Goal: Task Accomplishment & Management: Complete application form

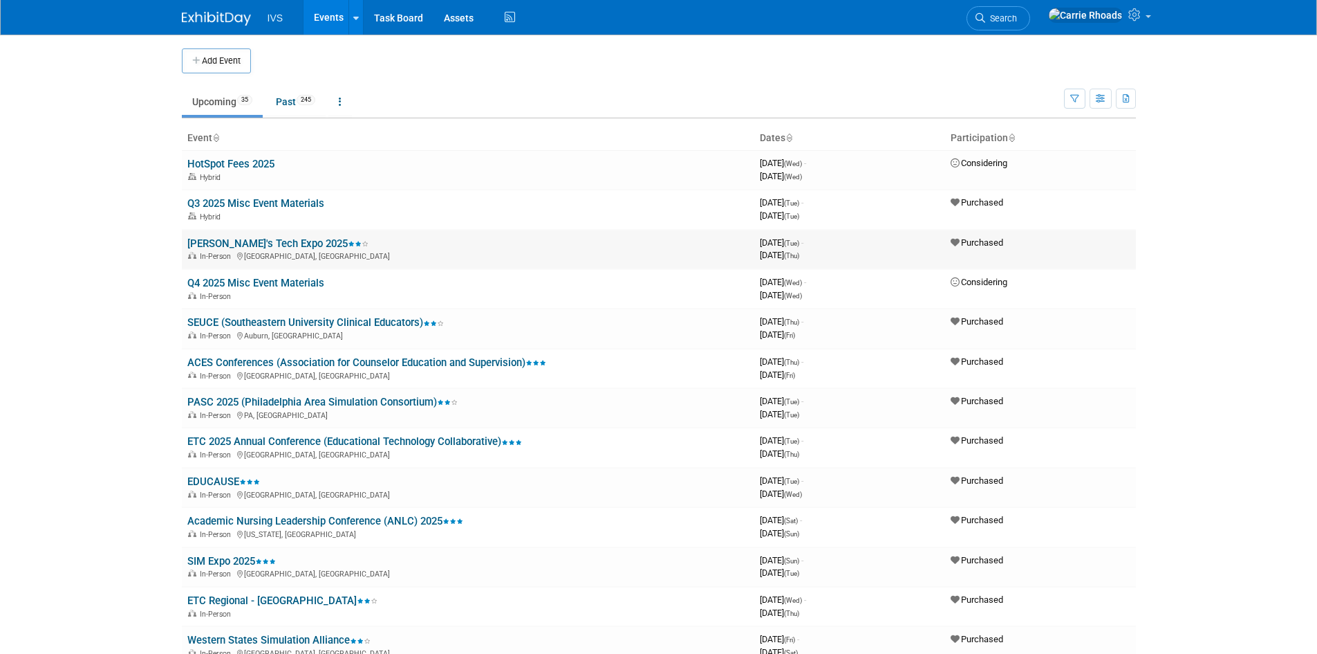
click at [266, 242] on link "[PERSON_NAME]'s Tech Expo 2025" at bounding box center [277, 243] width 181 height 12
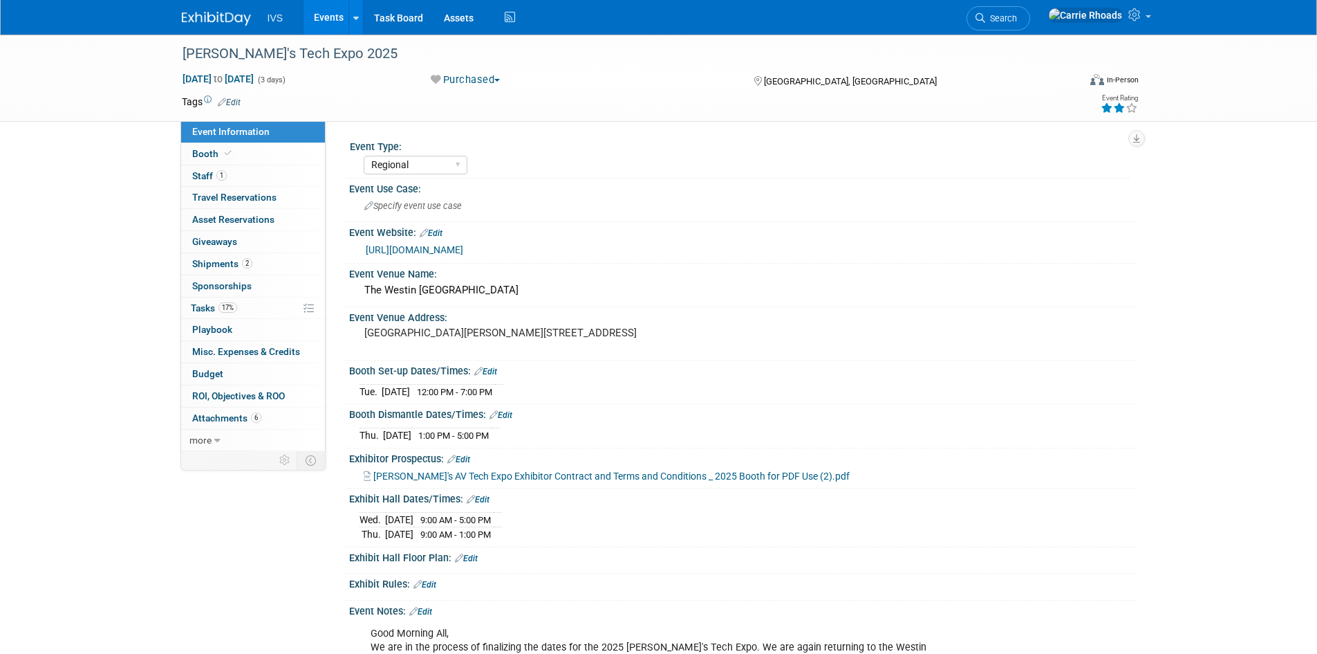
select select "Regional"
click at [230, 19] on img at bounding box center [216, 19] width 69 height 14
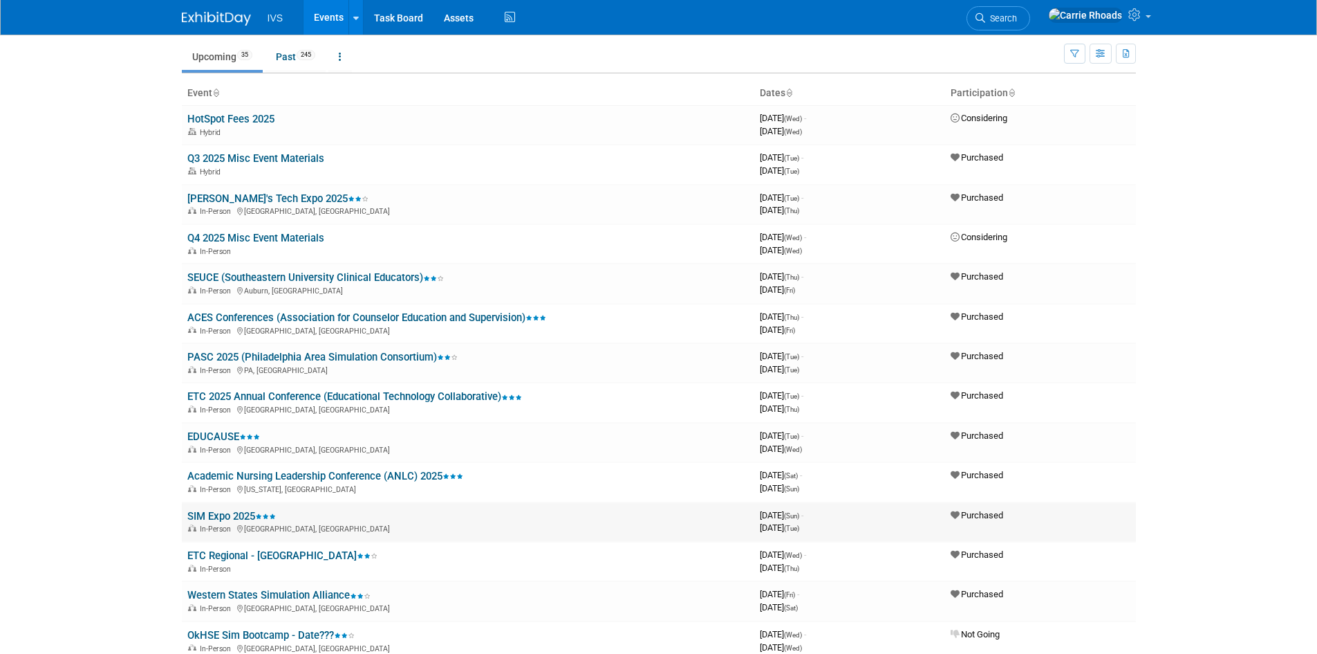
scroll to position [69, 0]
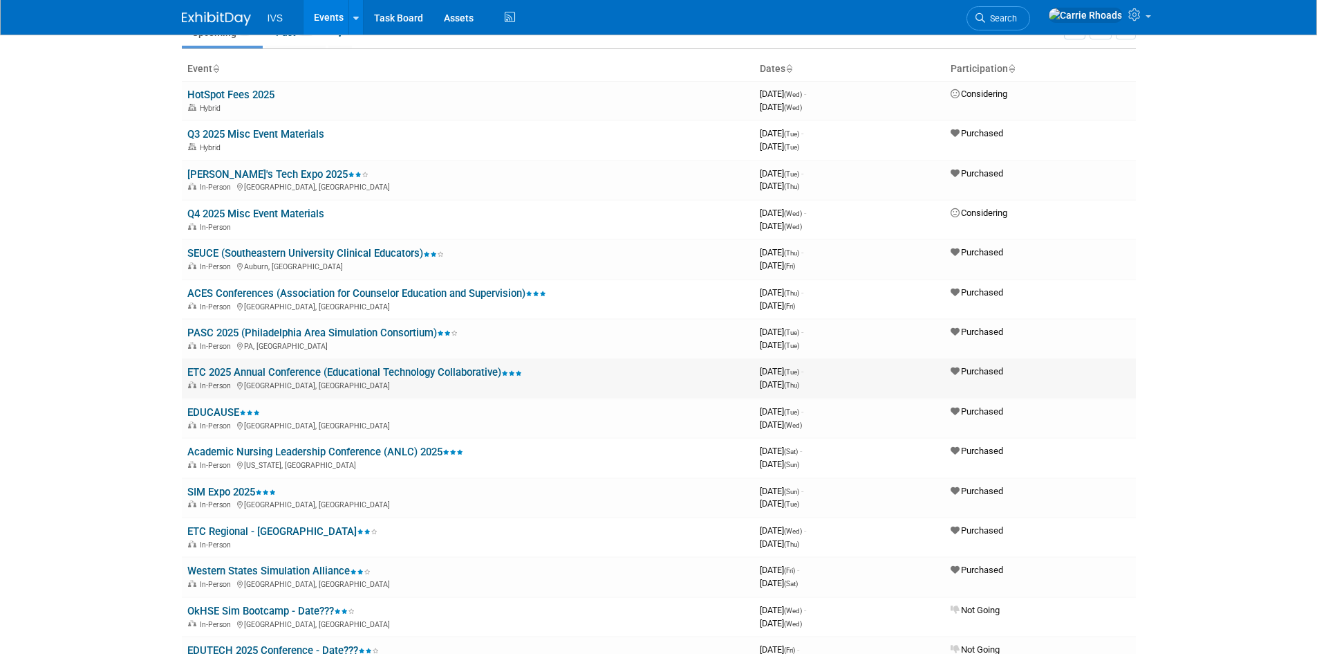
click at [250, 373] on link "ETC 2025 Annual Conference (Educational Technology Collaborative)" at bounding box center [354, 372] width 335 height 12
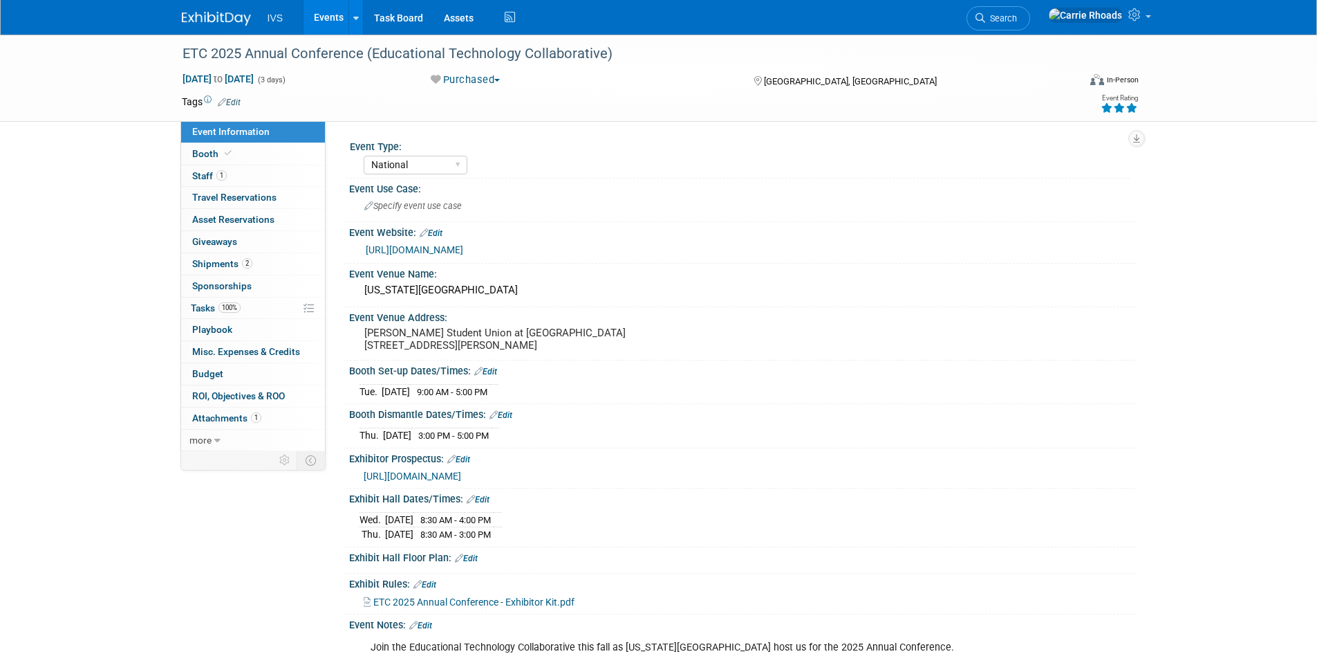
select select "National"
drag, startPoint x: 609, startPoint y: 48, endPoint x: 172, endPoint y: 47, distance: 437.8
click at [172, 47] on div "ETC 2025 Annual Conference (Educational Technology Collaborative)" at bounding box center [620, 53] width 897 height 37
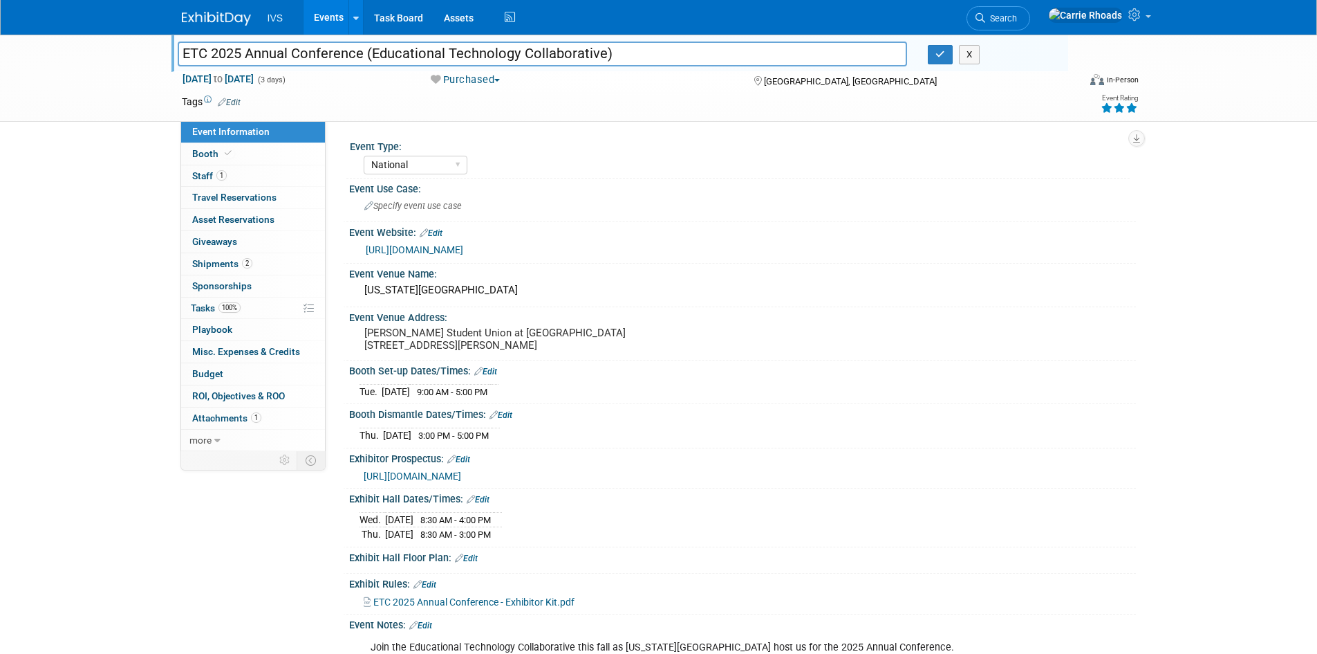
click at [636, 50] on input "ETC 2025 Annual Conference (Educational Technology Collaborative)" at bounding box center [543, 53] width 730 height 24
click at [632, 53] on input "ETC 2025 Annual Conference (Educational Technology Collaborative)" at bounding box center [543, 53] width 730 height 24
drag, startPoint x: 632, startPoint y: 53, endPoint x: 185, endPoint y: 61, distance: 447.5
click at [185, 61] on input "ETC 2025 Annual Conference (Educational Technology Collaborative)" at bounding box center [543, 53] width 730 height 24
click at [216, 9] on link at bounding box center [225, 11] width 86 height 11
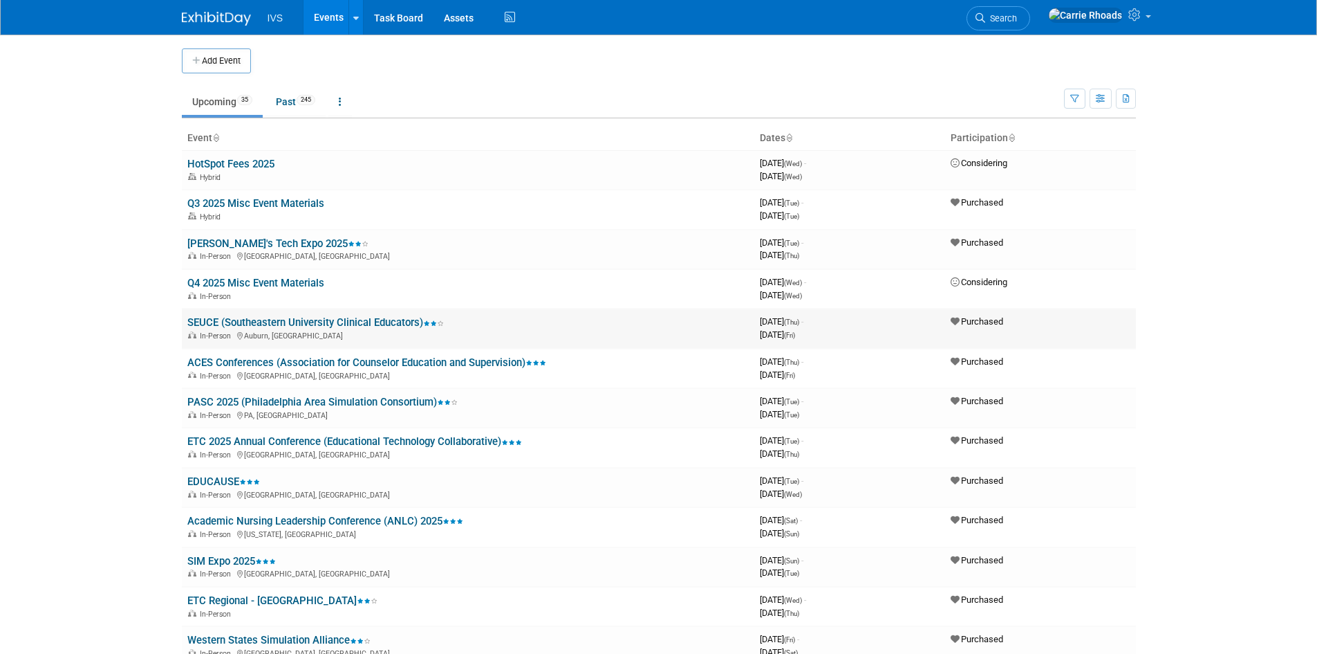
click at [253, 319] on link "SEUCE (Southeastern University Clinical Educators)" at bounding box center [315, 322] width 257 height 12
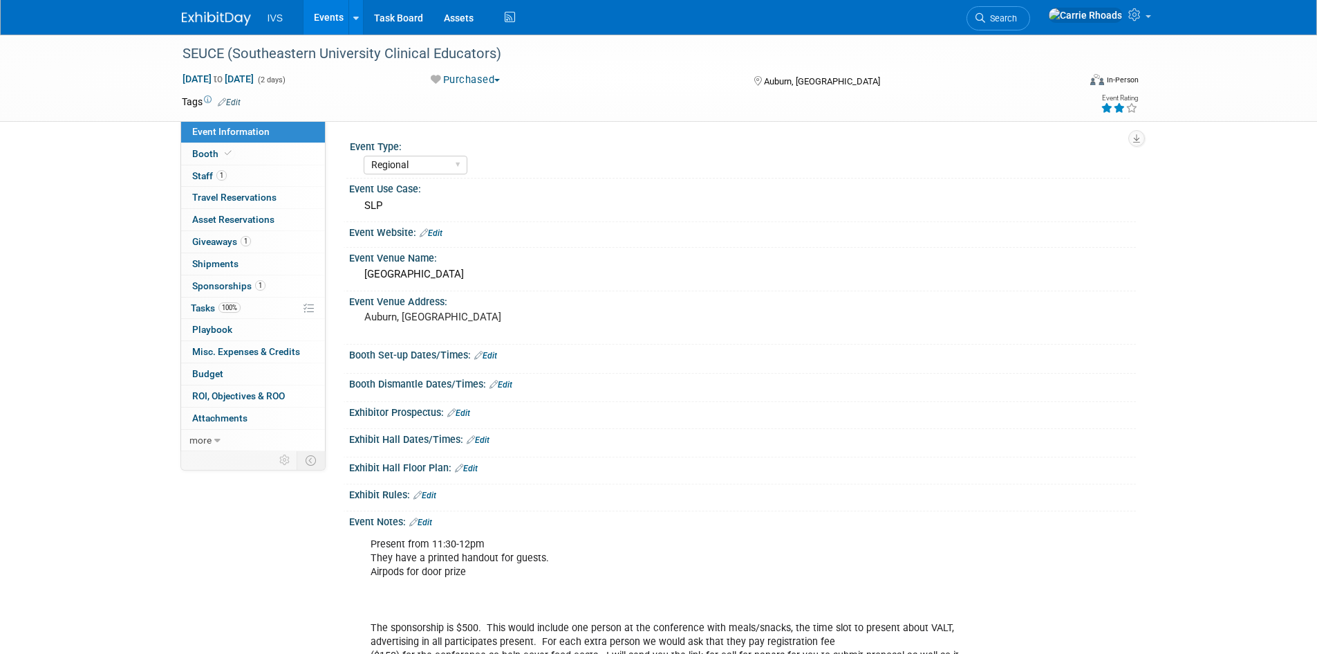
select select "Regional"
click at [193, 16] on img at bounding box center [216, 19] width 69 height 14
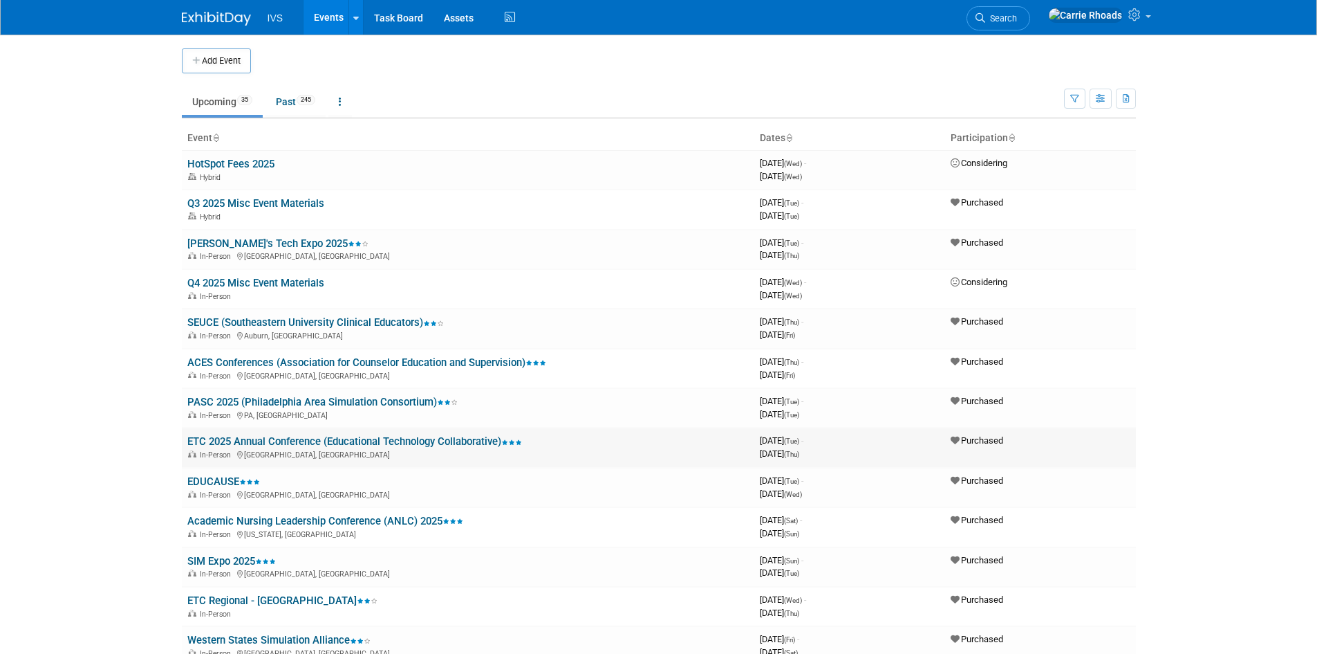
click at [243, 434] on td "ETC 2025 Annual Conference (Educational Technology Collaborative) In-Person [GE…" at bounding box center [468, 446] width 573 height 39
click at [243, 436] on link "ETC 2025 Annual Conference (Educational Technology Collaborative)" at bounding box center [354, 441] width 335 height 12
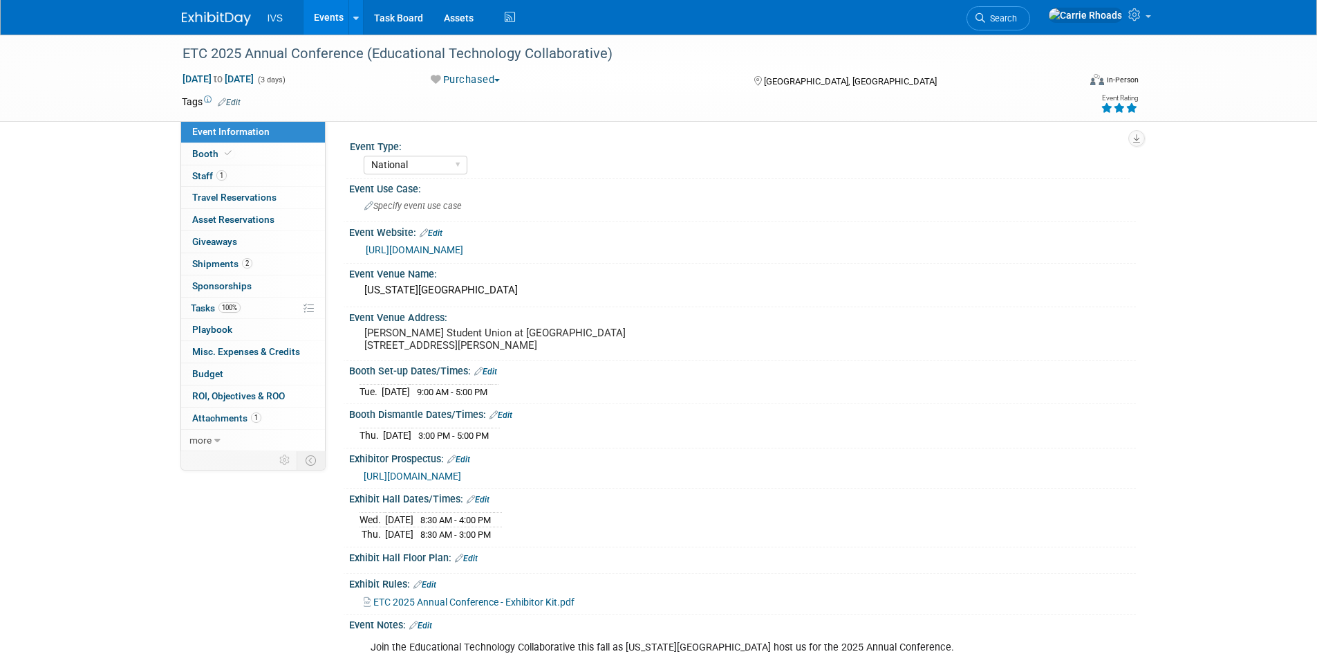
select select "National"
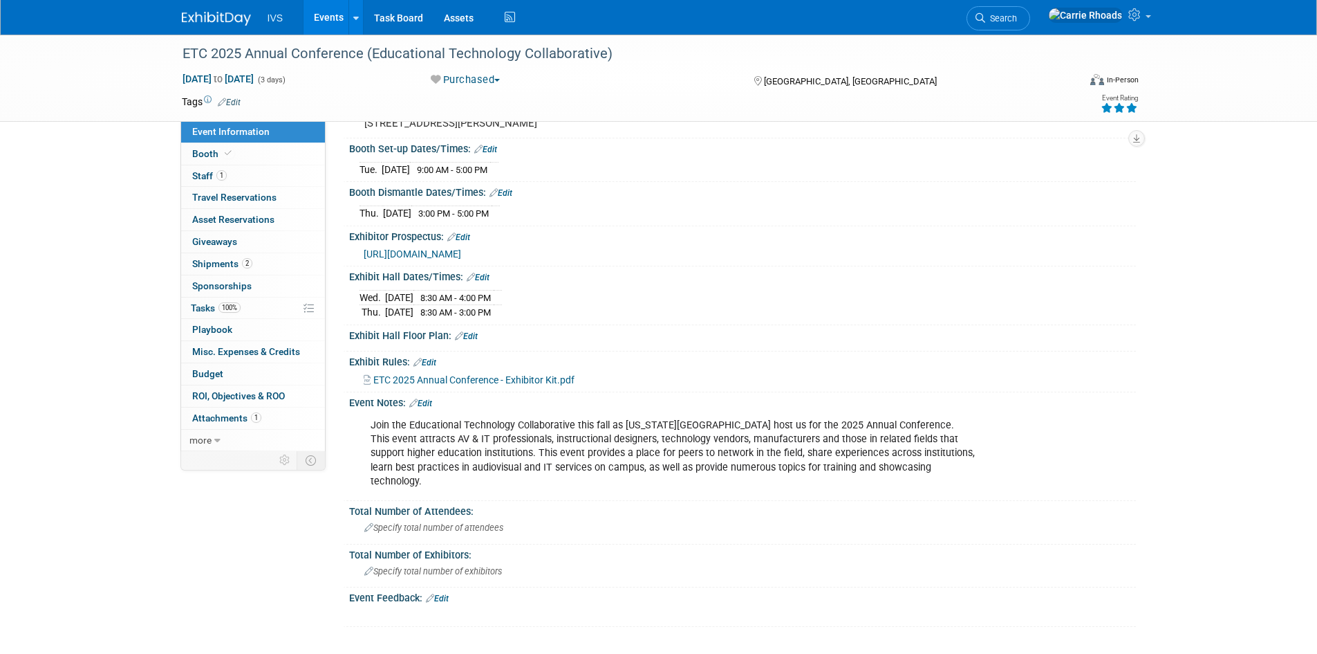
scroll to position [277, 0]
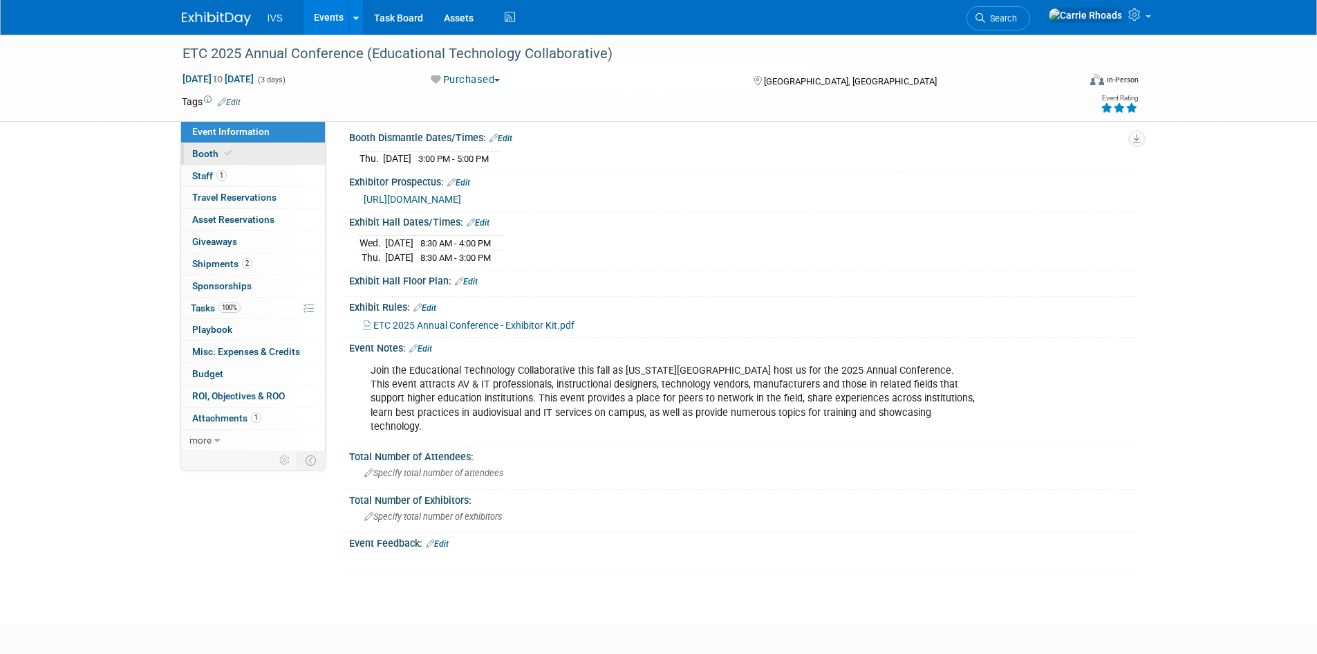
click at [207, 155] on span "Booth" at bounding box center [213, 153] width 42 height 11
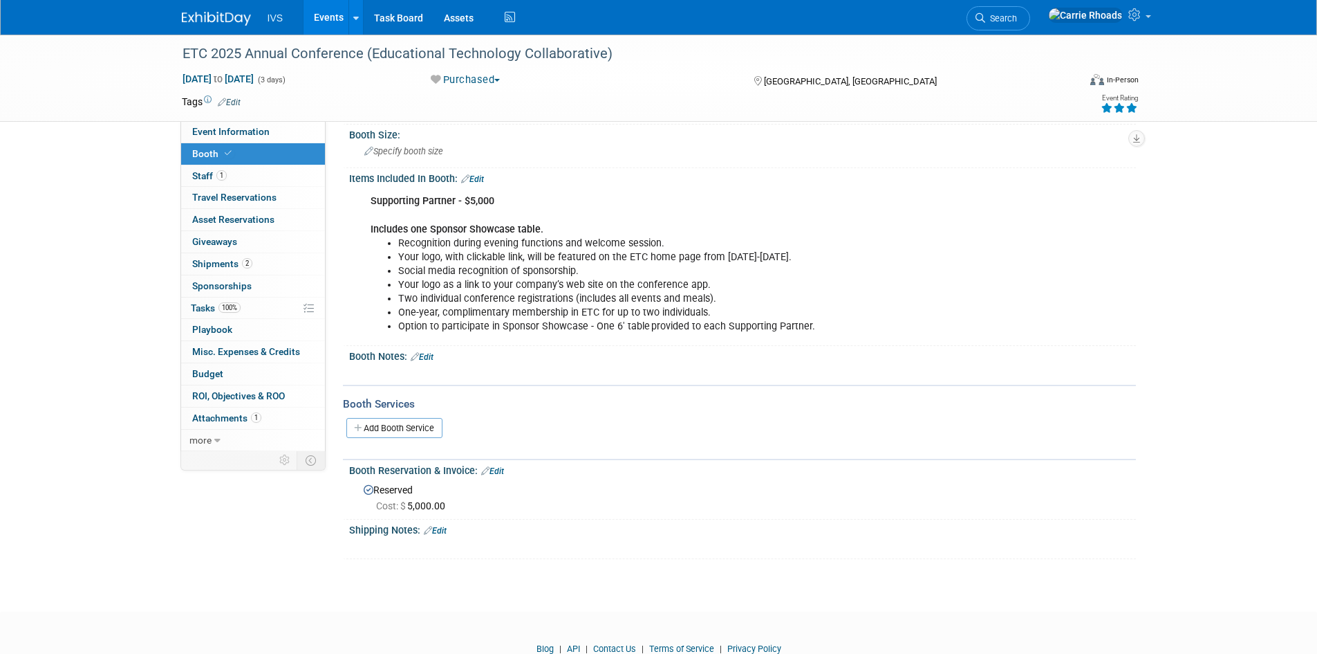
scroll to position [0, 0]
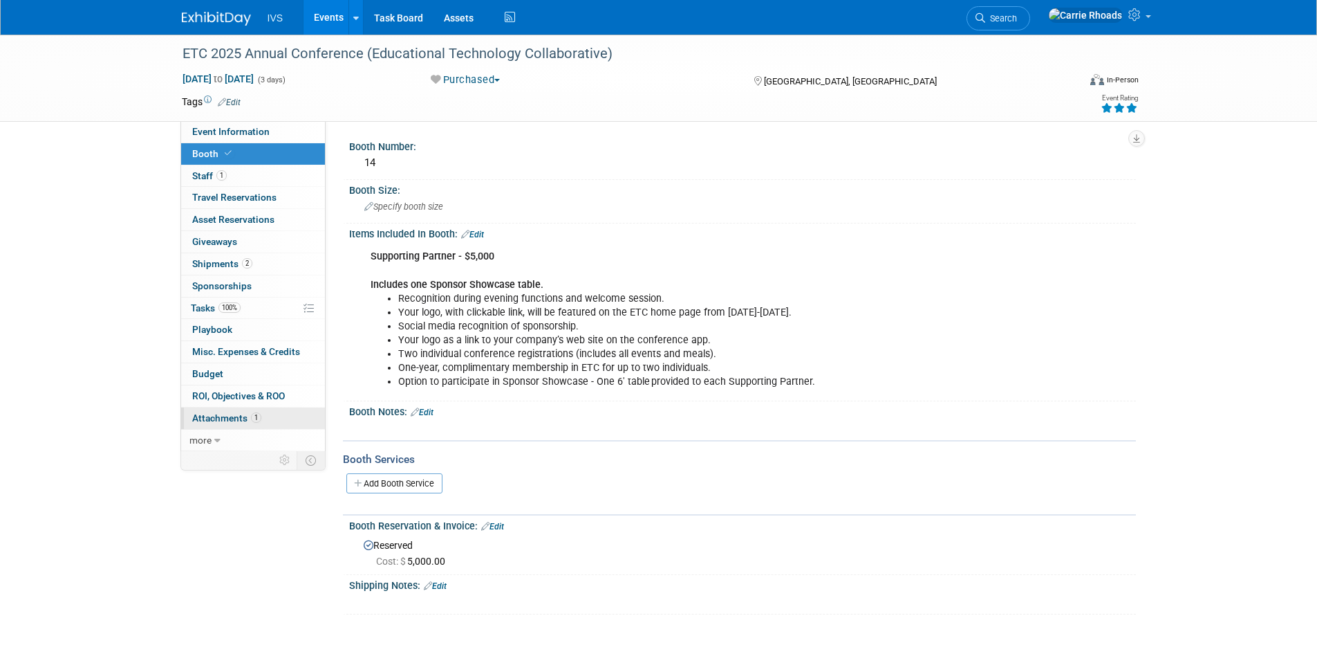
click at [214, 423] on link "1 Attachments 1" at bounding box center [253, 417] width 144 height 21
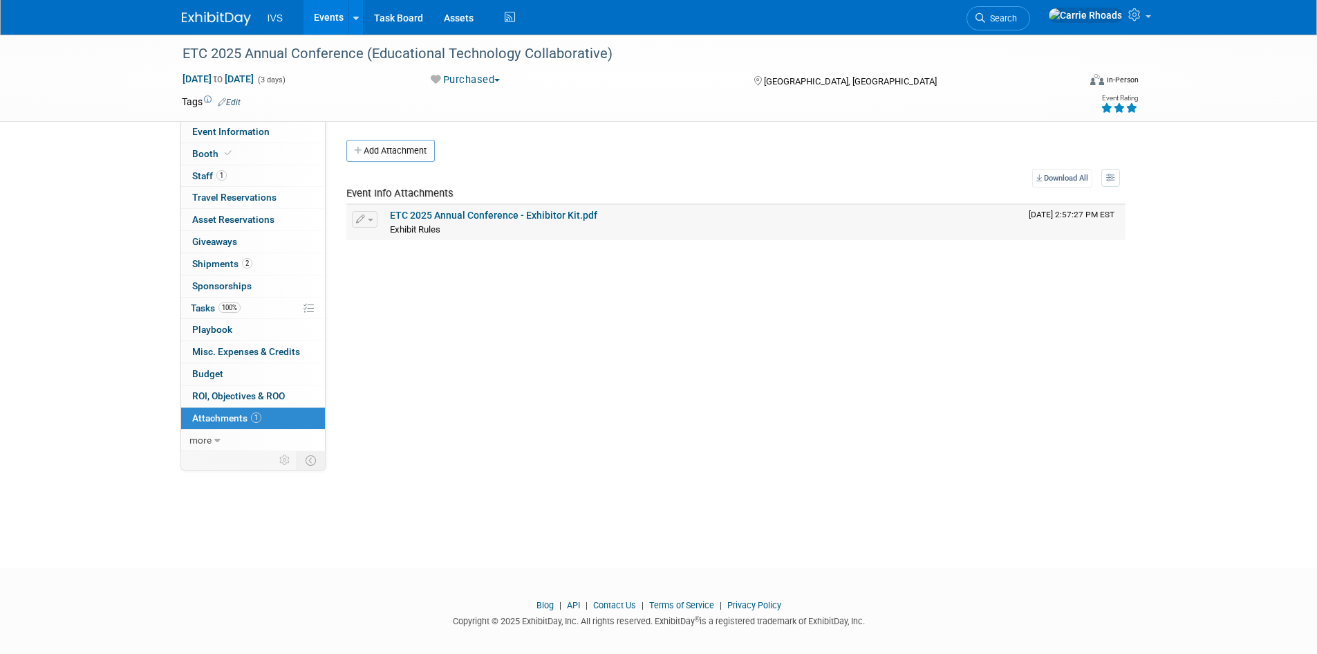
click at [472, 219] on link "ETC 2025 Annual Conference - Exhibitor Kit.pdf" at bounding box center [493, 215] width 207 height 11
click at [241, 129] on span "Event Information" at bounding box center [230, 131] width 77 height 11
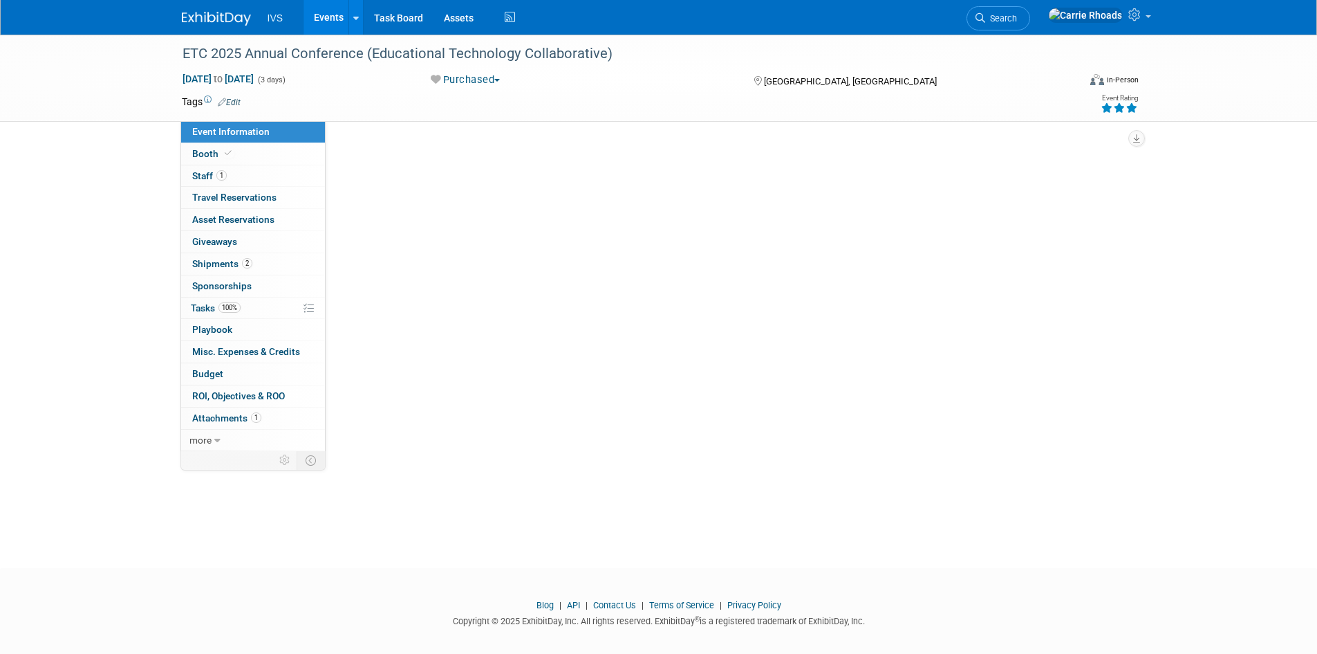
select select "National"
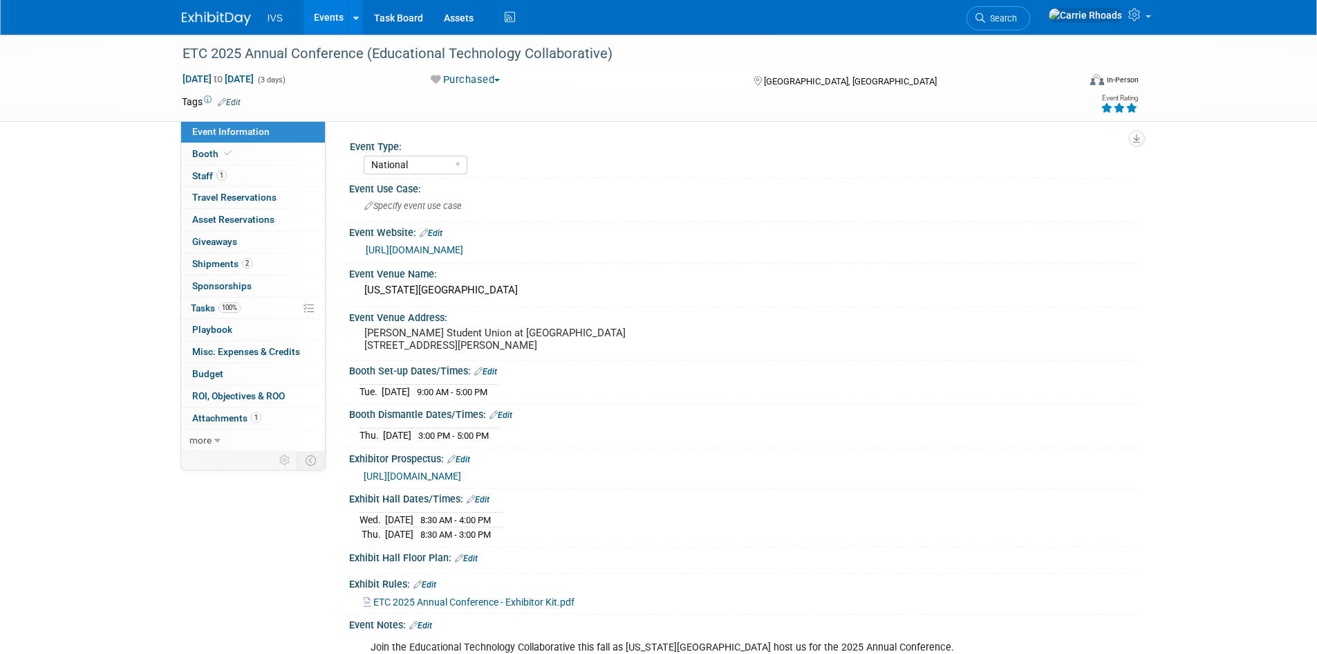
click at [206, 11] on link at bounding box center [225, 11] width 86 height 11
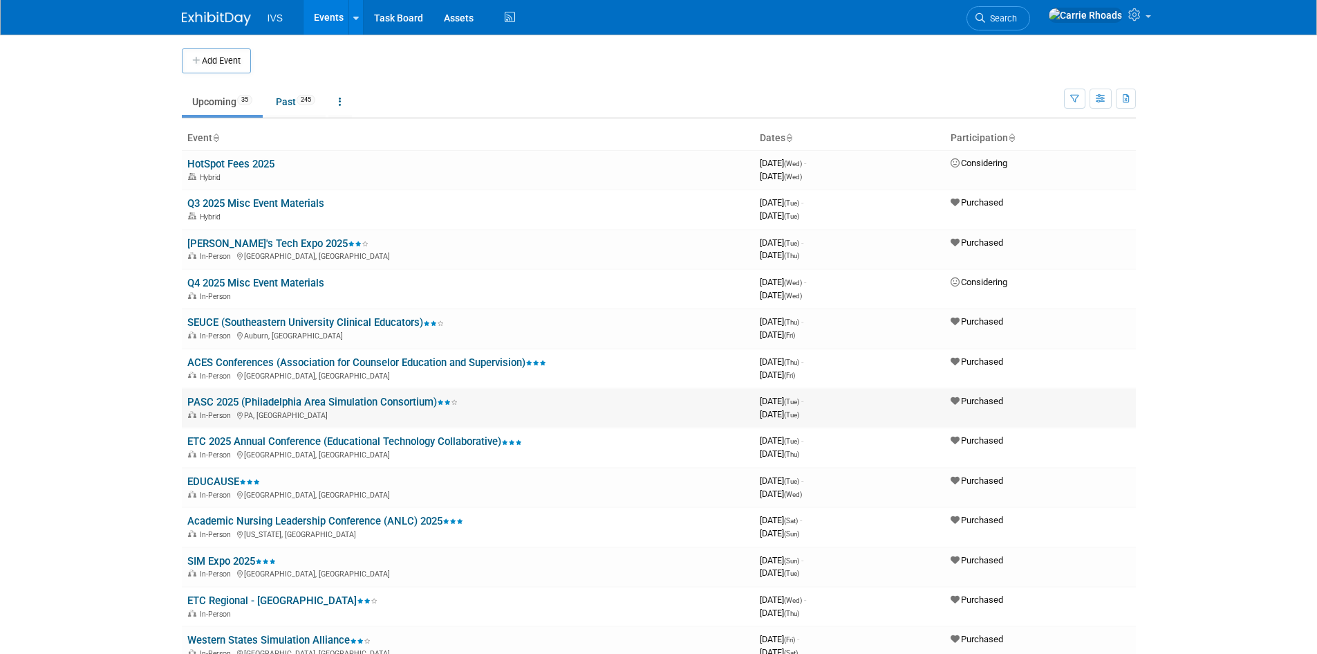
click at [236, 400] on link "PASC 2025 (Philadelphia Area Simulation Consortium)" at bounding box center [322, 402] width 270 height 12
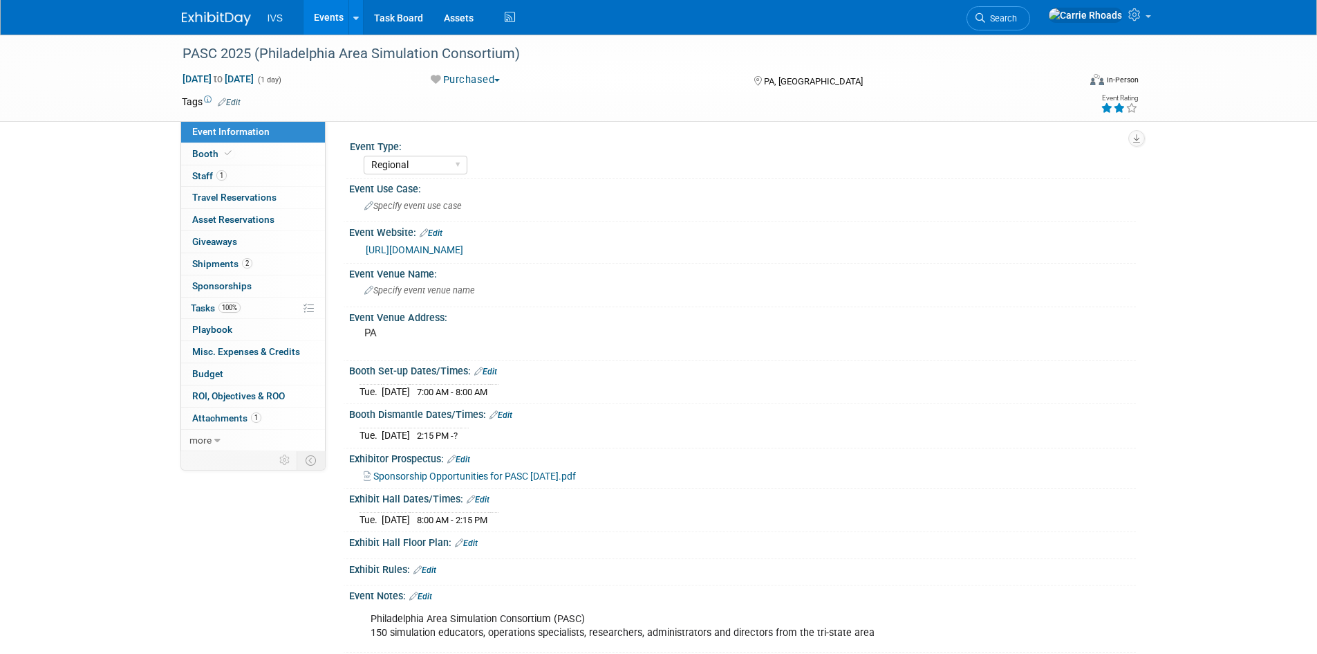
select select "Regional"
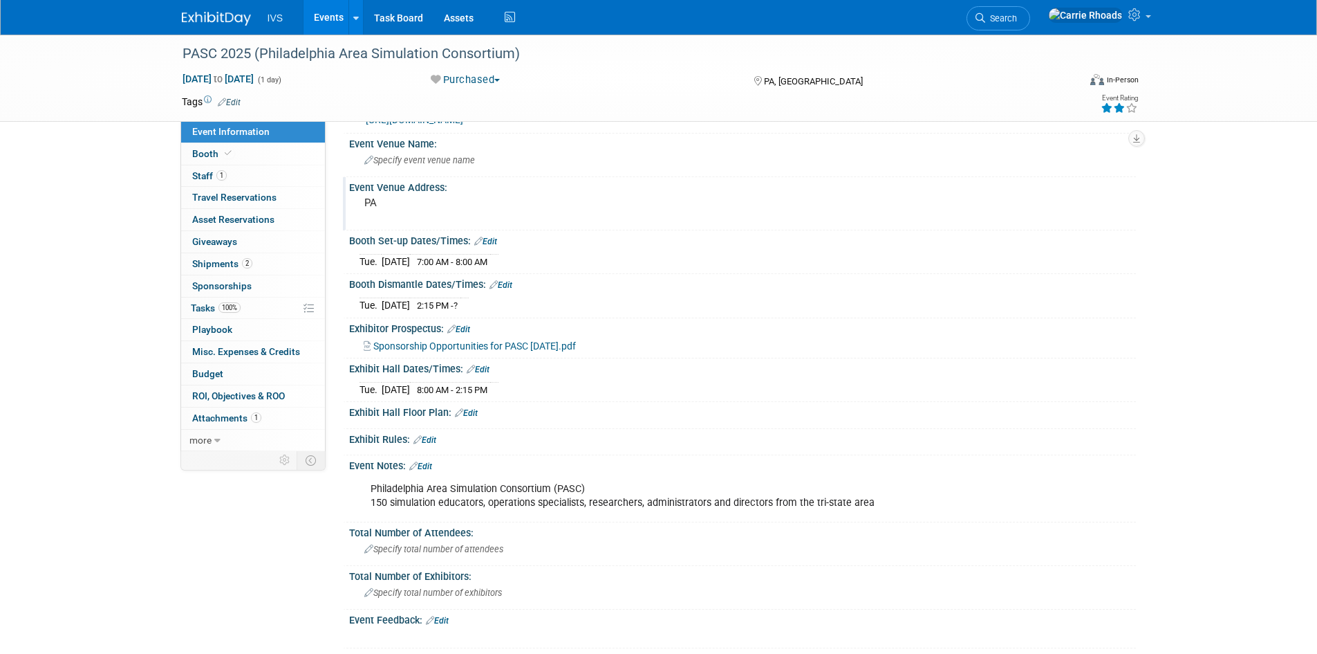
scroll to position [138, 0]
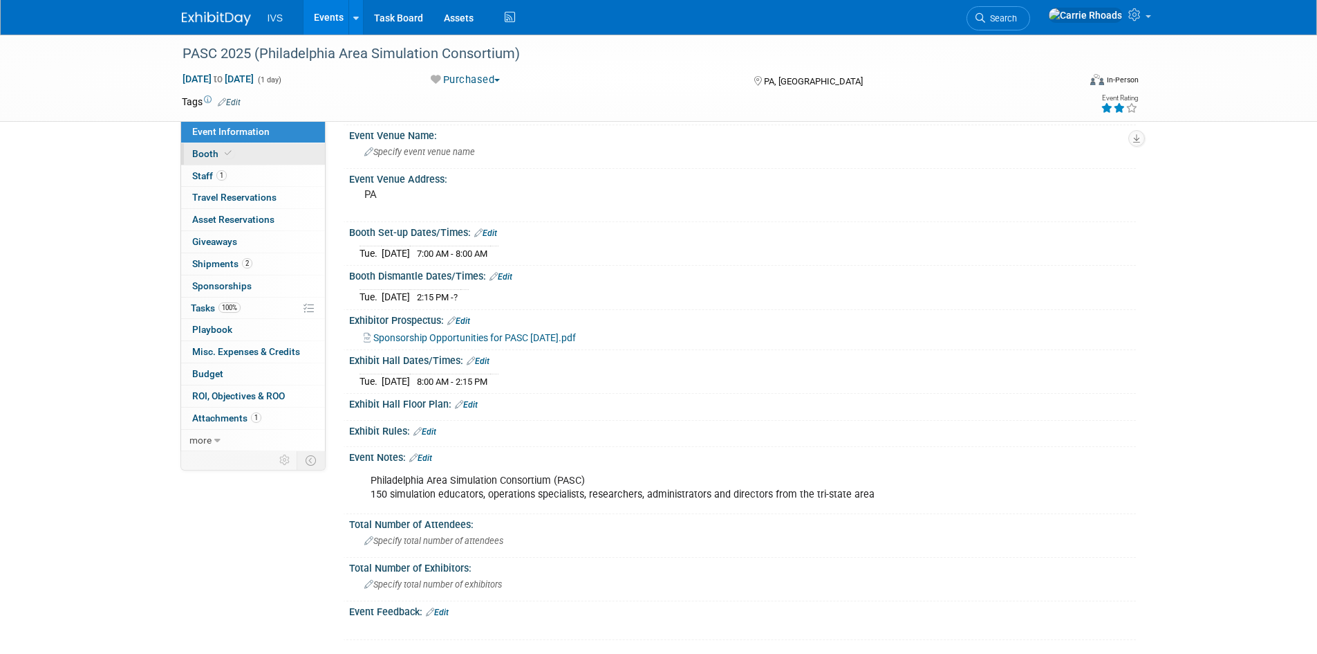
click at [199, 158] on span "Booth" at bounding box center [213, 153] width 42 height 11
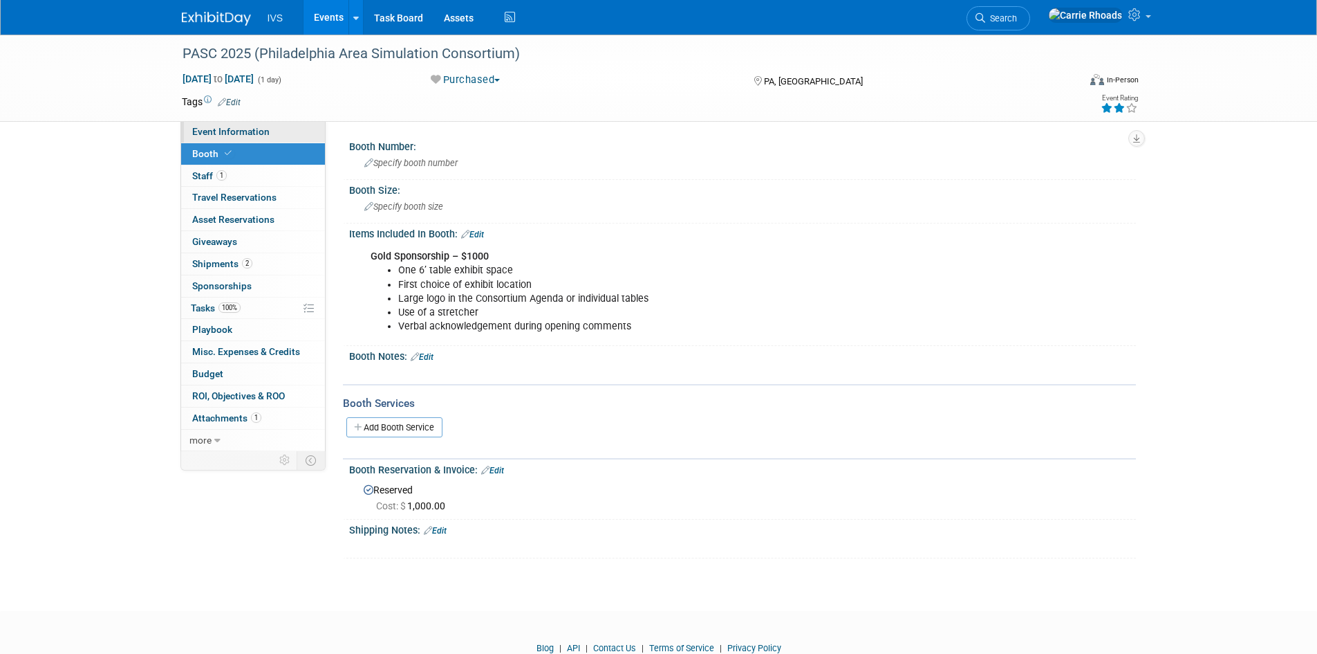
click at [203, 132] on span "Event Information" at bounding box center [230, 131] width 77 height 11
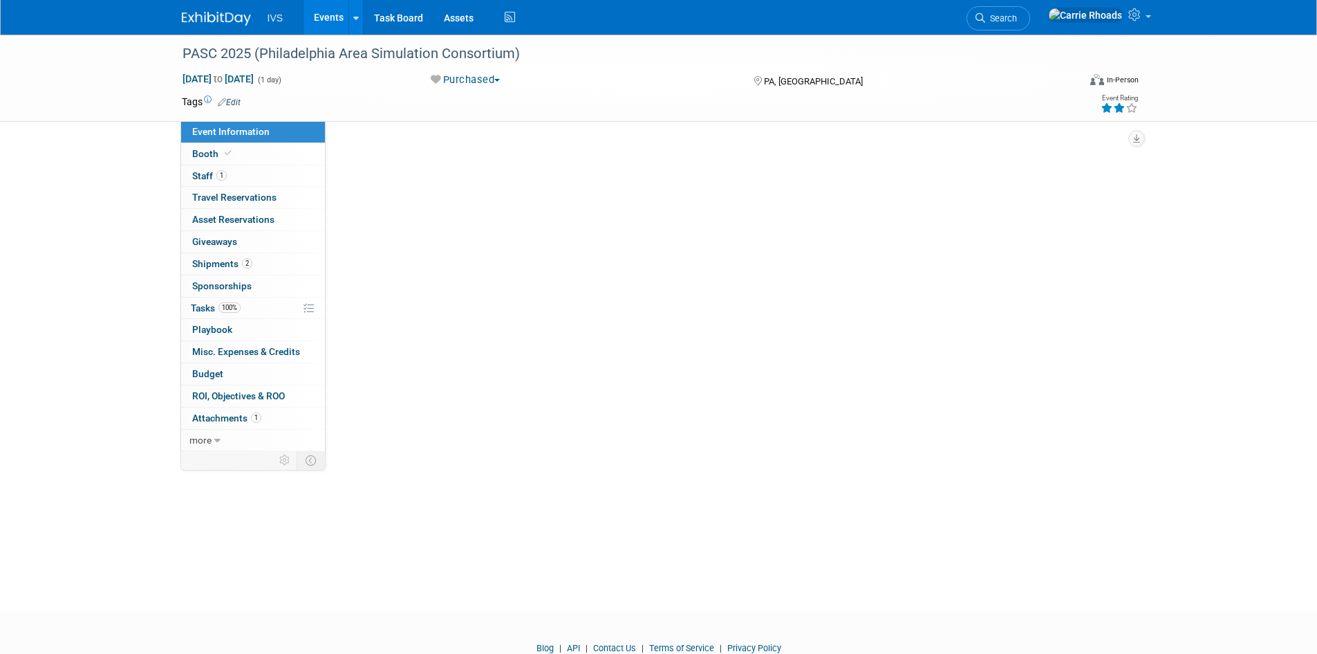
select select "Regional"
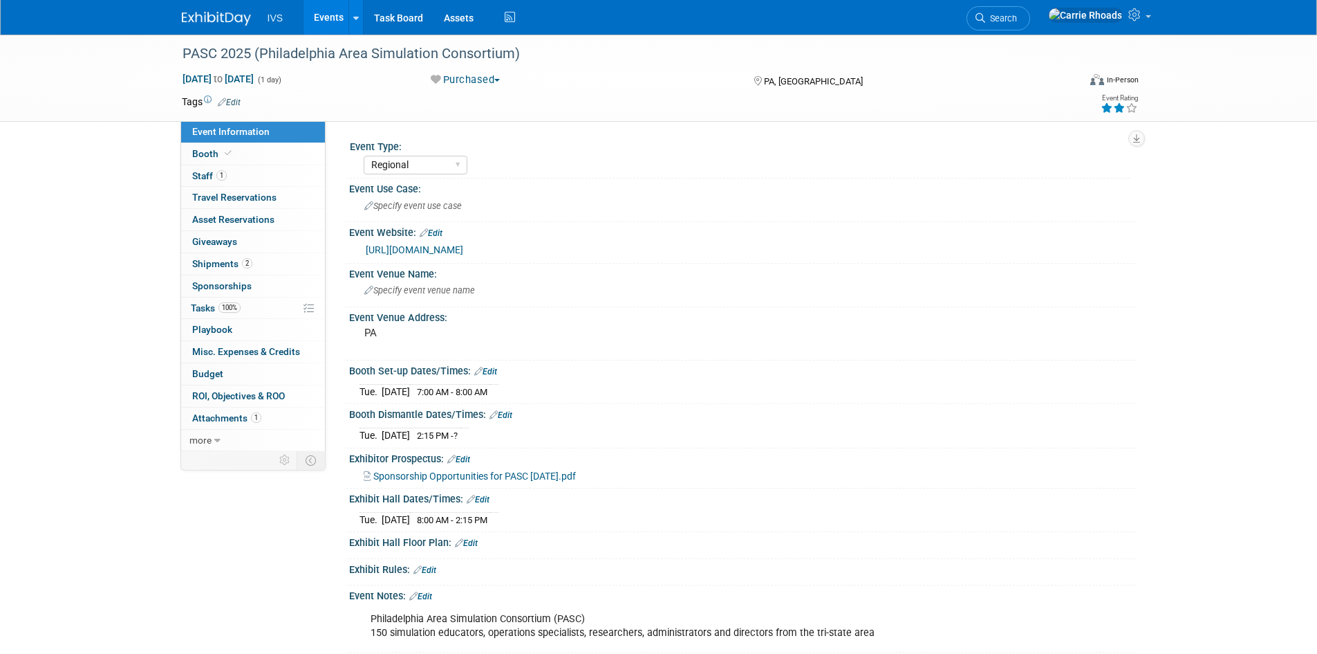
click at [463, 250] on link "https://www.philadelphiaconsortium.org/" at bounding box center [415, 249] width 98 height 11
click at [475, 471] on span "Sponsorship Opportunities for PASC October 2025.pdf" at bounding box center [474, 475] width 203 height 11
click at [205, 19] on img at bounding box center [216, 19] width 69 height 14
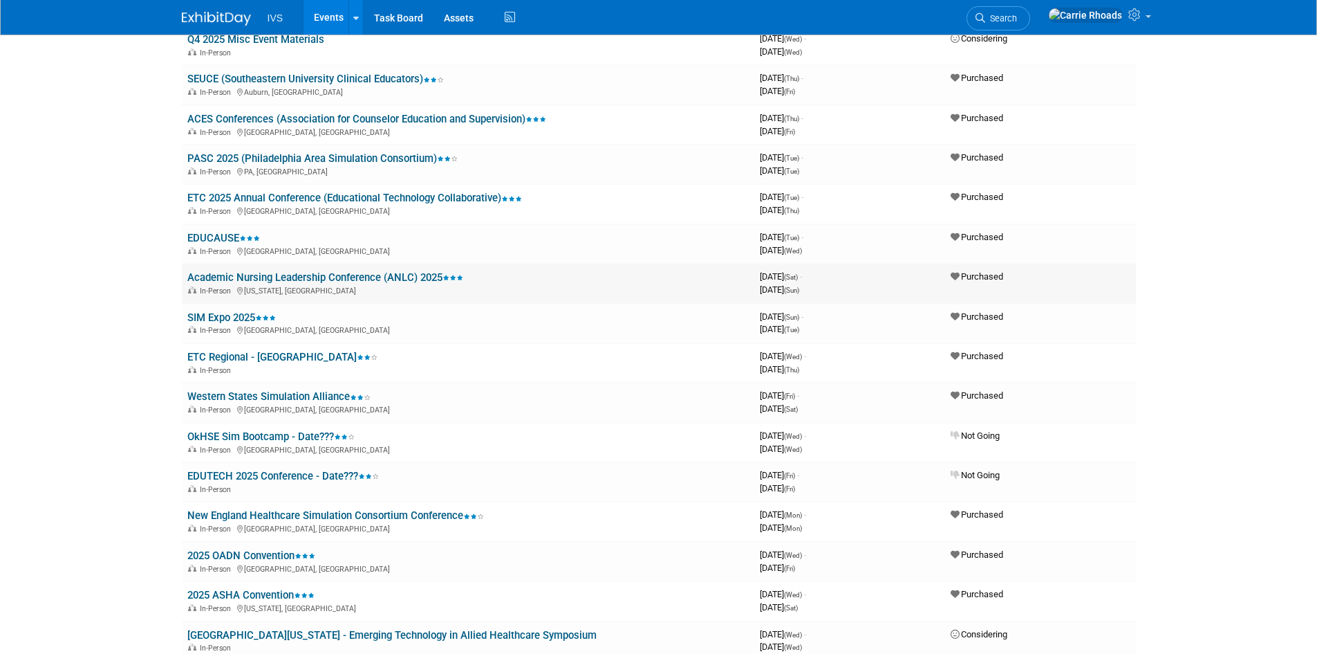
scroll to position [277, 0]
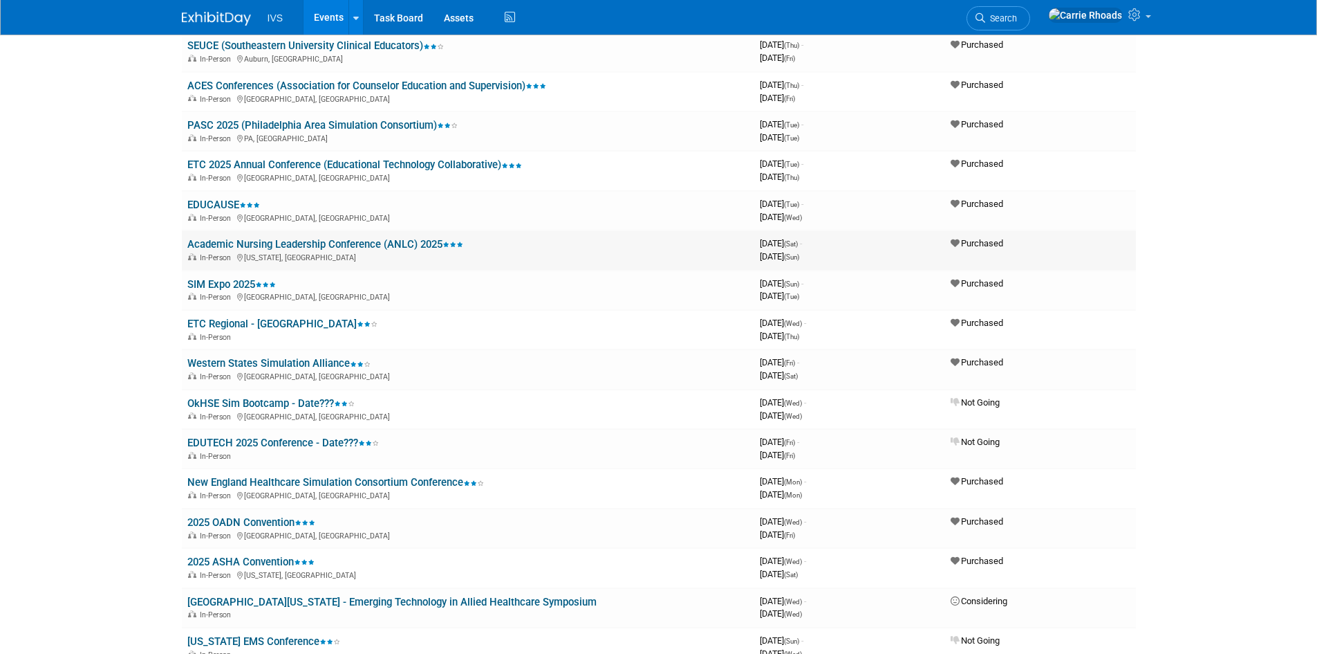
click at [303, 241] on link "Academic Nursing Leadership Conference (ANLC) 2025" at bounding box center [325, 244] width 276 height 12
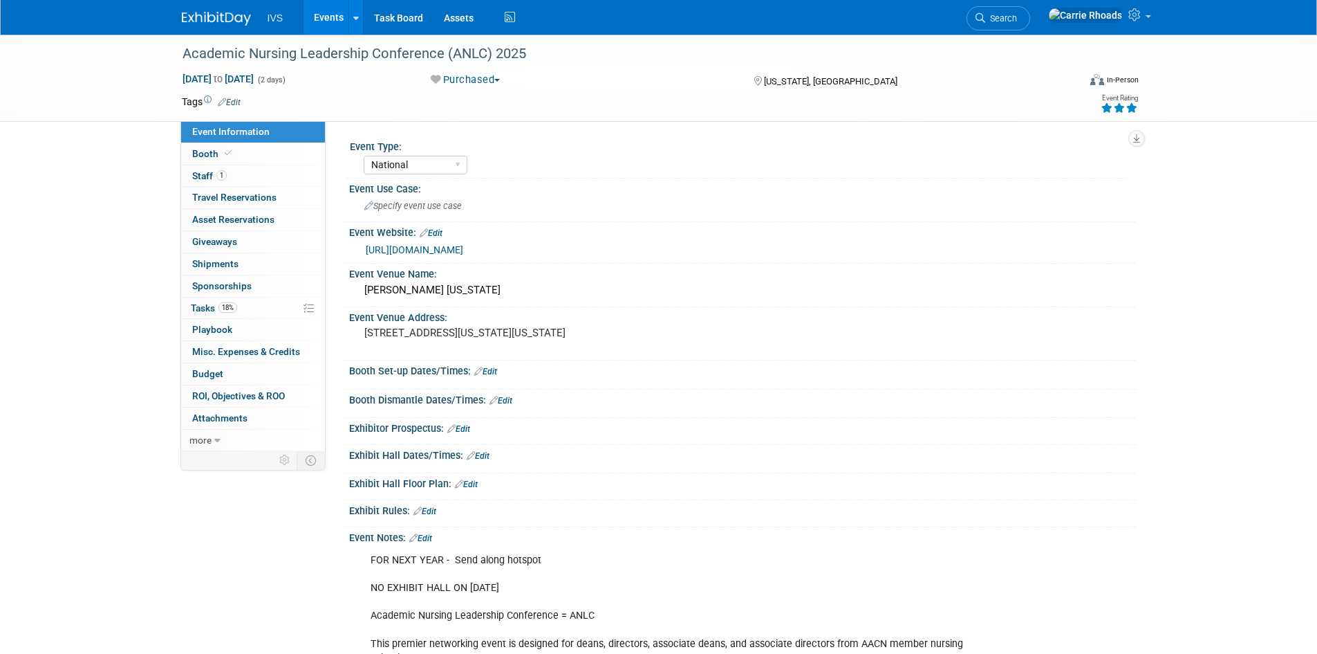
select select "National"
click at [211, 18] on img at bounding box center [216, 19] width 69 height 14
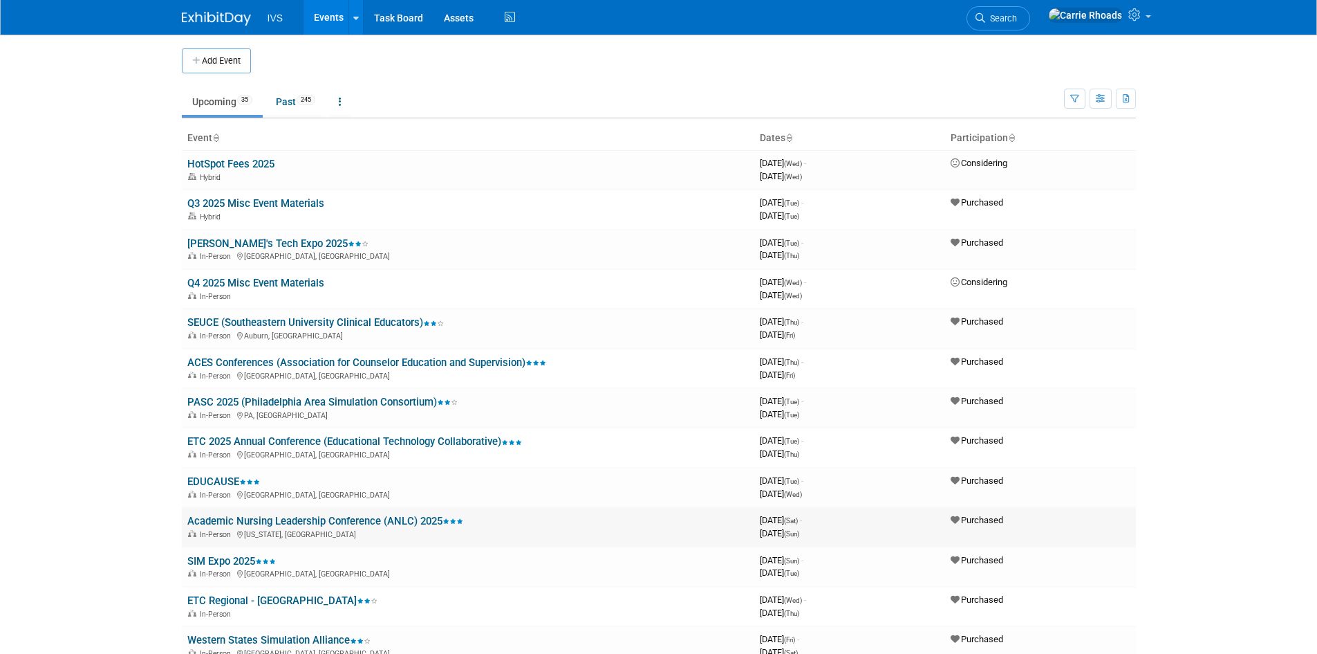
click at [259, 520] on link "Academic Nursing Leadership Conference (ANLC) 2025" at bounding box center [325, 521] width 276 height 12
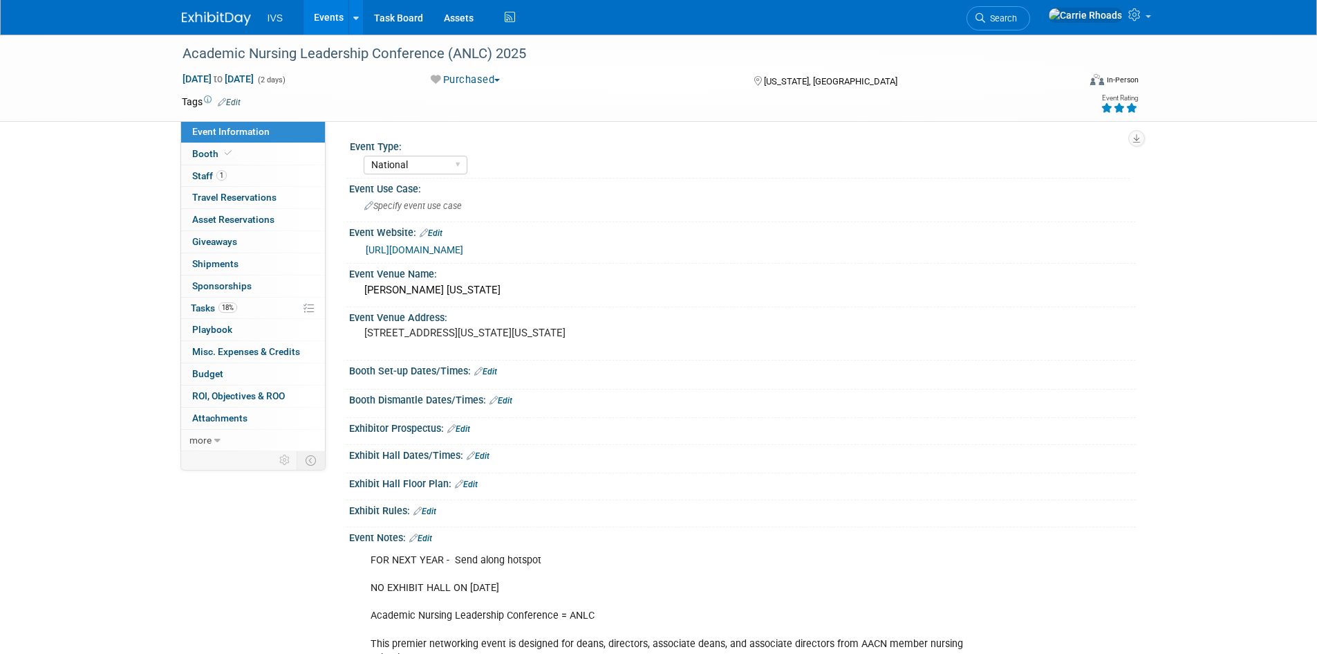
select select "National"
click at [370, 57] on div "Academic Nursing Leadership Conference (ANLC) 2025" at bounding box center [618, 53] width 880 height 25
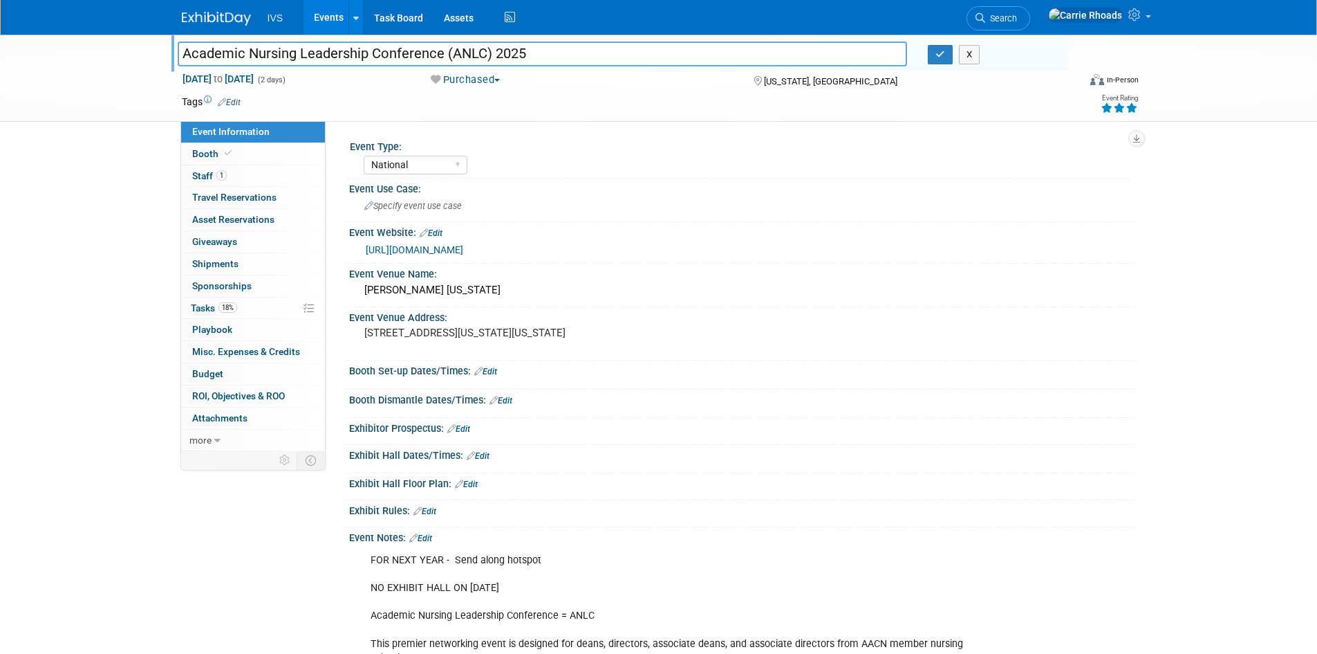
drag, startPoint x: 183, startPoint y: 56, endPoint x: 445, endPoint y: 53, distance: 261.4
click at [445, 53] on input "Academic Nursing Leadership Conference (ANLC) 2025" at bounding box center [543, 53] width 730 height 24
click at [194, 12] on img at bounding box center [216, 19] width 69 height 14
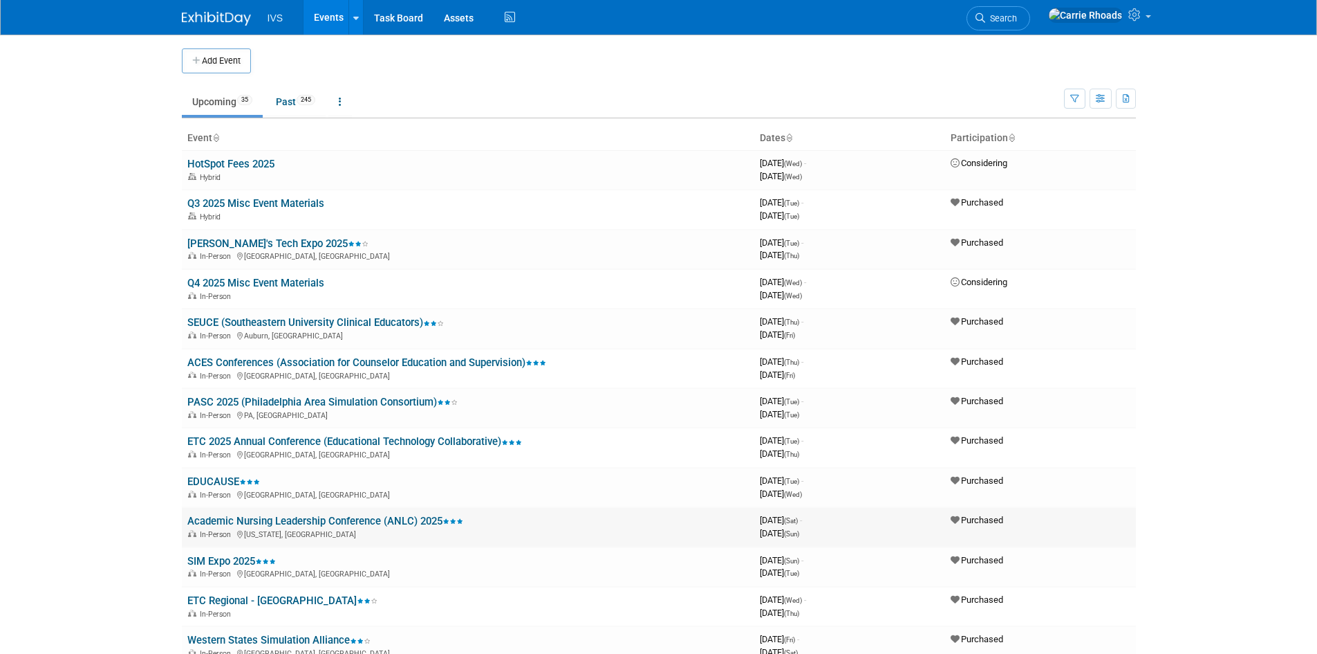
click at [230, 519] on link "Academic Nursing Leadership Conference (ANLC) 2025" at bounding box center [325, 521] width 276 height 12
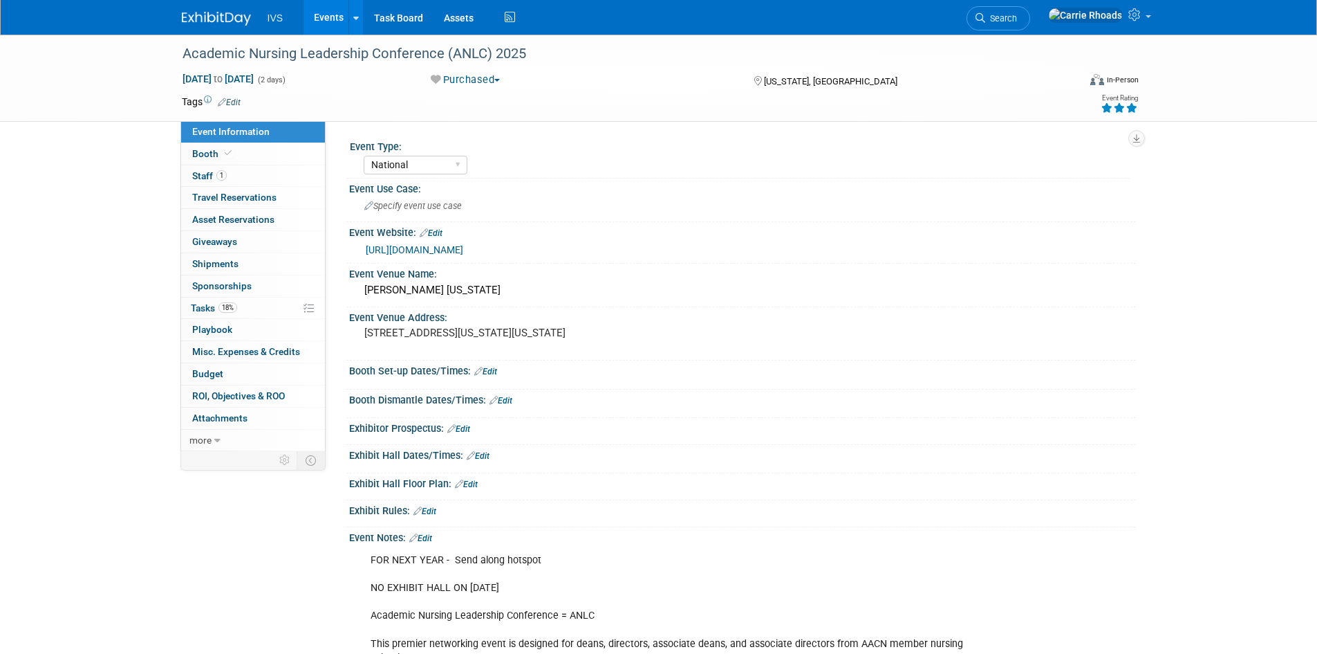
select select "National"
click at [463, 251] on link "[URL][DOMAIN_NAME]" at bounding box center [415, 249] width 98 height 11
click at [225, 17] on img at bounding box center [216, 19] width 69 height 14
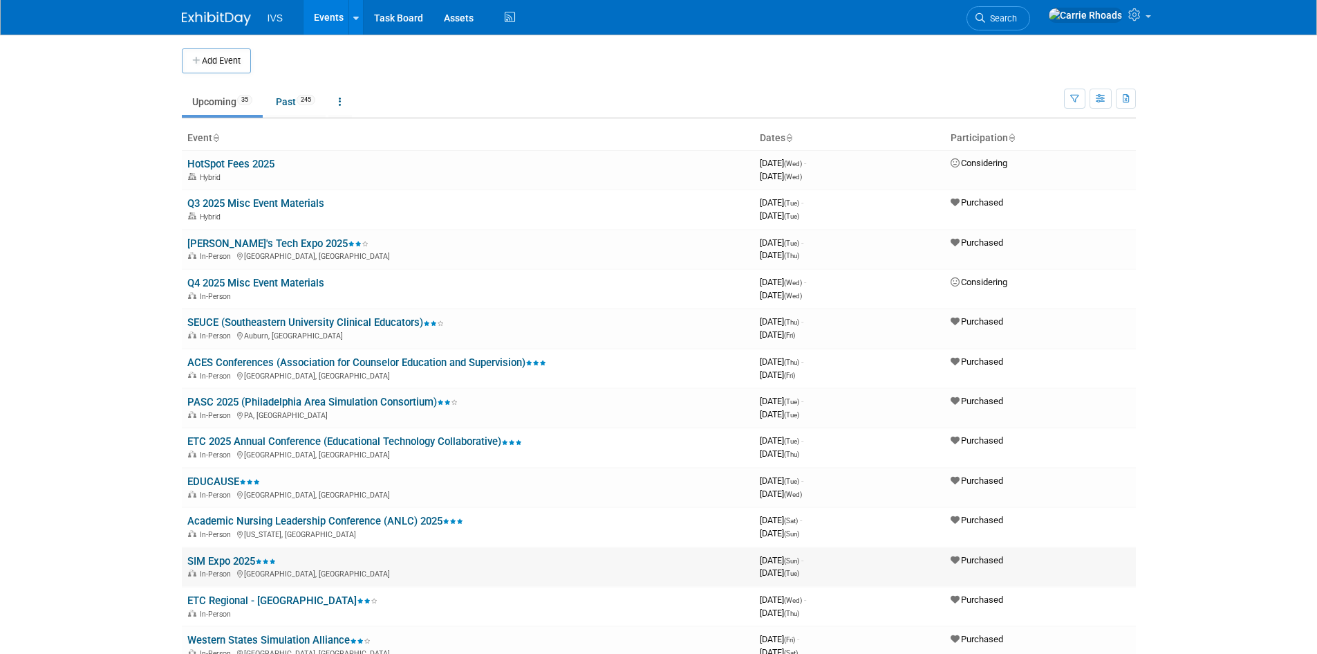
click at [239, 560] on link "SIM Expo 2025" at bounding box center [231, 561] width 89 height 12
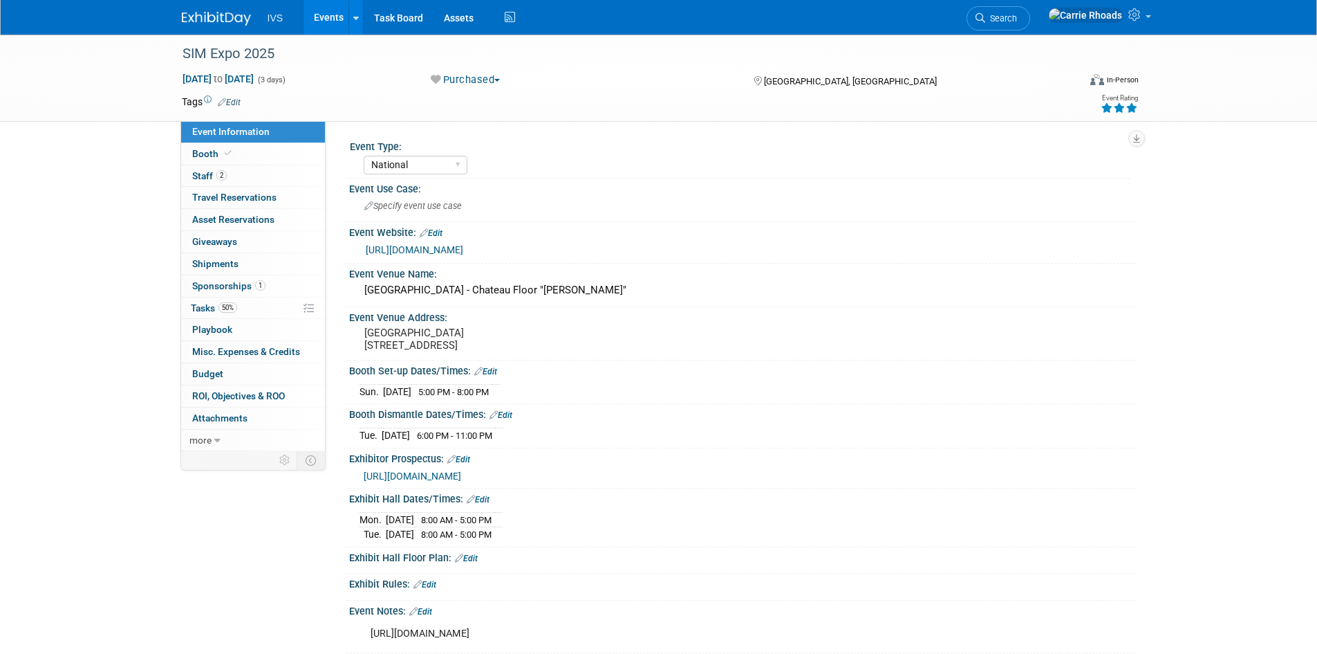
select select "National"
click at [205, 170] on span "Staff 2" at bounding box center [209, 175] width 35 height 11
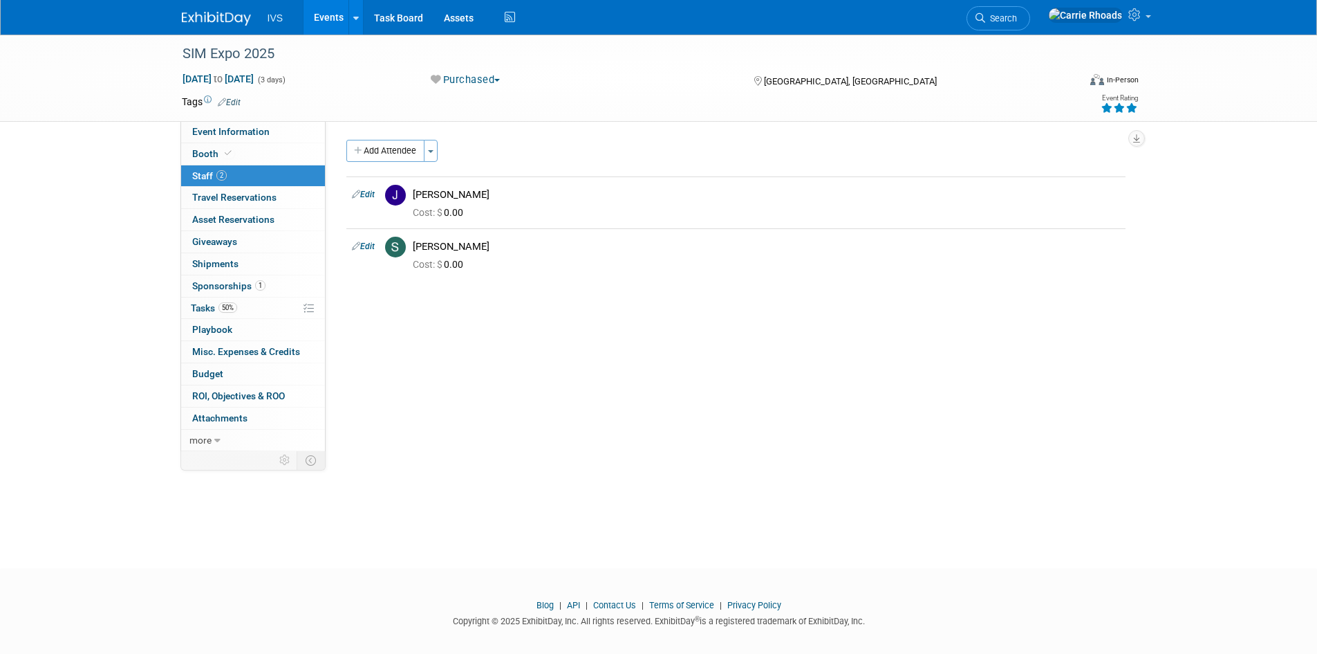
click at [205, 19] on img at bounding box center [216, 19] width 69 height 14
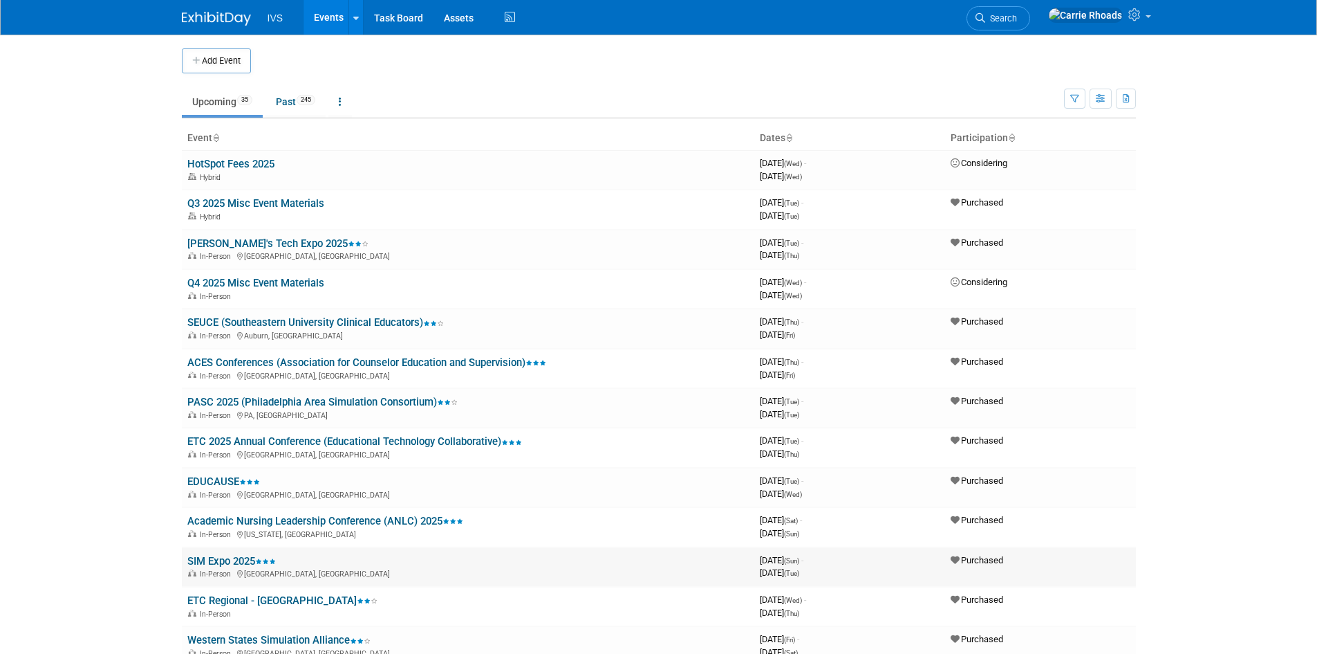
click at [219, 558] on link "SIM Expo 2025" at bounding box center [231, 561] width 89 height 12
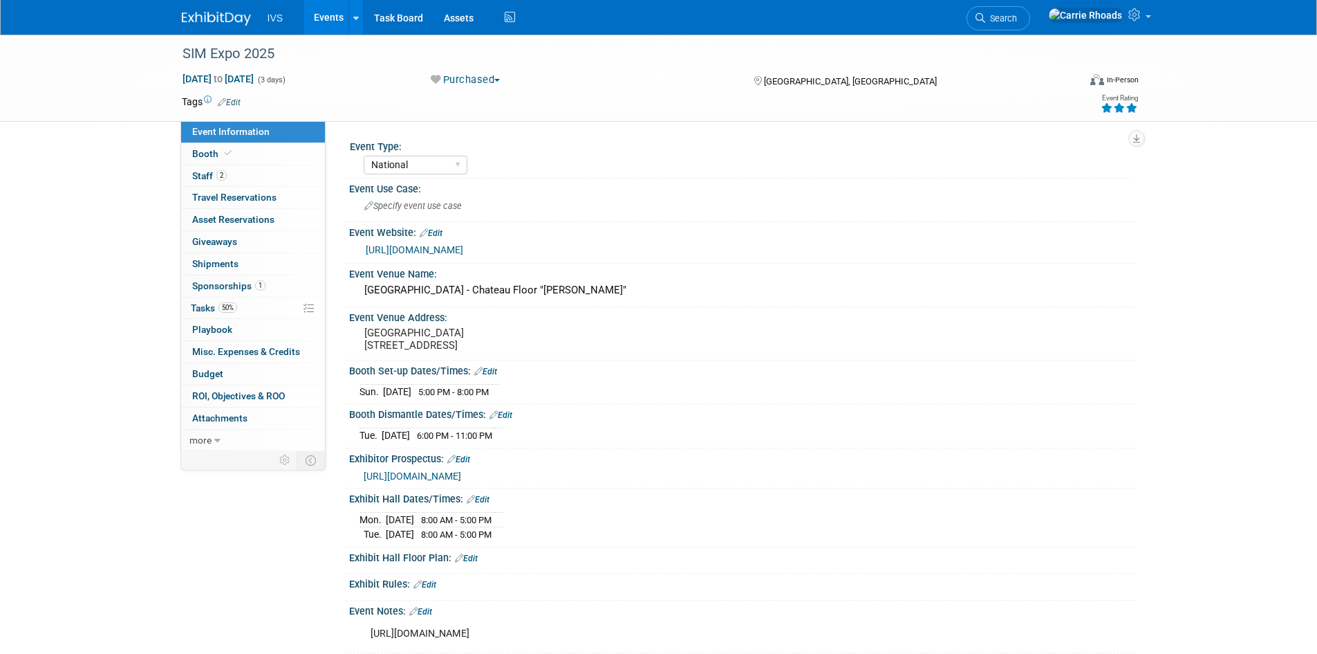
select select "National"
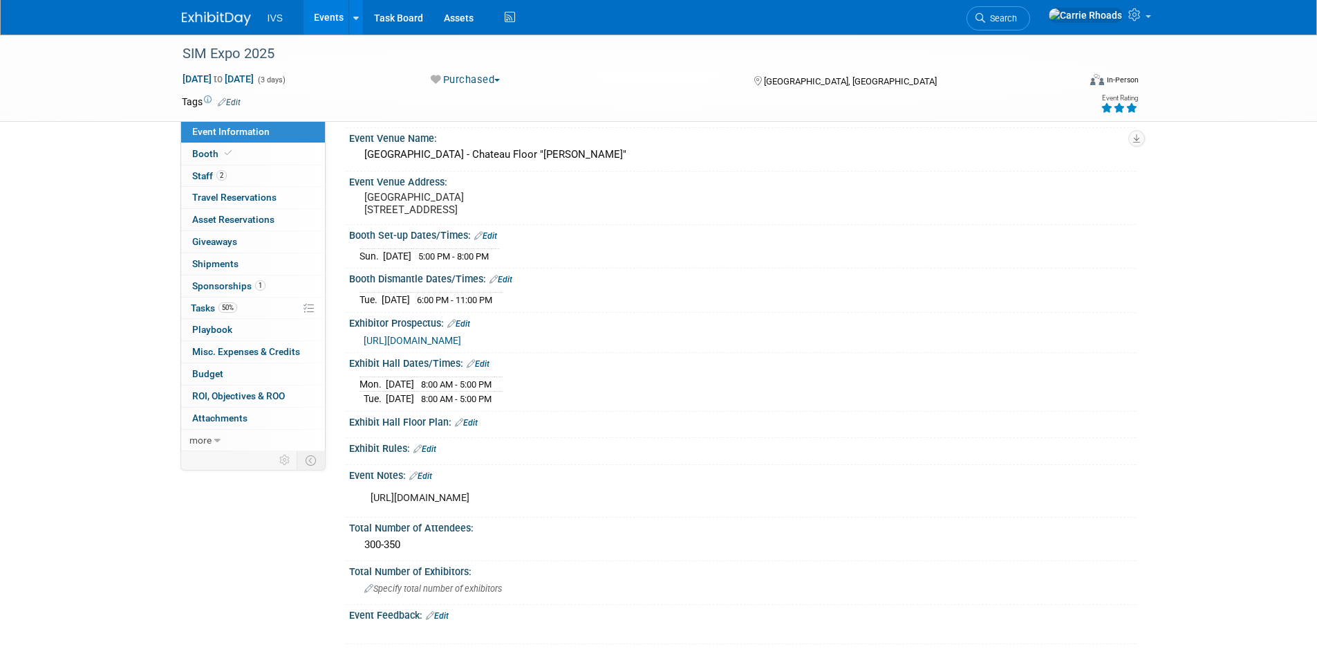
scroll to position [138, 0]
click at [219, 22] on img at bounding box center [216, 19] width 69 height 14
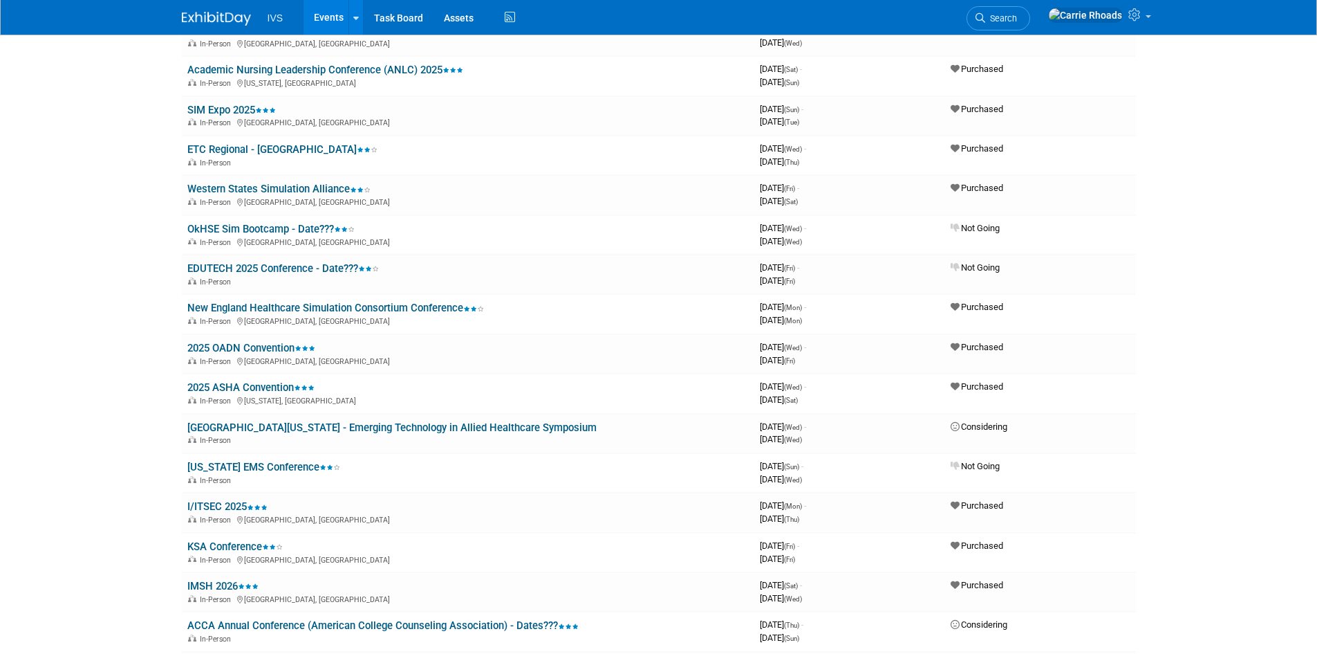
scroll to position [484, 0]
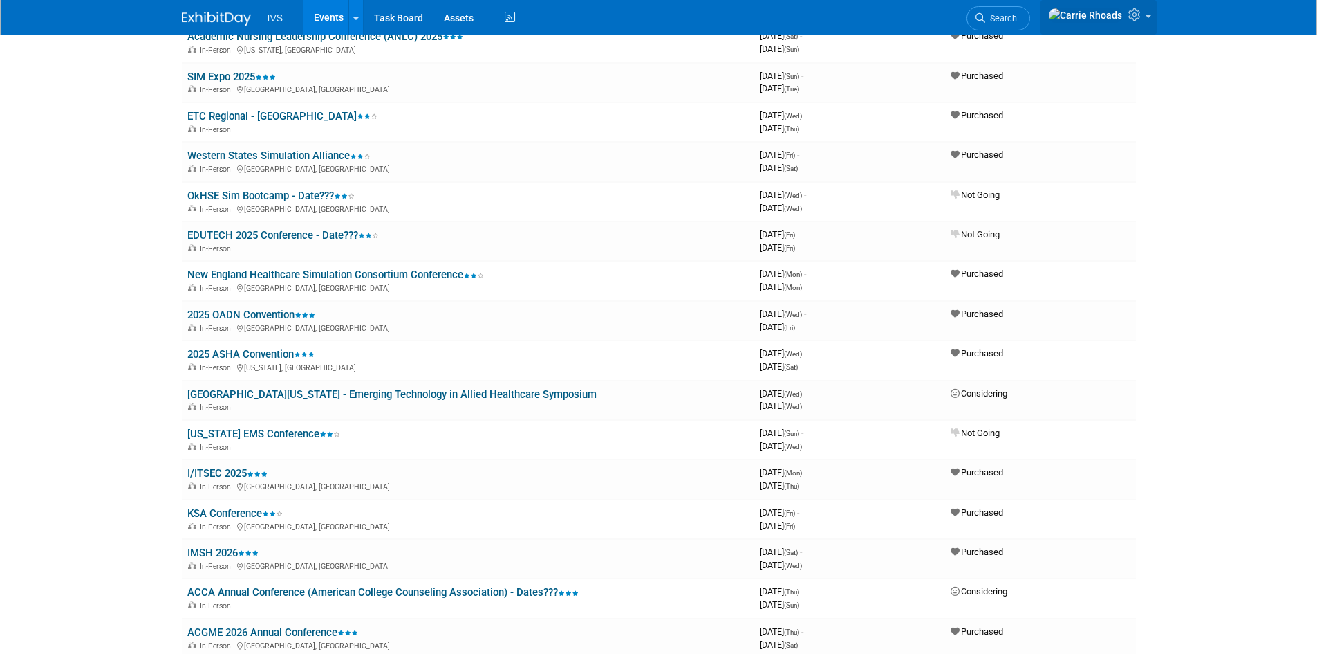
click at [1152, 18] on link at bounding box center [1099, 17] width 116 height 35
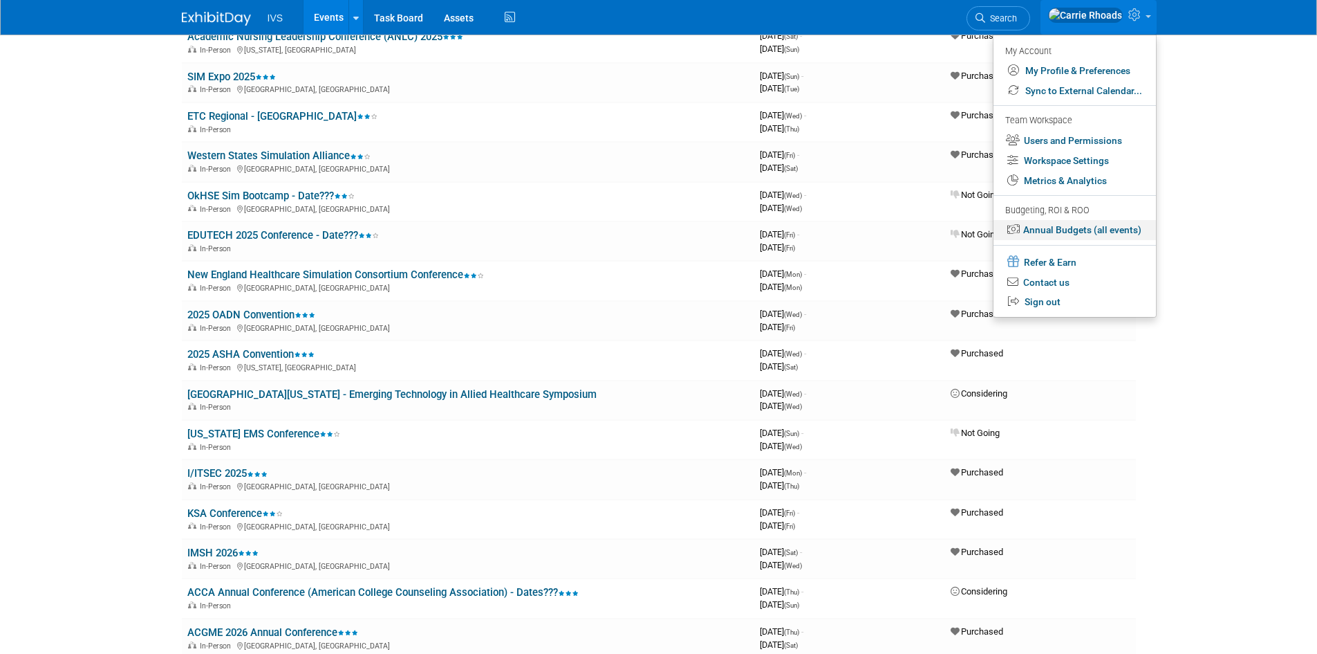
click at [1072, 226] on link "Annual Budgets (all events)" at bounding box center [1075, 230] width 163 height 20
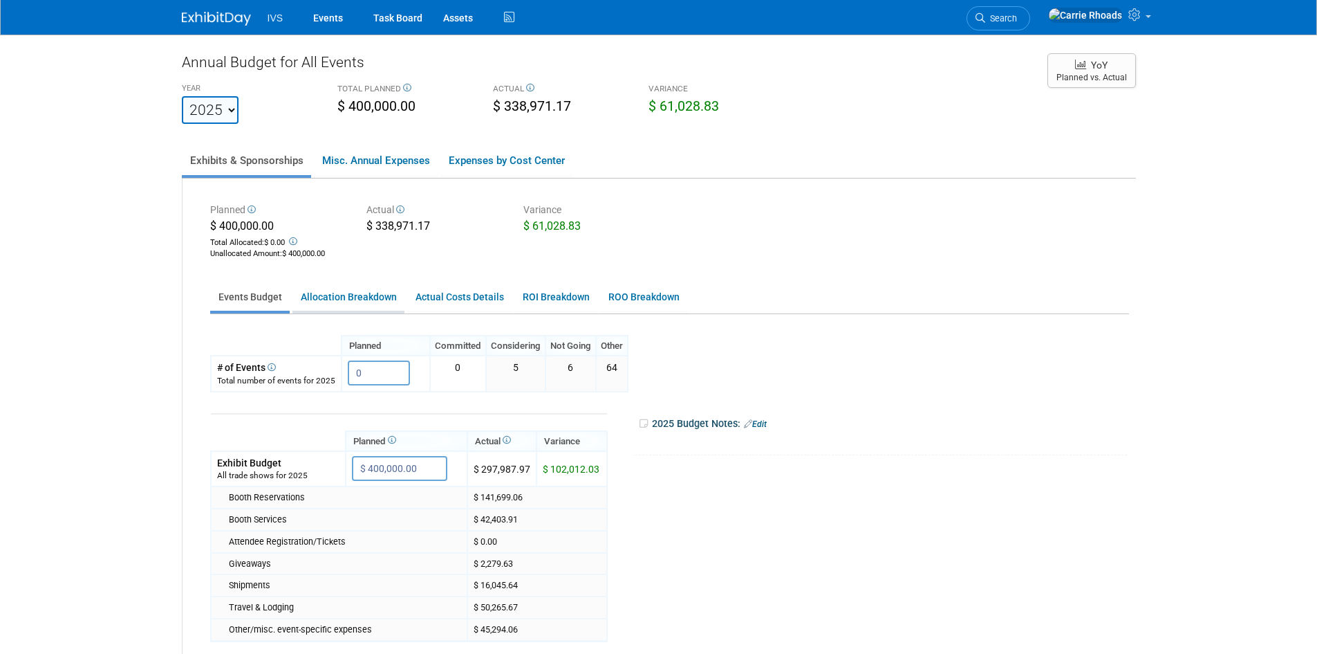
click at [352, 295] on link "Allocation Breakdown" at bounding box center [349, 297] width 112 height 27
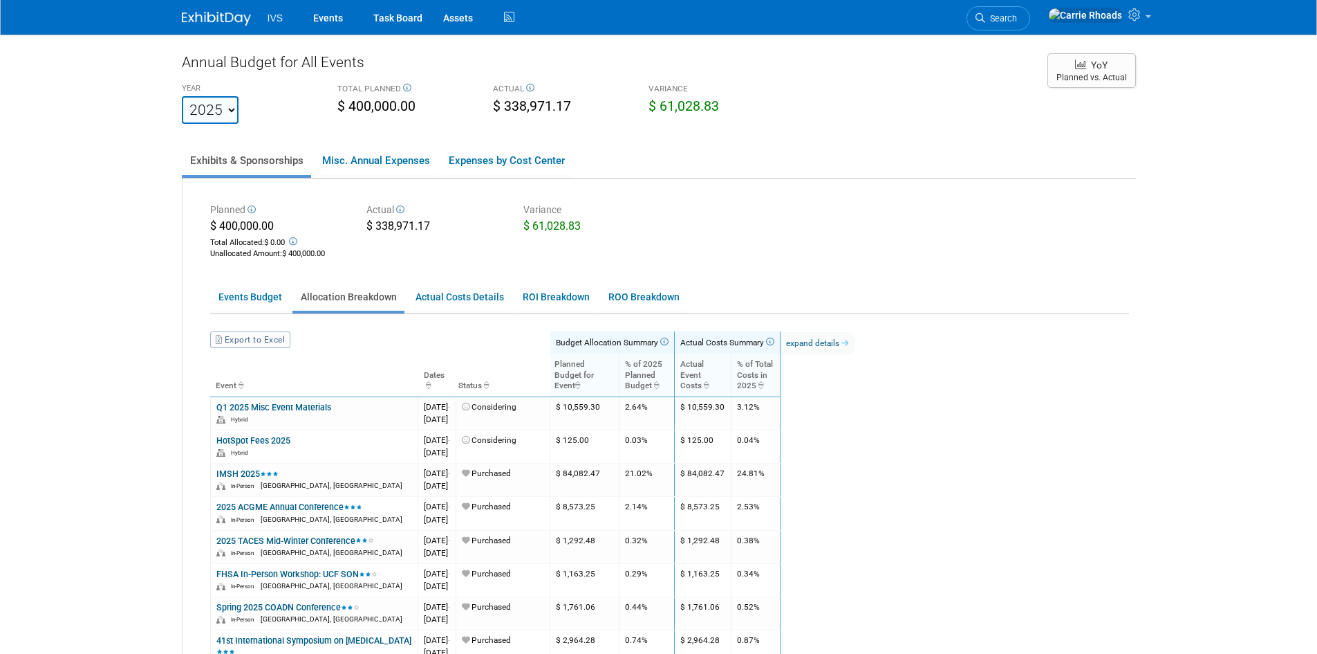
click at [221, 19] on img at bounding box center [216, 19] width 69 height 14
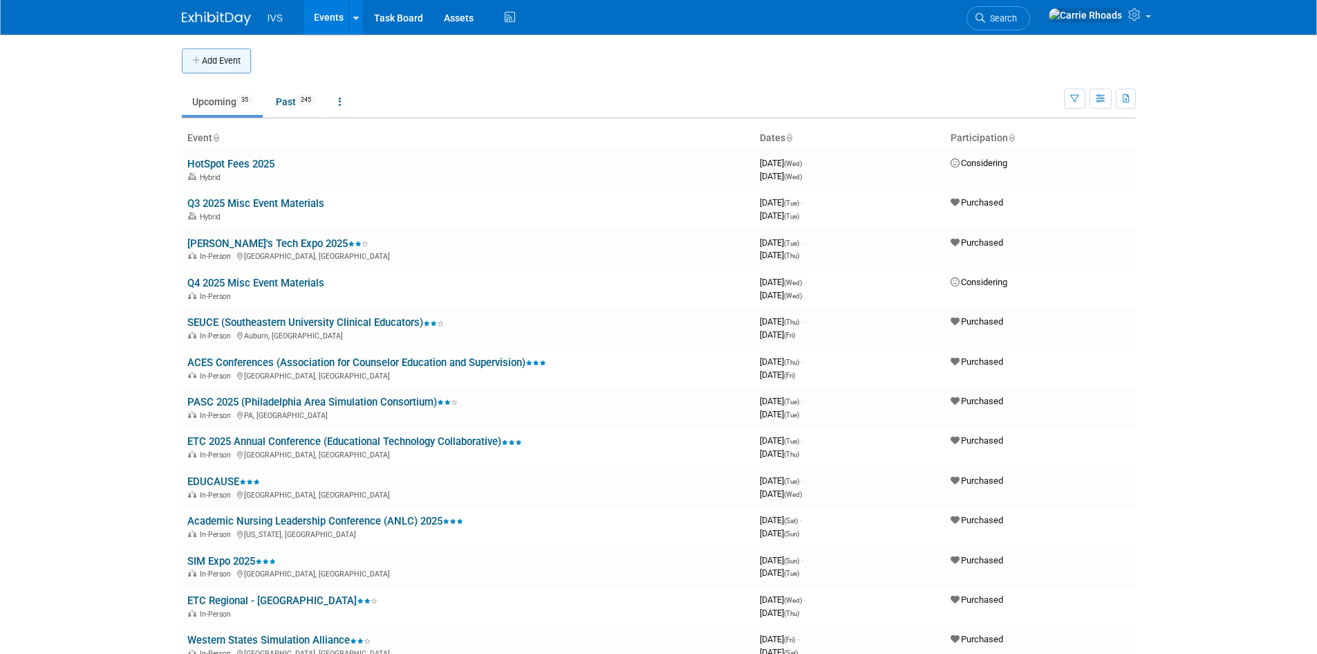
click at [228, 61] on button "Add Event" at bounding box center [216, 60] width 69 height 25
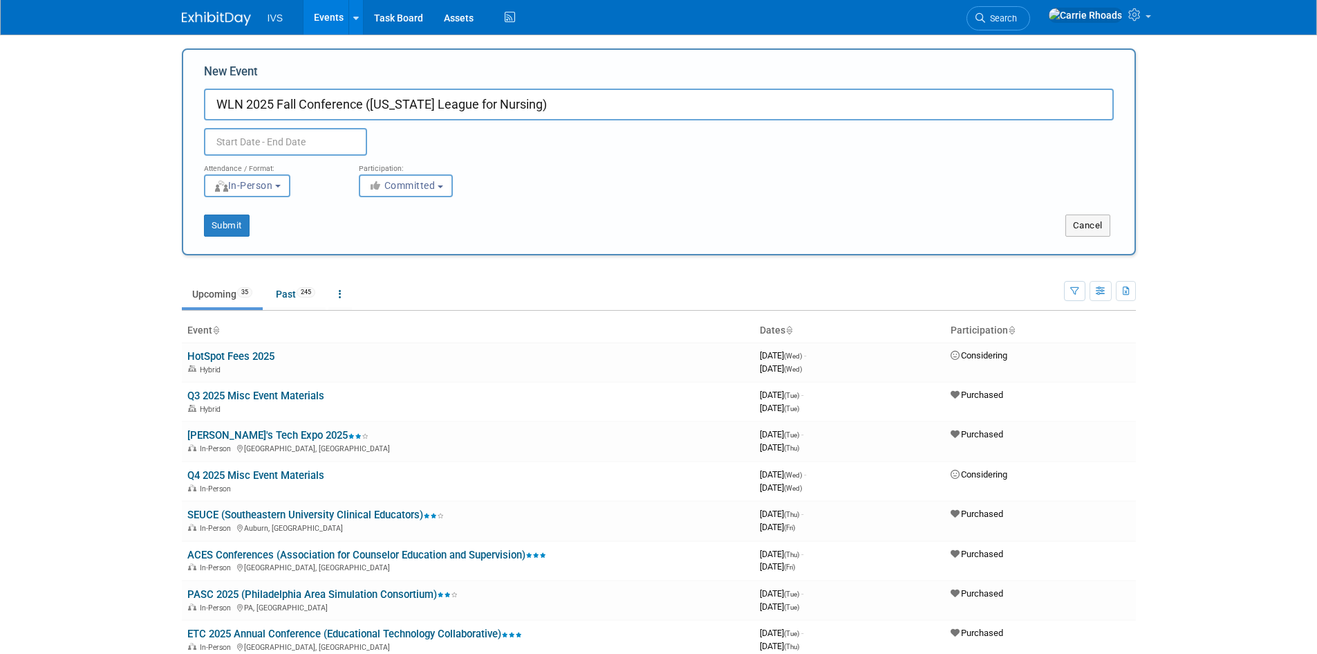
drag, startPoint x: 568, startPoint y: 100, endPoint x: 191, endPoint y: 97, distance: 377.6
click at [191, 97] on div "New Event WLN 2025 Fall Conference ([US_STATE] League for Nursing) Duplicate Ev…" at bounding box center [659, 151] width 954 height 207
type input "WLN 2025 Fall Conference ([US_STATE] League for Nursing)"
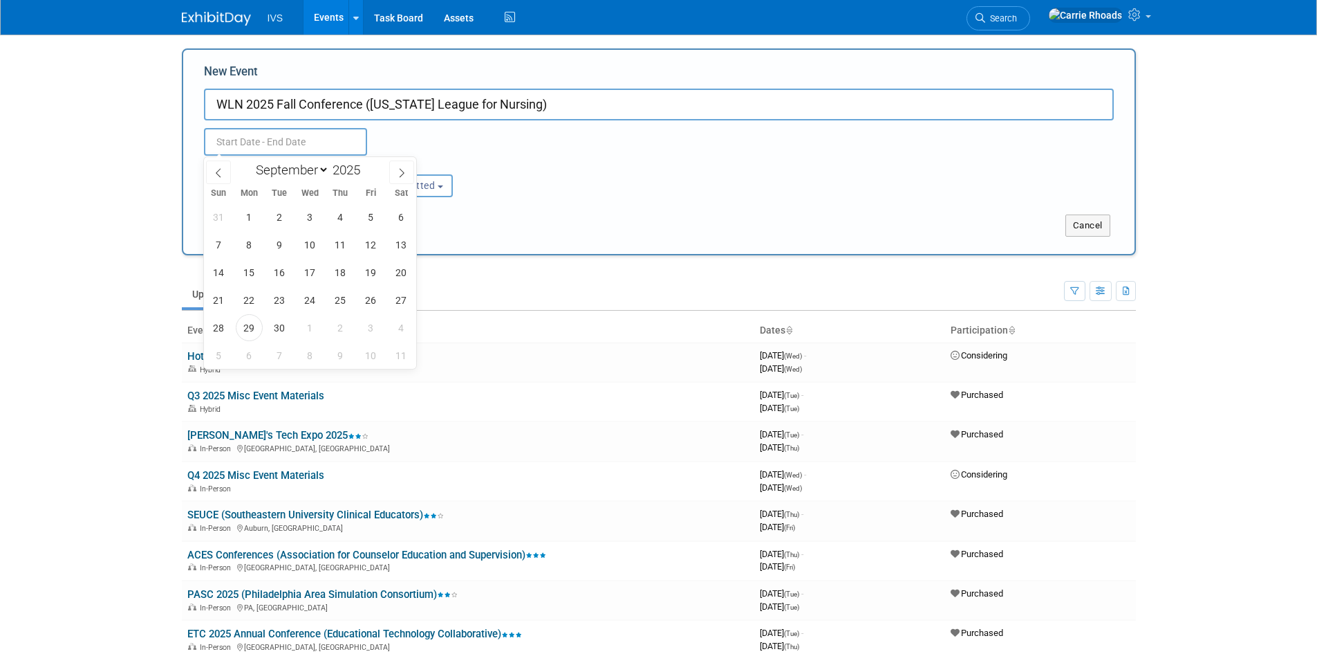
click at [230, 137] on input "text" at bounding box center [285, 142] width 163 height 28
click at [399, 172] on icon at bounding box center [402, 173] width 10 height 10
select select "10"
click at [399, 243] on span "8" at bounding box center [401, 244] width 27 height 27
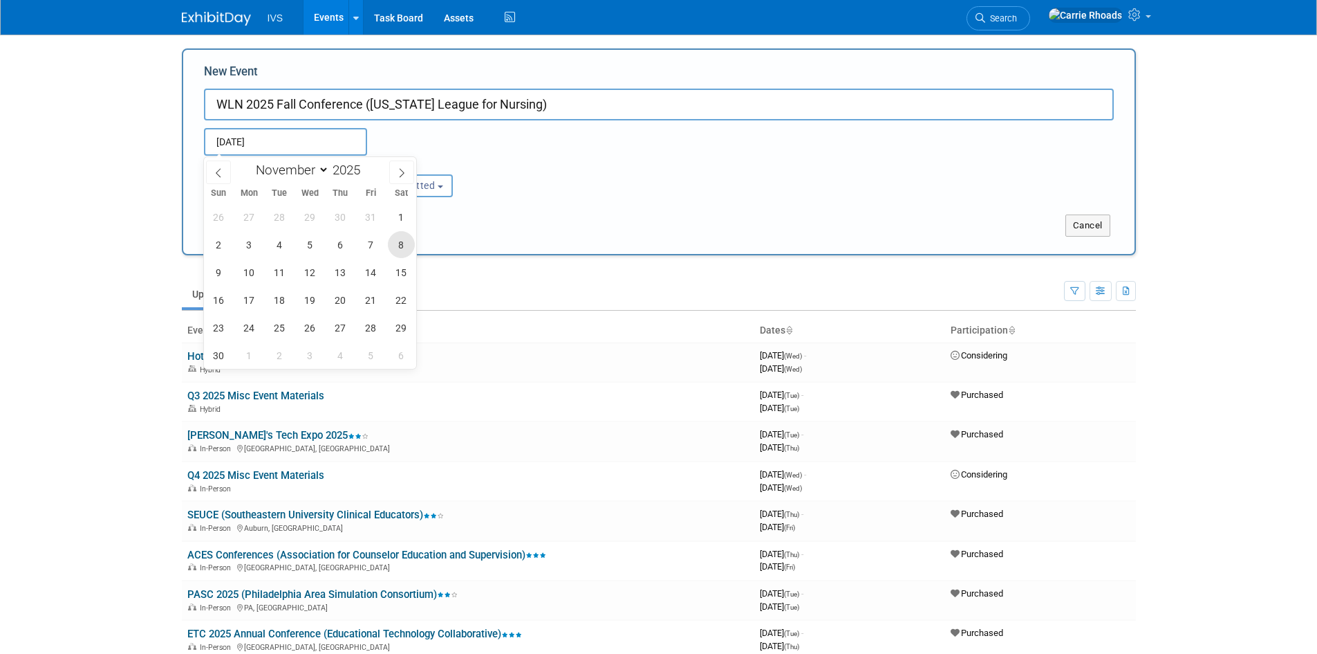
type input "[DATE] to [DATE]"
click at [478, 217] on div "Submit" at bounding box center [381, 225] width 396 height 22
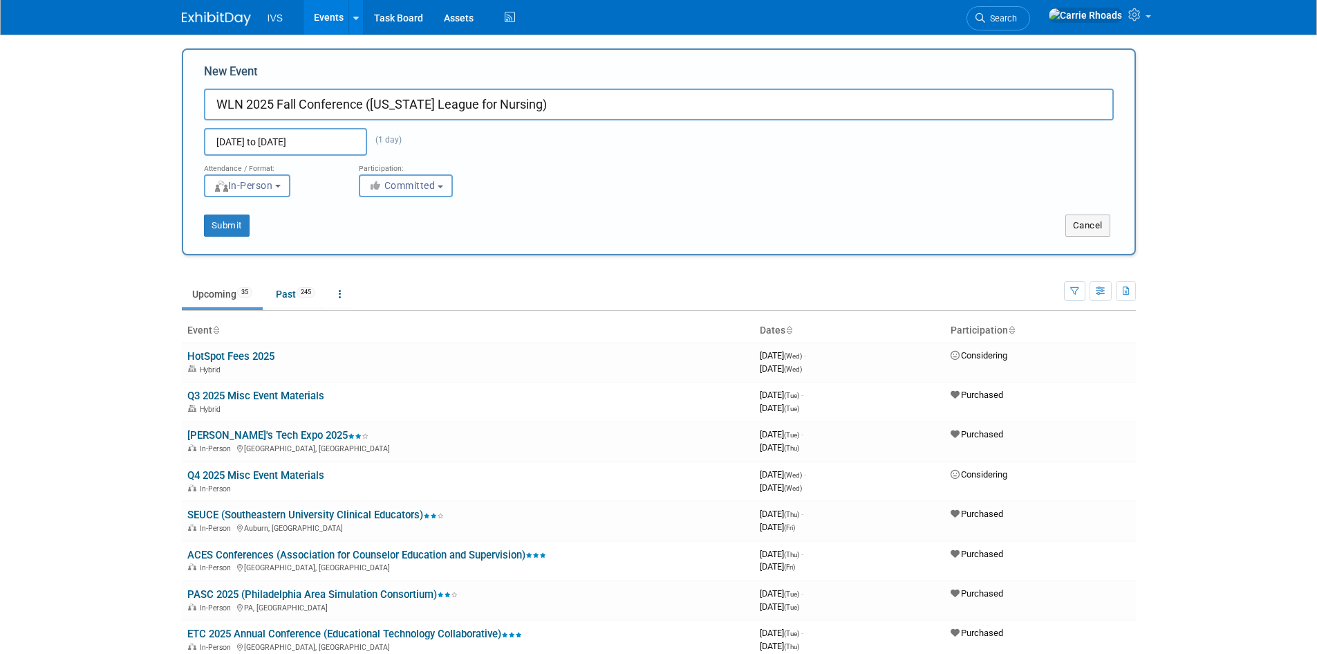
click at [444, 189] on button "Committed" at bounding box center [406, 185] width 94 height 23
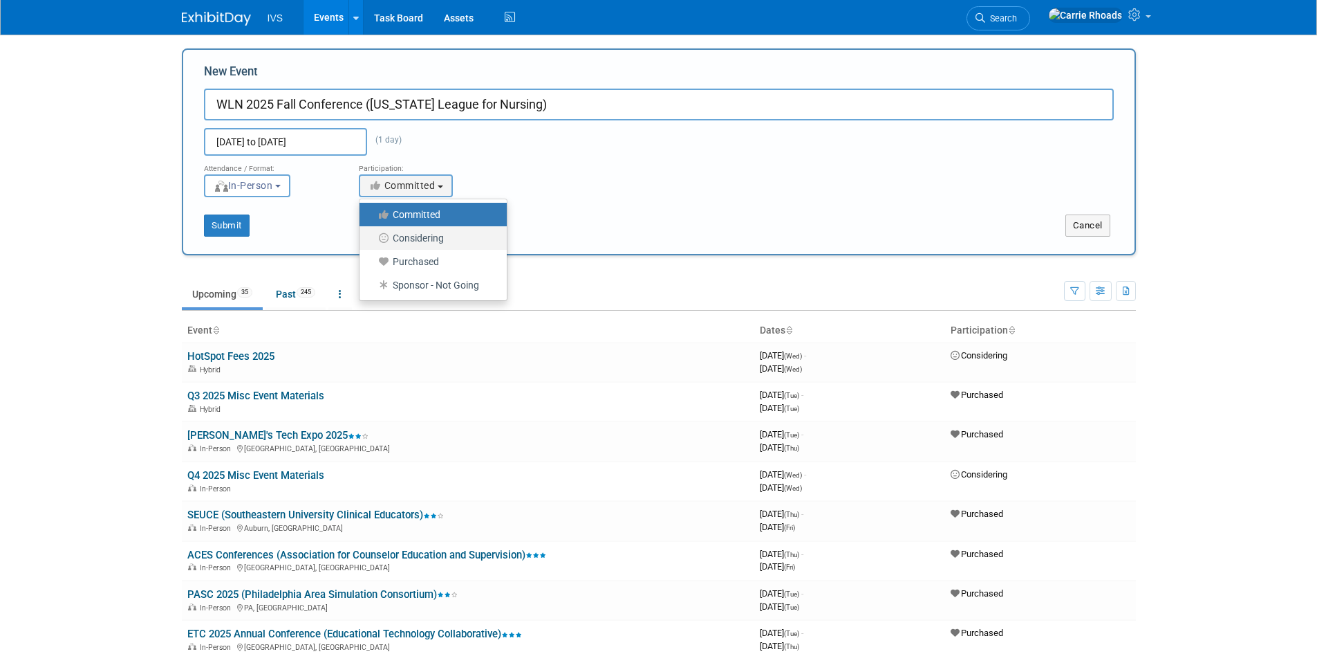
click at [431, 232] on label "Considering" at bounding box center [430, 238] width 127 height 18
click at [372, 234] on input "Considering" at bounding box center [367, 238] width 9 height 9
select select "2"
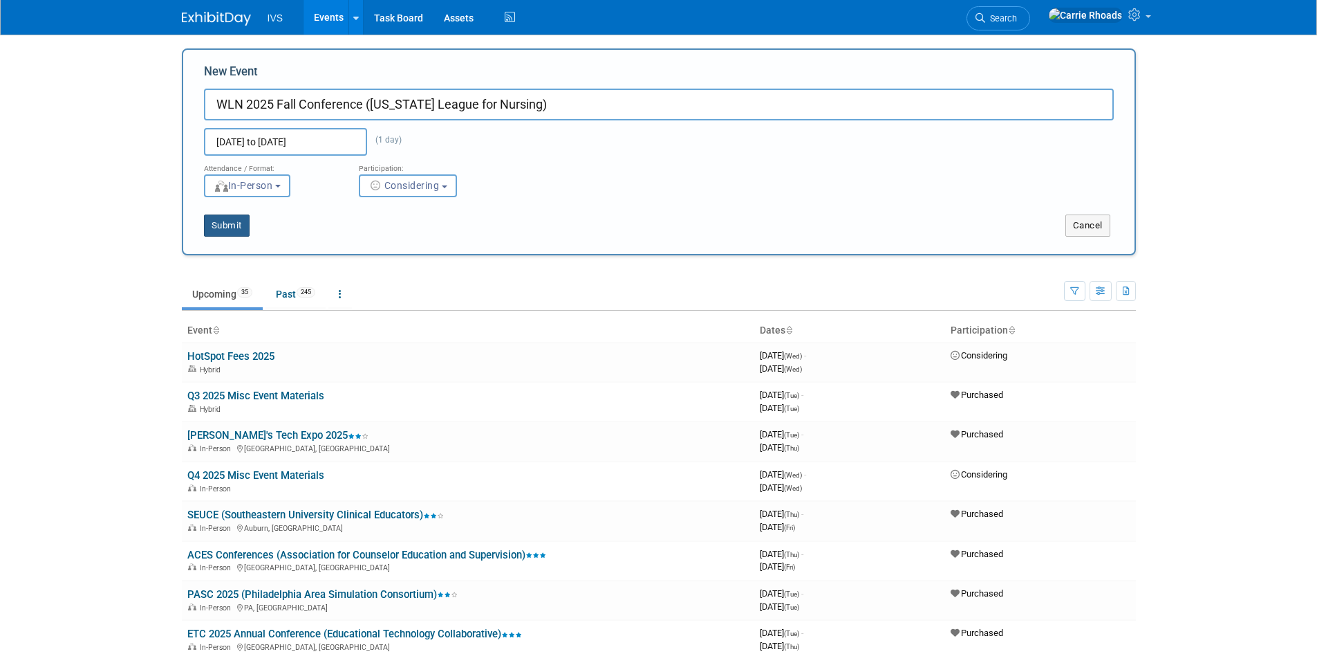
click at [230, 225] on button "Submit" at bounding box center [227, 225] width 46 height 22
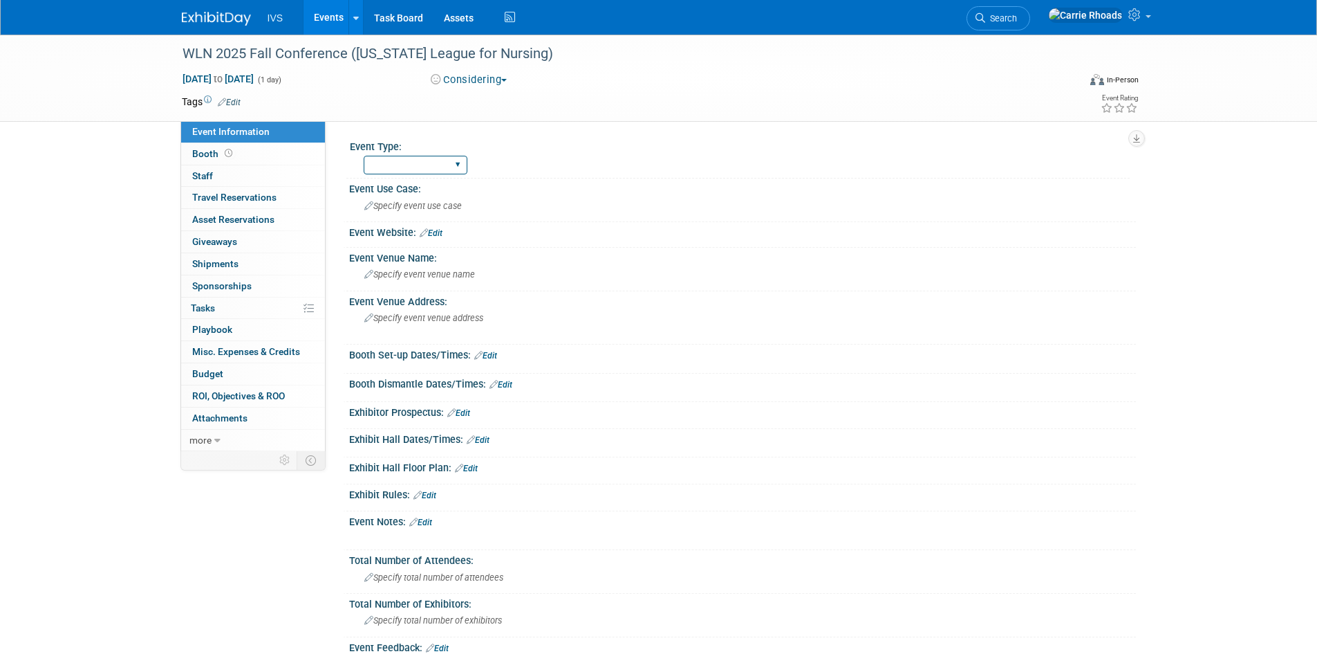
click at [456, 159] on select "National Regional Sponsorship" at bounding box center [416, 165] width 104 height 19
select select "Regional"
click at [364, 156] on select "National Regional Sponsorship" at bounding box center [416, 165] width 104 height 19
click at [426, 205] on span "Specify event use case" at bounding box center [413, 206] width 98 height 10
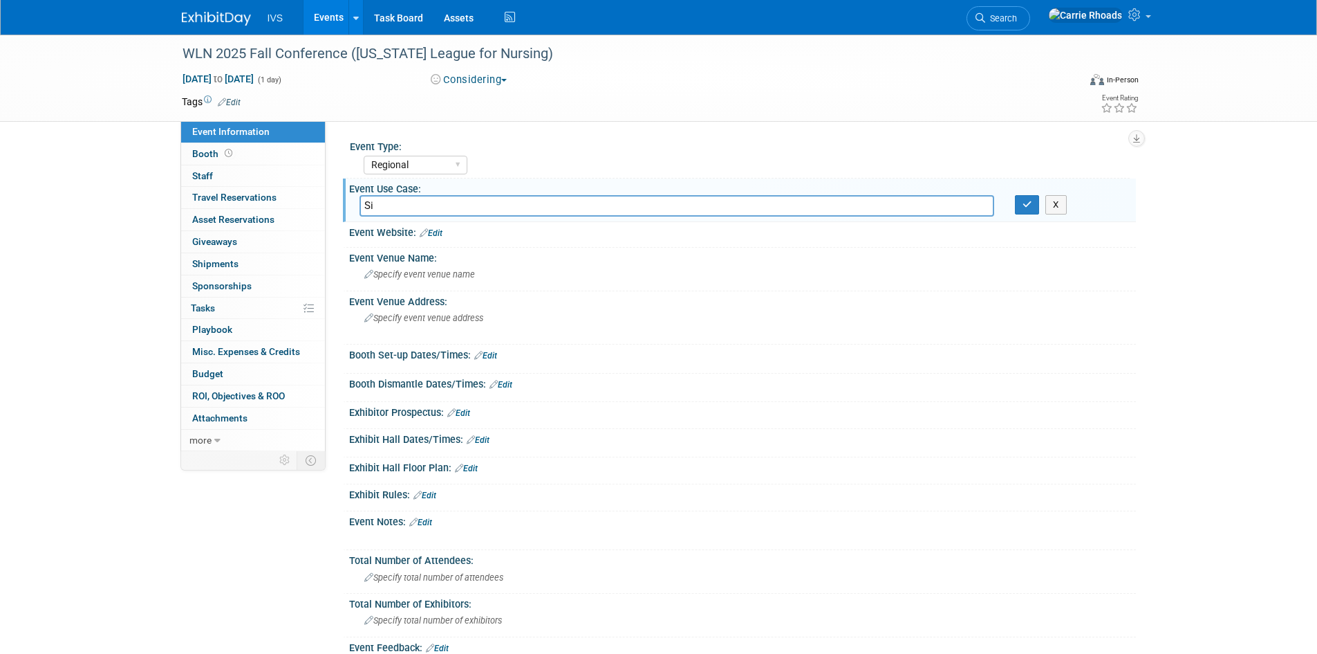
type input "S"
type input "Simulation"
click at [1030, 210] on button "button" at bounding box center [1027, 204] width 25 height 19
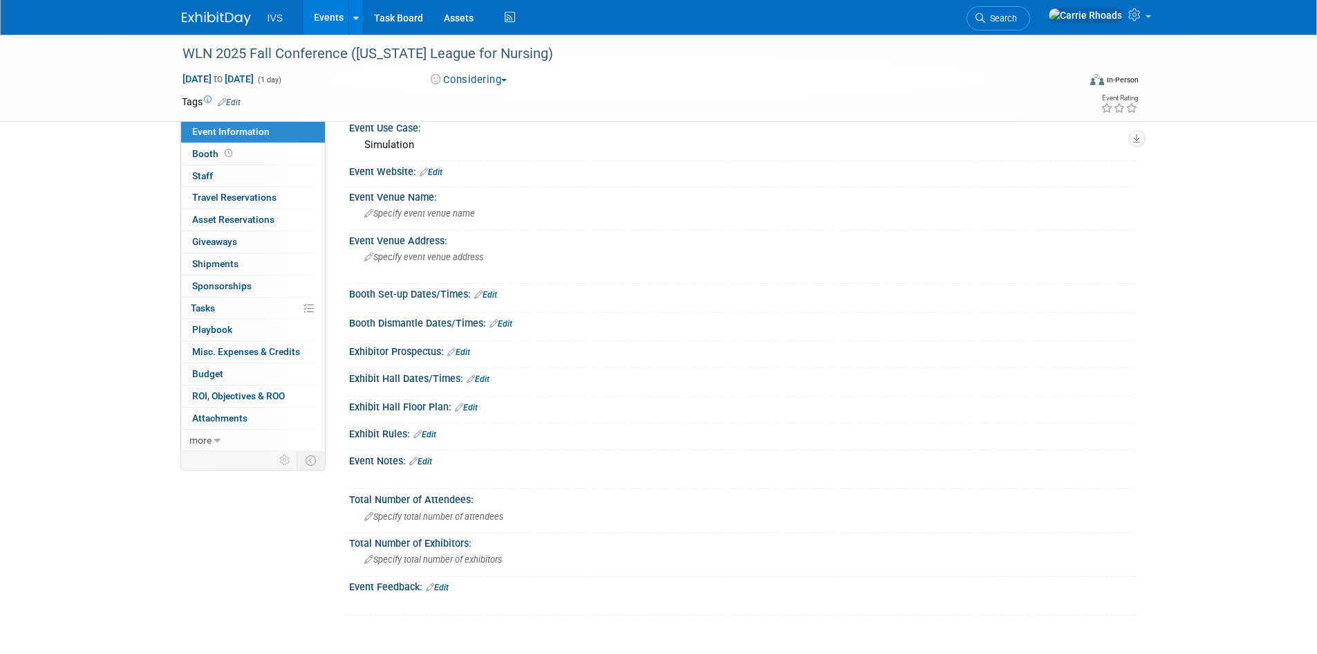
scroll to position [172, 0]
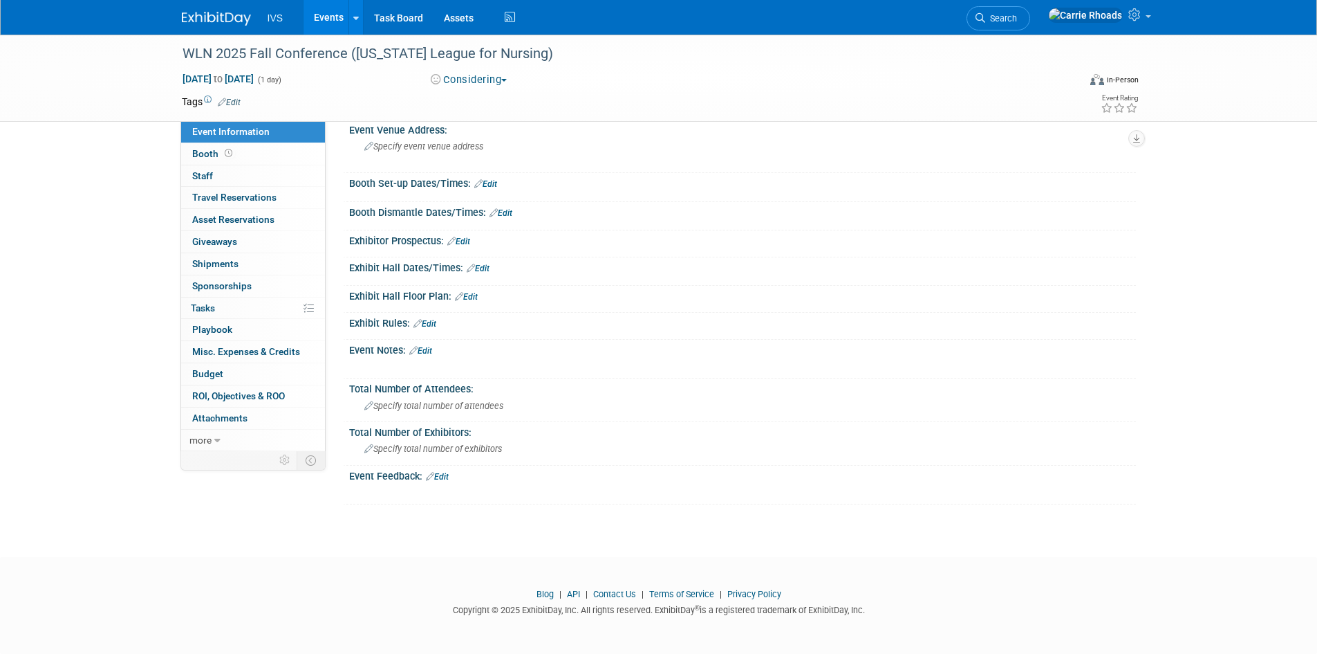
click at [426, 355] on div "X" at bounding box center [741, 358] width 770 height 7
click at [427, 349] on link "Edit" at bounding box center [420, 351] width 23 height 10
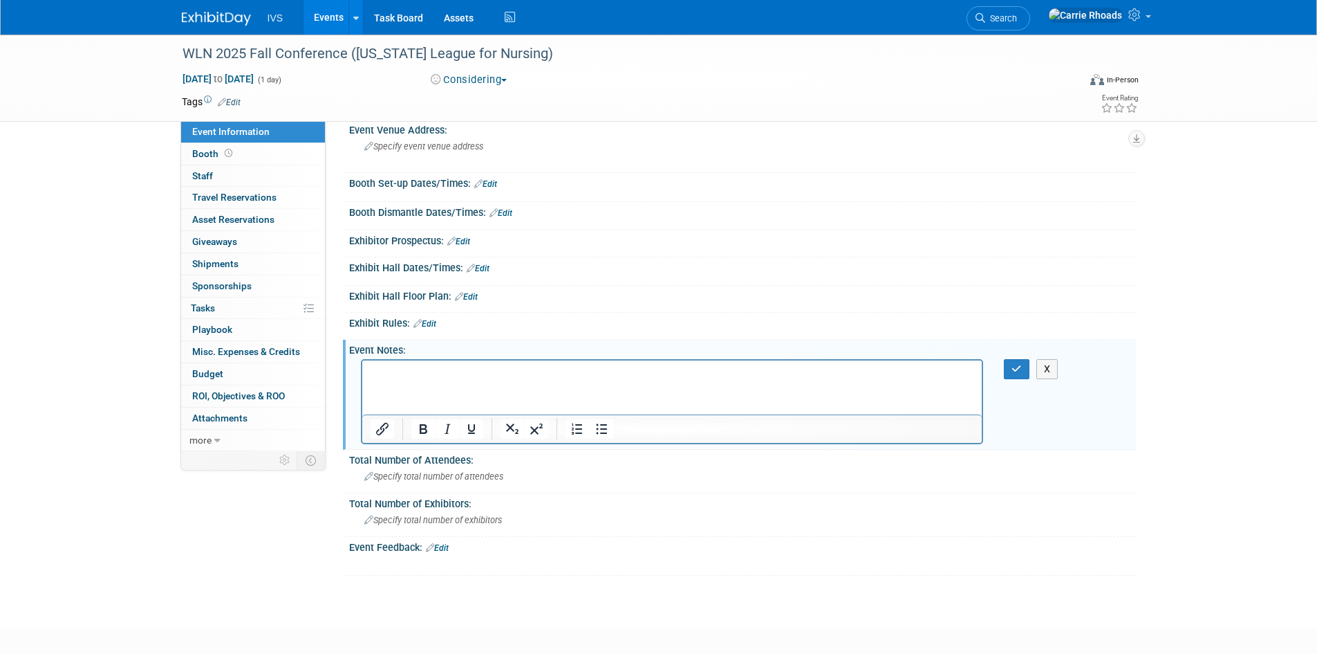
scroll to position [0, 0]
click at [394, 371] on p "WLN 2025 Fall Conference ([US_STATE] League for Nursing)" at bounding box center [672, 372] width 604 height 14
click at [1009, 367] on button "button" at bounding box center [1017, 369] width 26 height 20
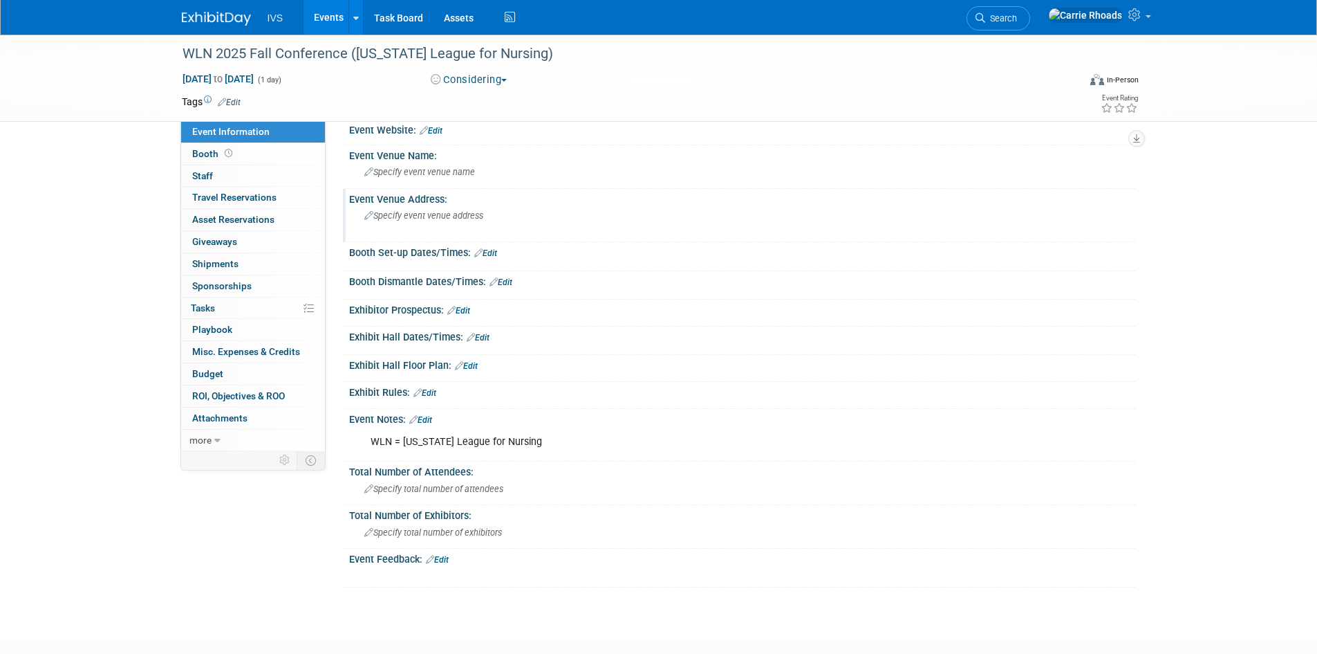
scroll to position [33, 0]
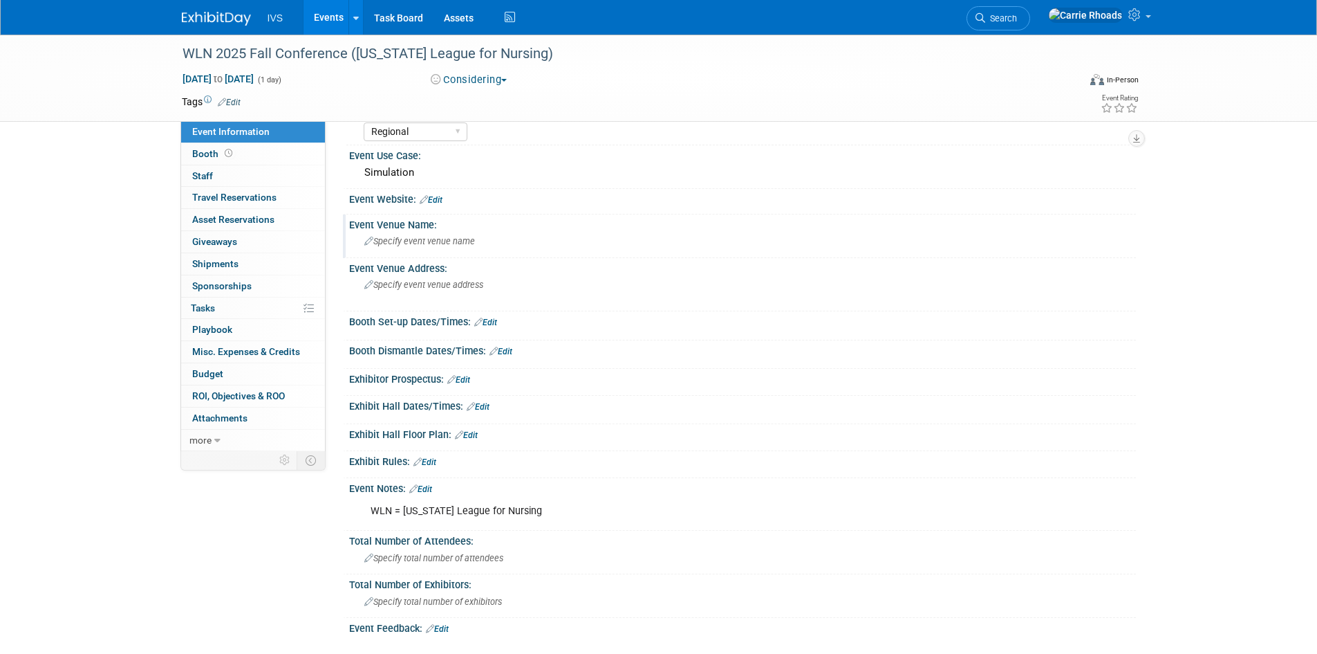
click at [475, 245] on div "Specify event venue name" at bounding box center [743, 240] width 766 height 21
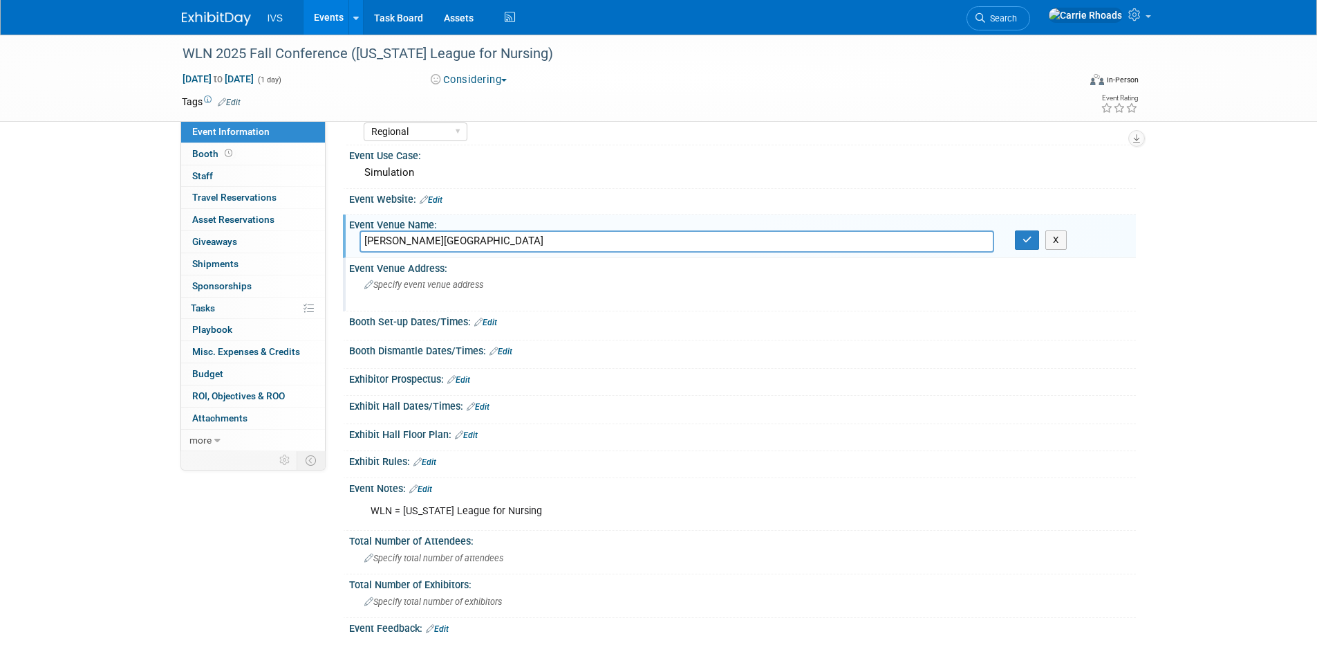
type input "Carroll University"
click at [439, 297] on div "Specify event venue address" at bounding box center [513, 290] width 307 height 32
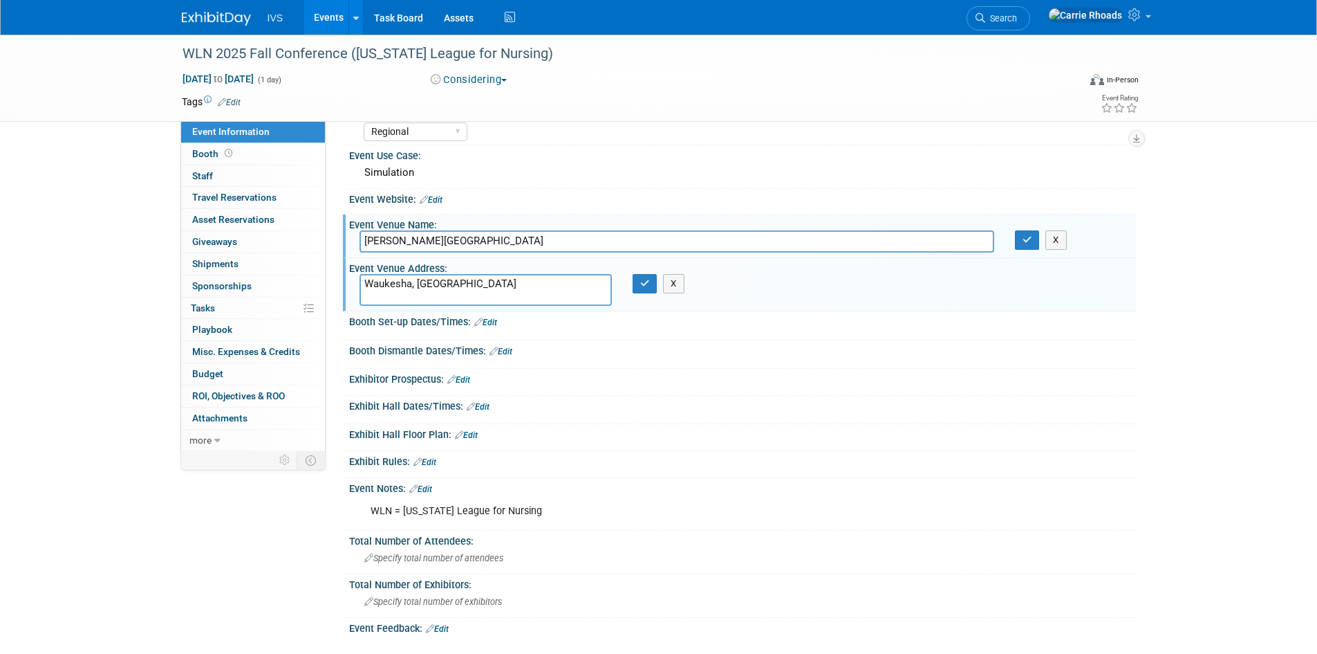
type textarea "Waukesha, [GEOGRAPHIC_DATA]"
click at [644, 284] on icon "button" at bounding box center [645, 283] width 10 height 9
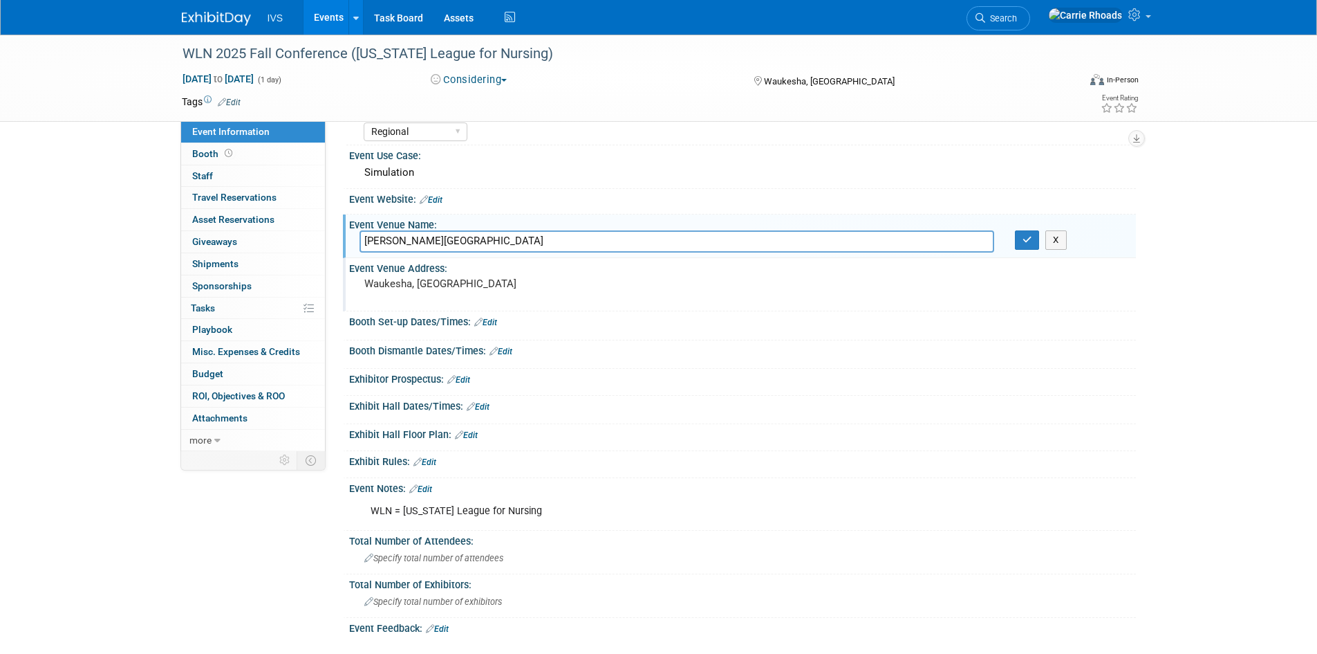
click at [221, 17] on img at bounding box center [216, 19] width 69 height 14
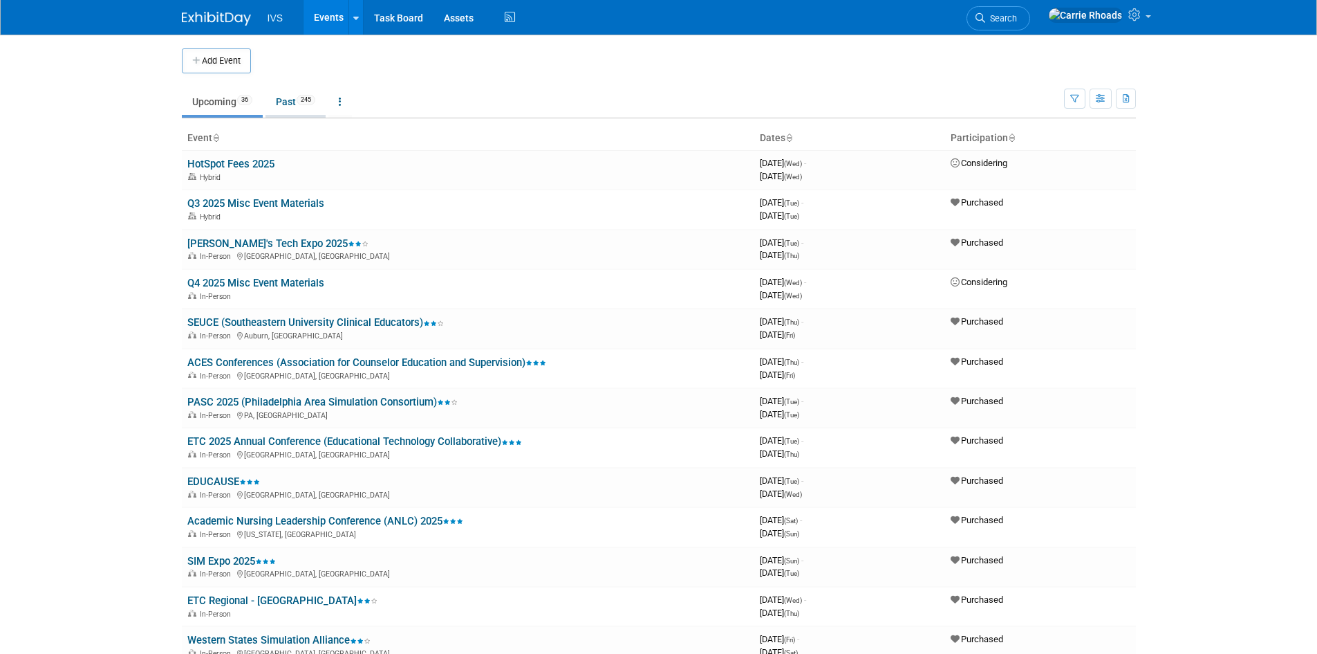
click at [293, 110] on link "Past 245" at bounding box center [296, 102] width 60 height 26
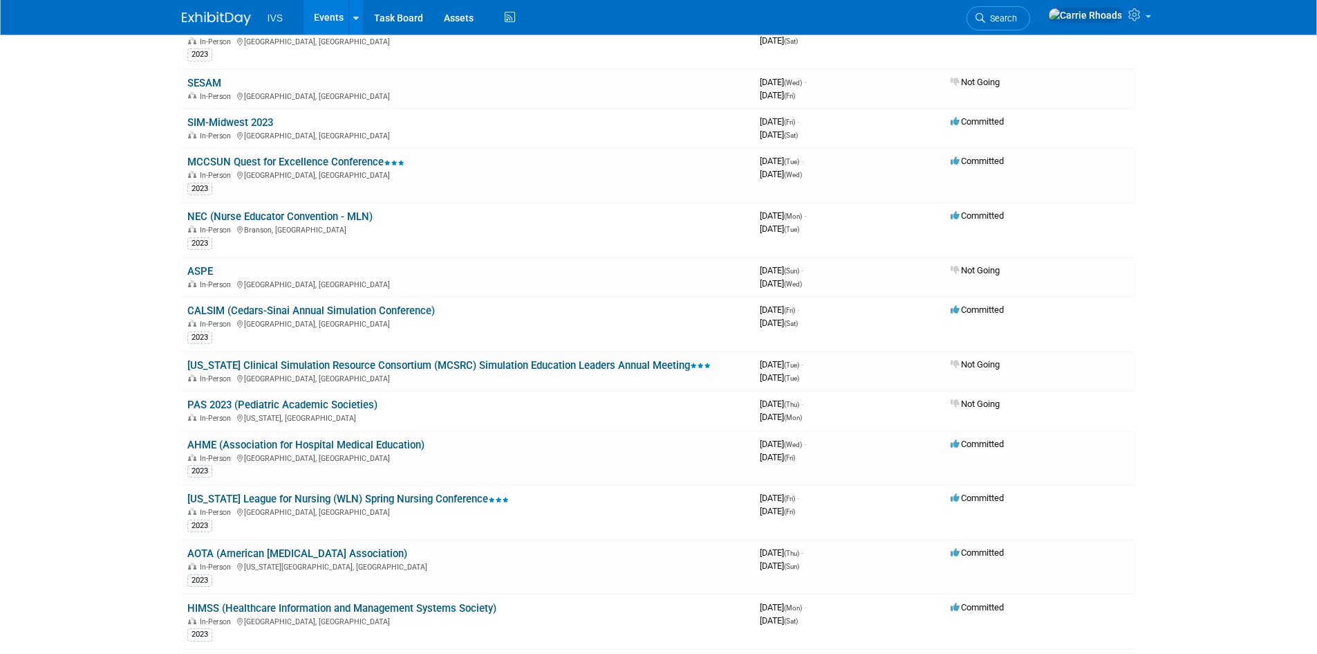
scroll to position [6632, 0]
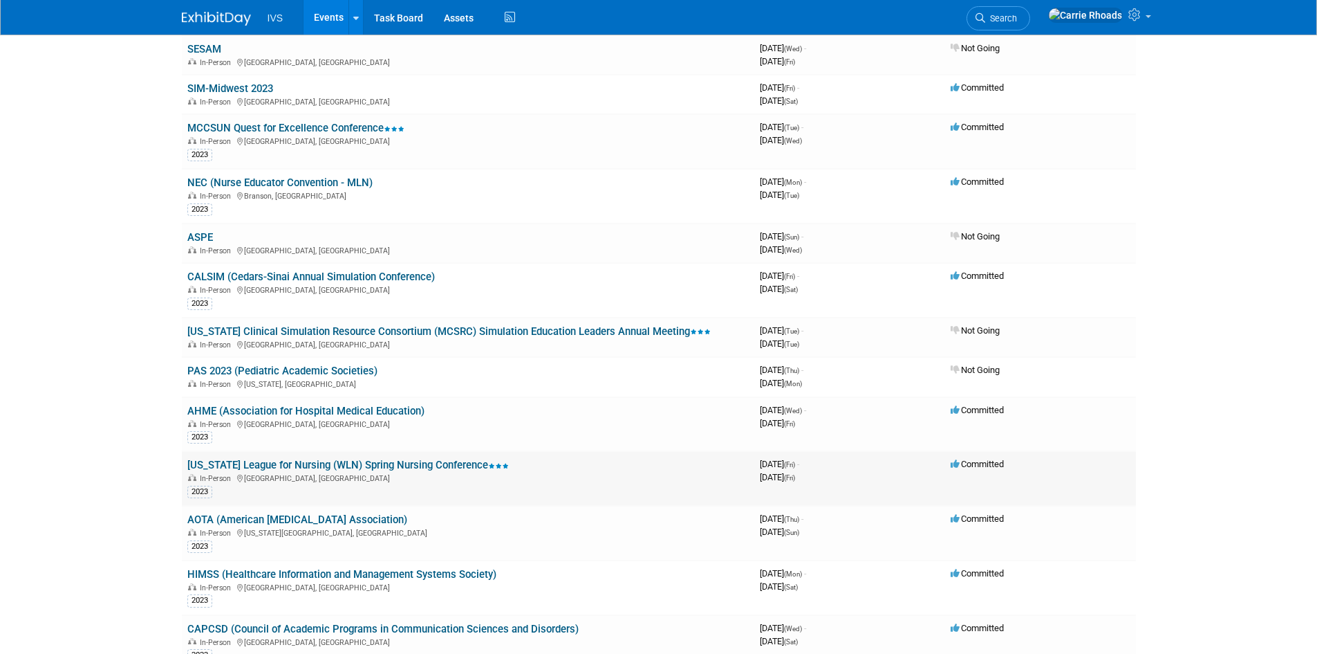
click at [327, 465] on link "[US_STATE] League for Nursing (WLN) Spring Nursing Conference" at bounding box center [348, 465] width 322 height 12
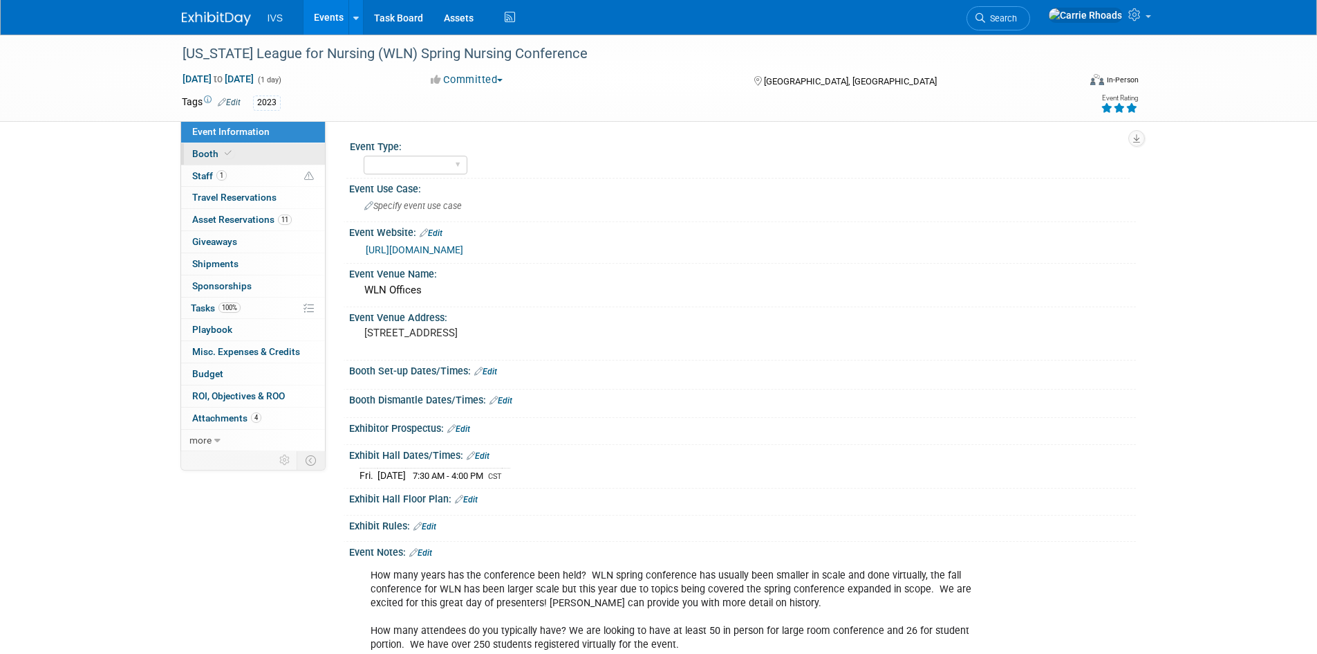
click at [207, 145] on link "Booth" at bounding box center [253, 153] width 144 height 21
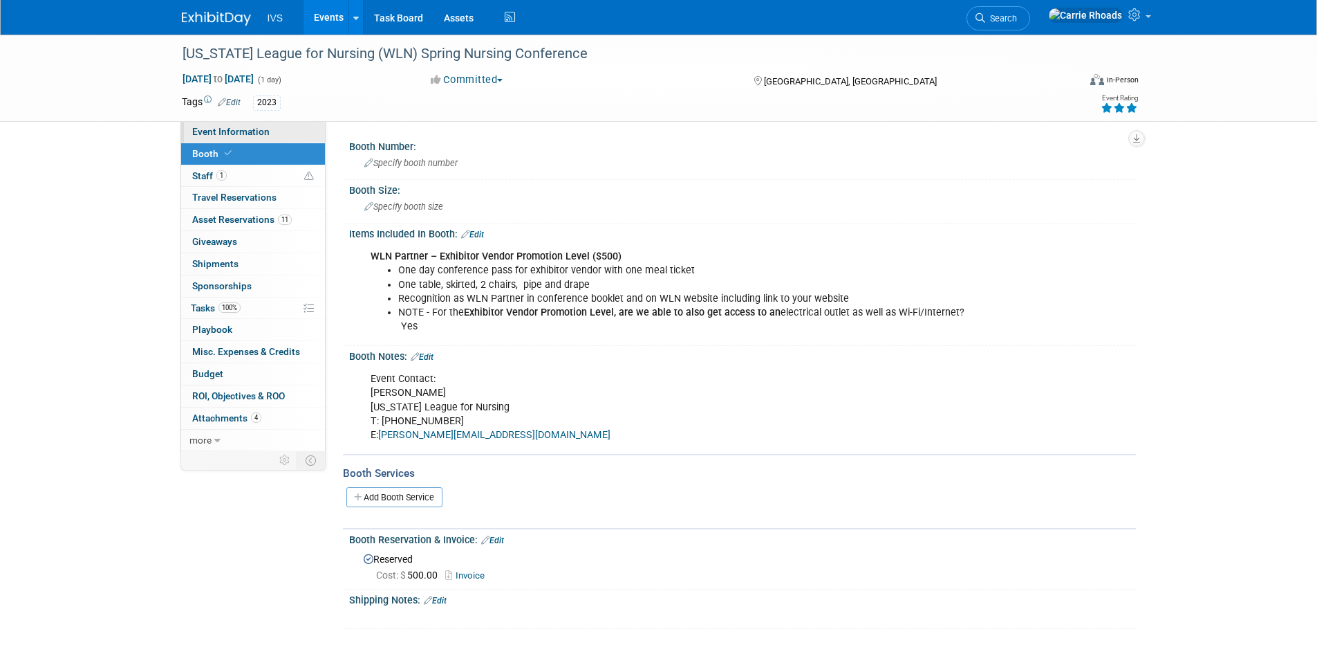
click at [250, 129] on span "Event Information" at bounding box center [230, 131] width 77 height 11
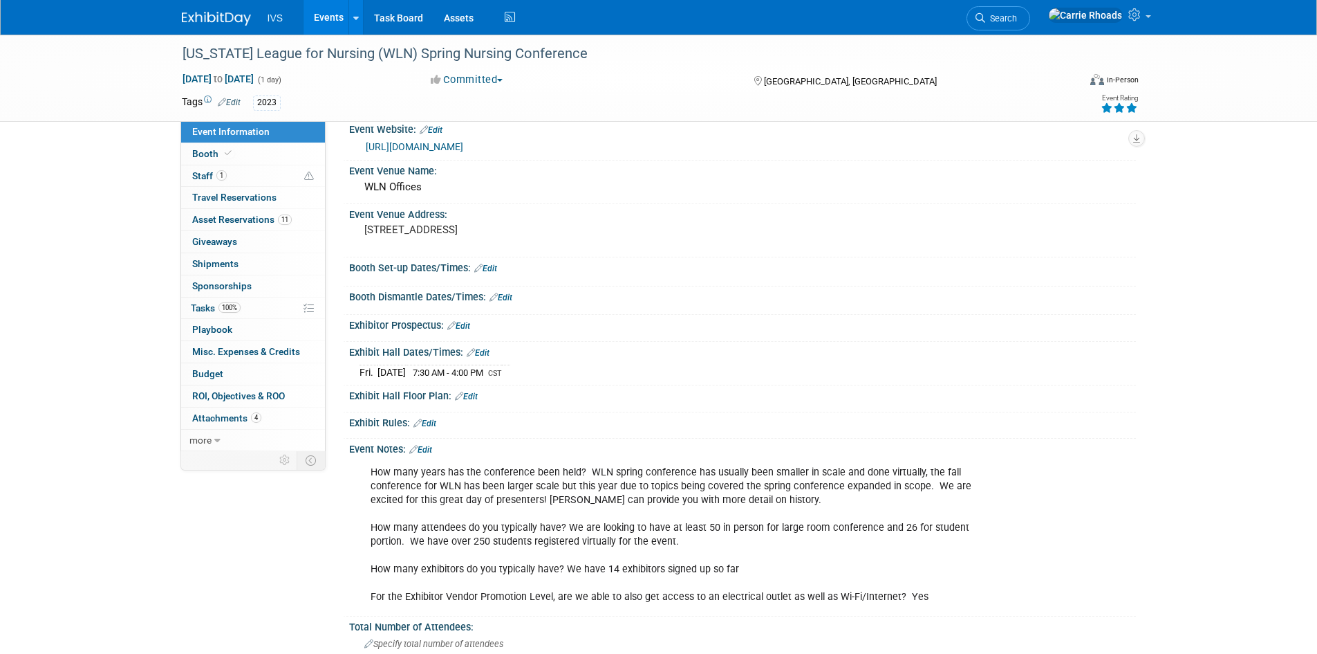
scroll to position [94, 0]
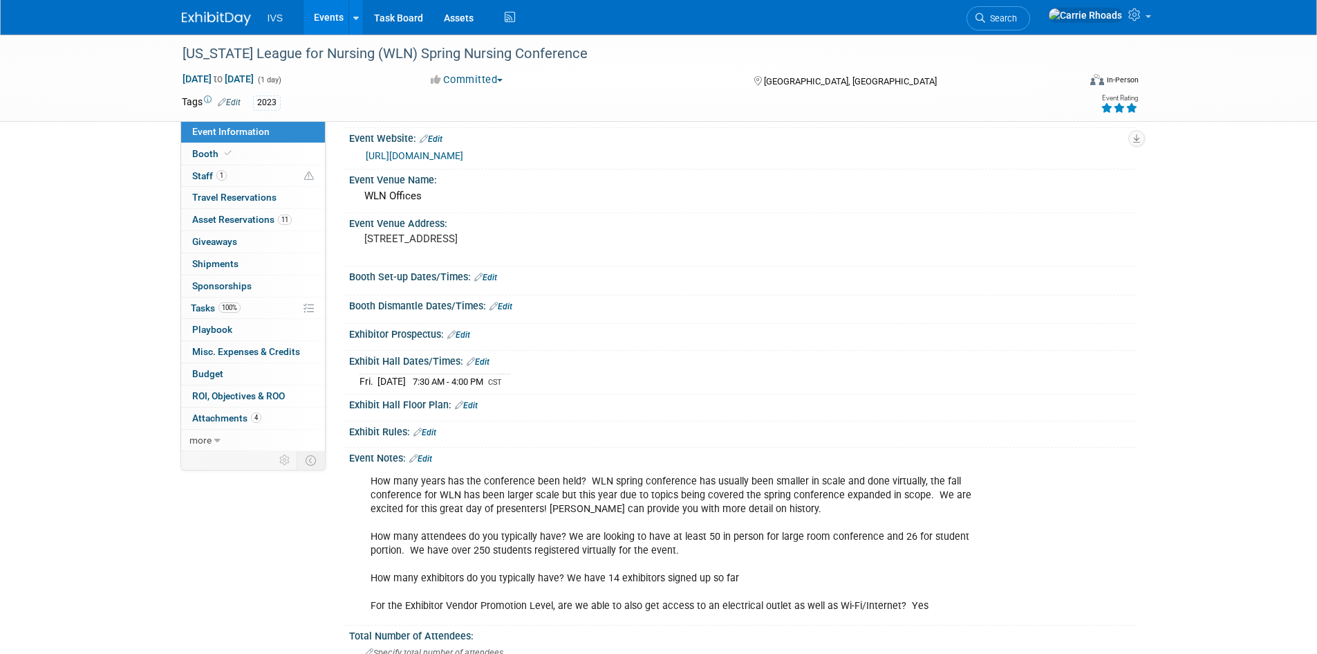
click at [199, 15] on img at bounding box center [216, 19] width 69 height 14
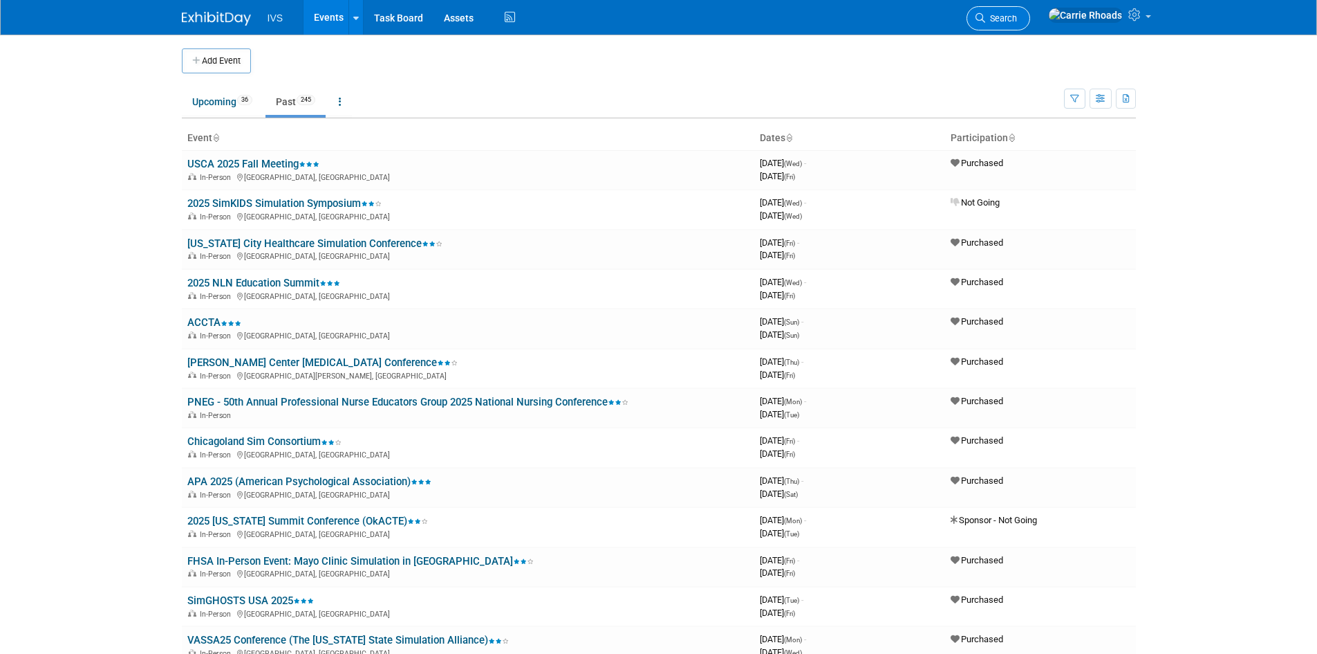
click at [1017, 15] on span "Search" at bounding box center [1002, 18] width 32 height 10
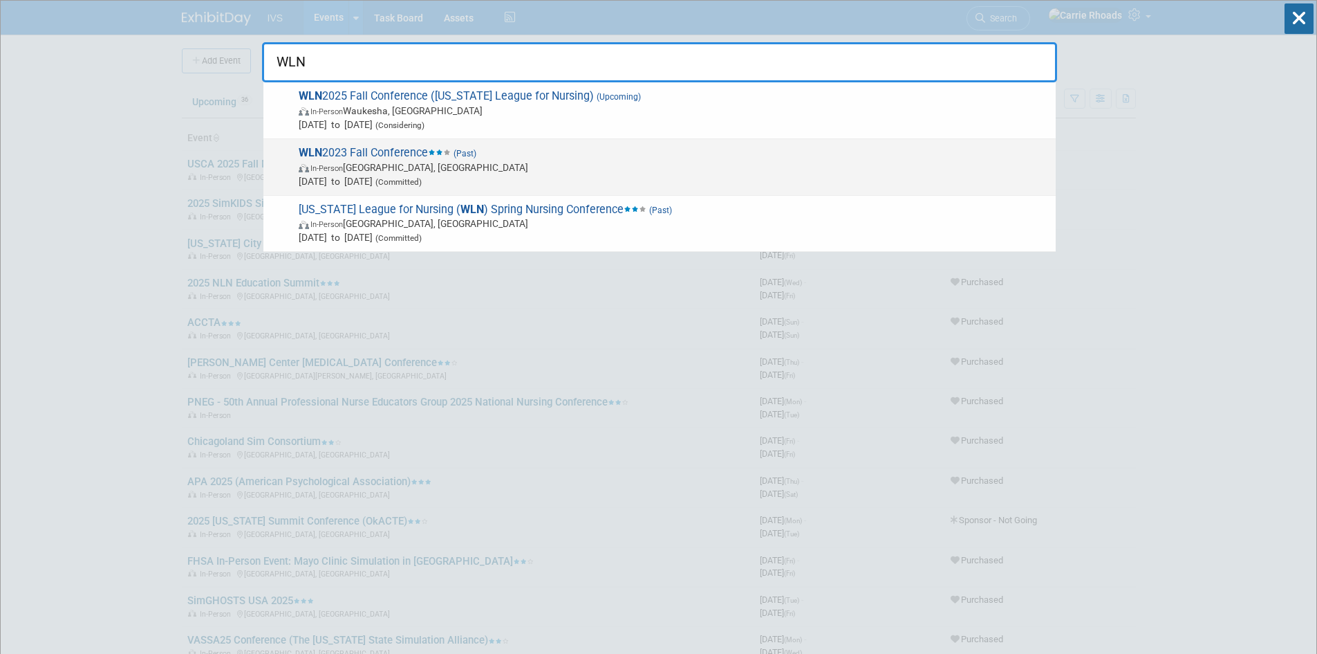
type input "WLN"
click at [387, 153] on span "WLN 2023 Fall Conference (Past) In-Person Green Bay, WI Nov 11, 2023 to Nov 11,…" at bounding box center [672, 167] width 755 height 42
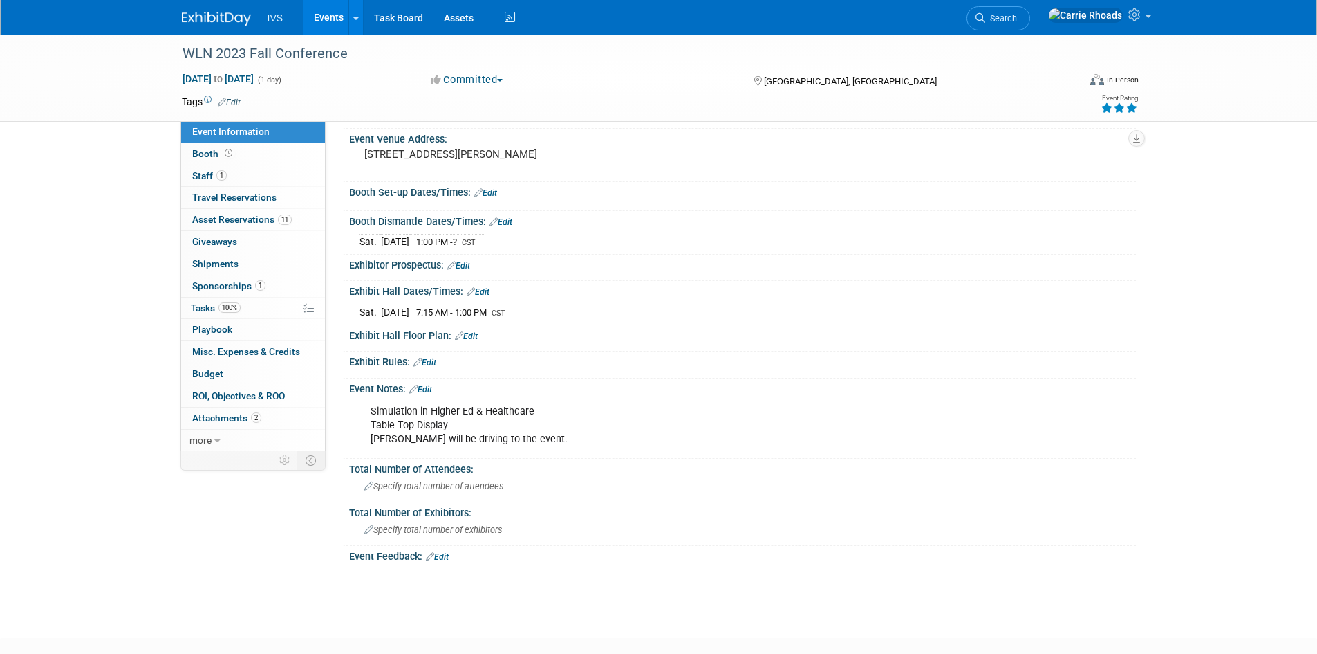
scroll to position [59, 0]
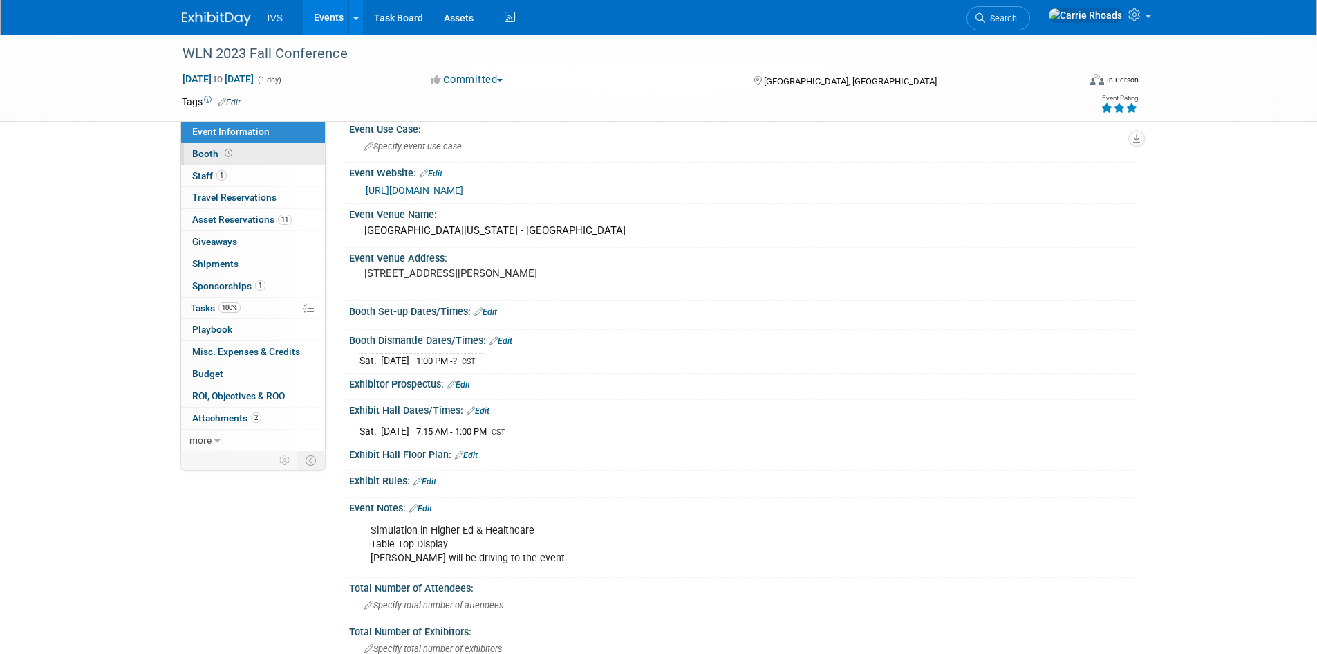
click at [203, 150] on span "Booth" at bounding box center [213, 153] width 43 height 11
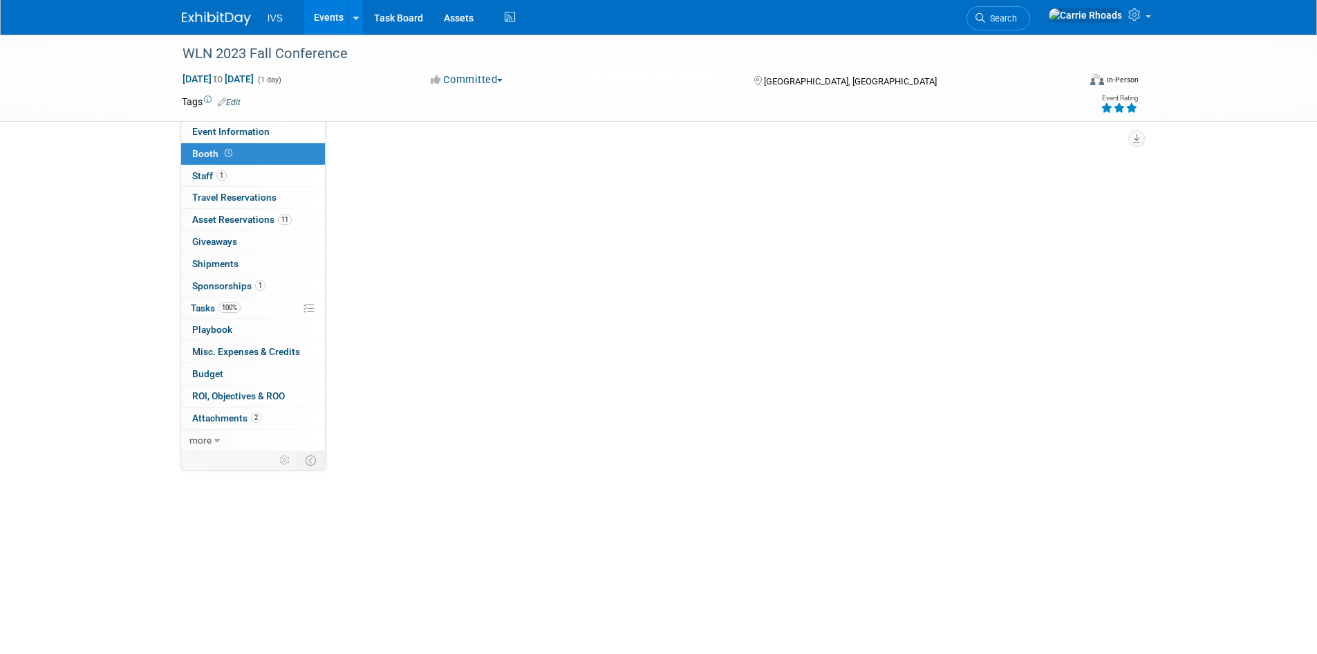
scroll to position [0, 0]
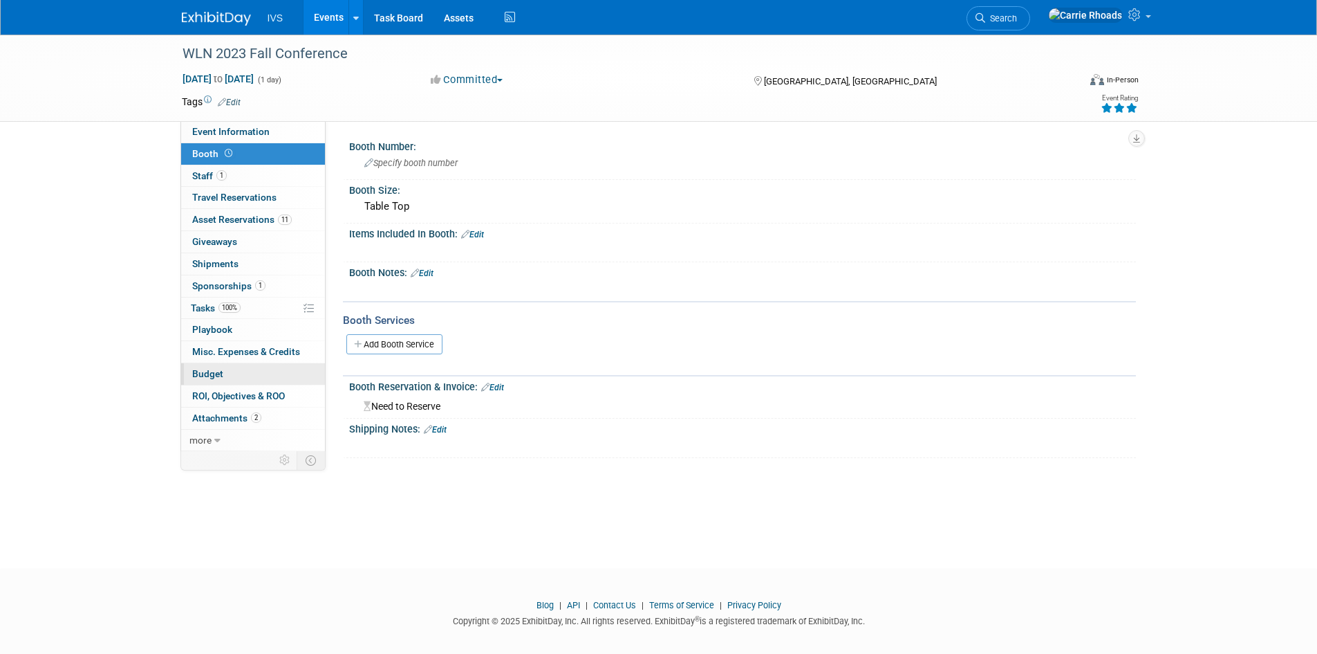
click at [212, 368] on span "Budget" at bounding box center [207, 373] width 31 height 11
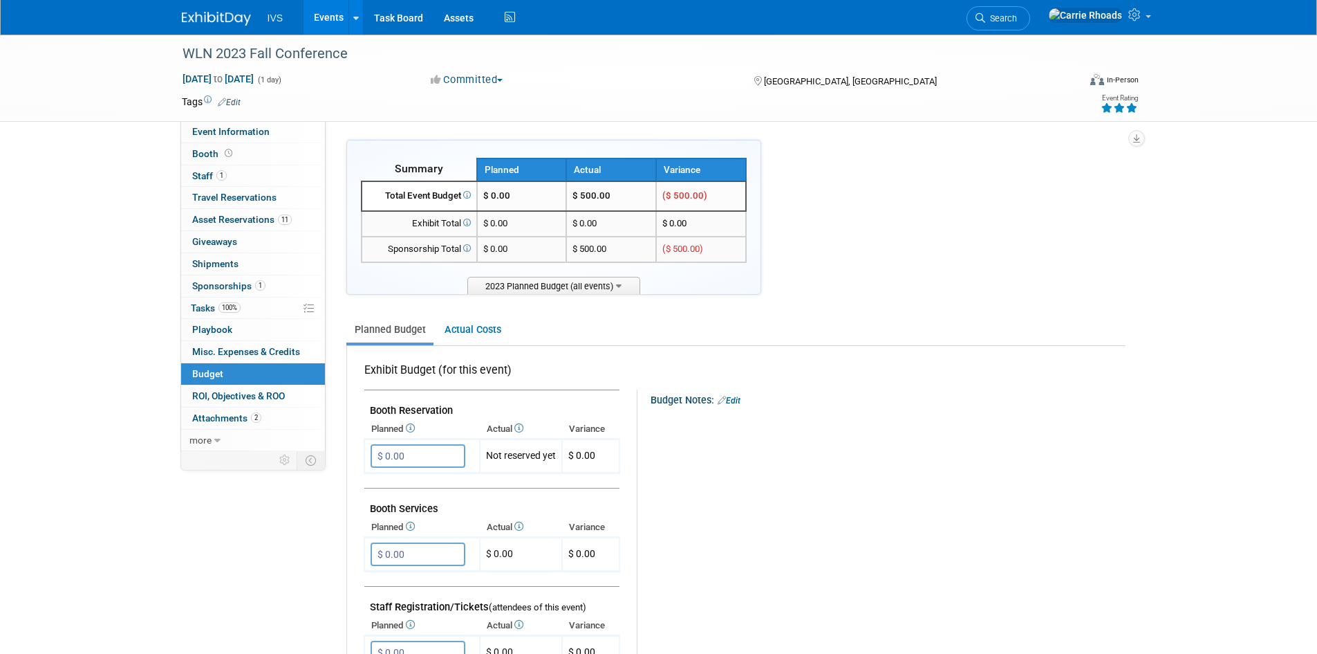
click at [220, 14] on img at bounding box center [216, 19] width 69 height 14
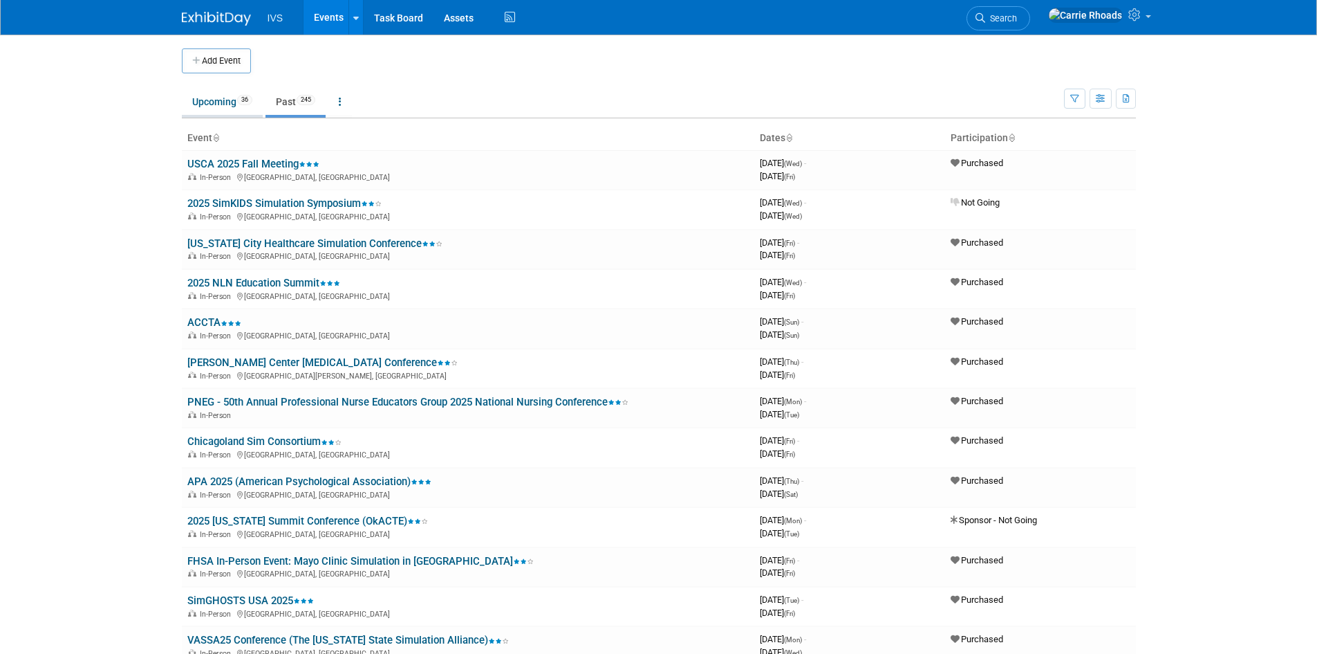
click at [216, 102] on link "Upcoming 36" at bounding box center [222, 102] width 81 height 26
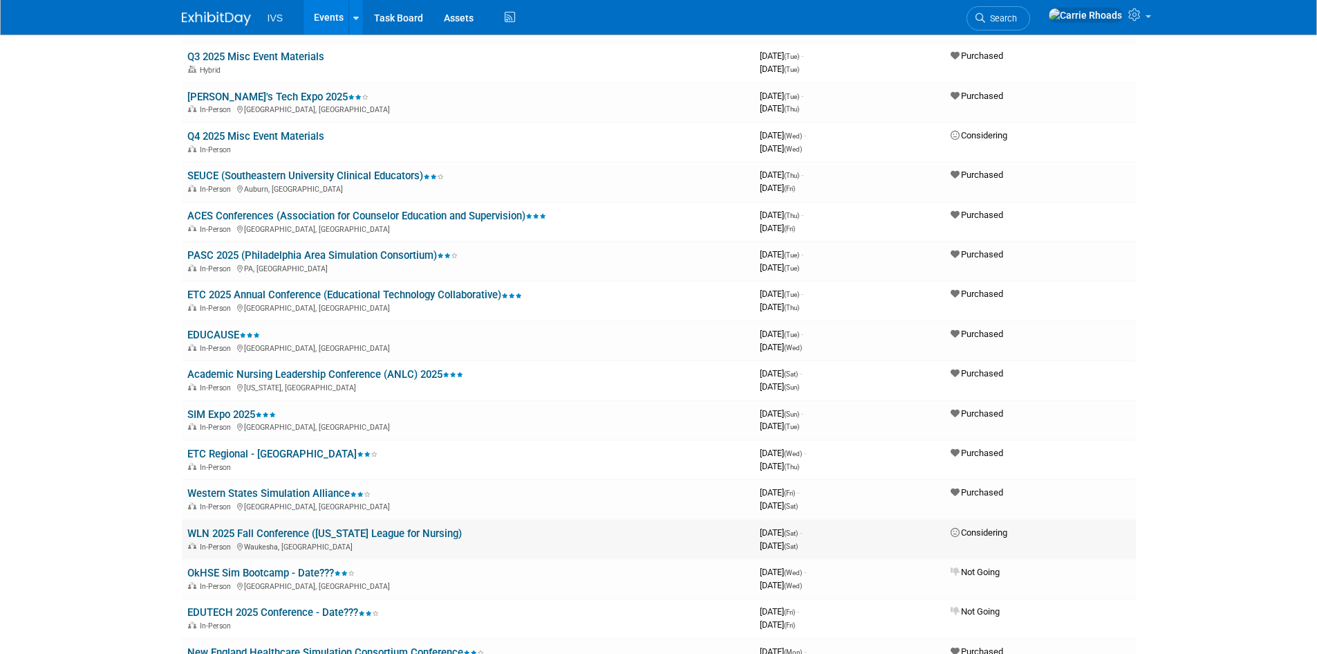
scroll to position [207, 0]
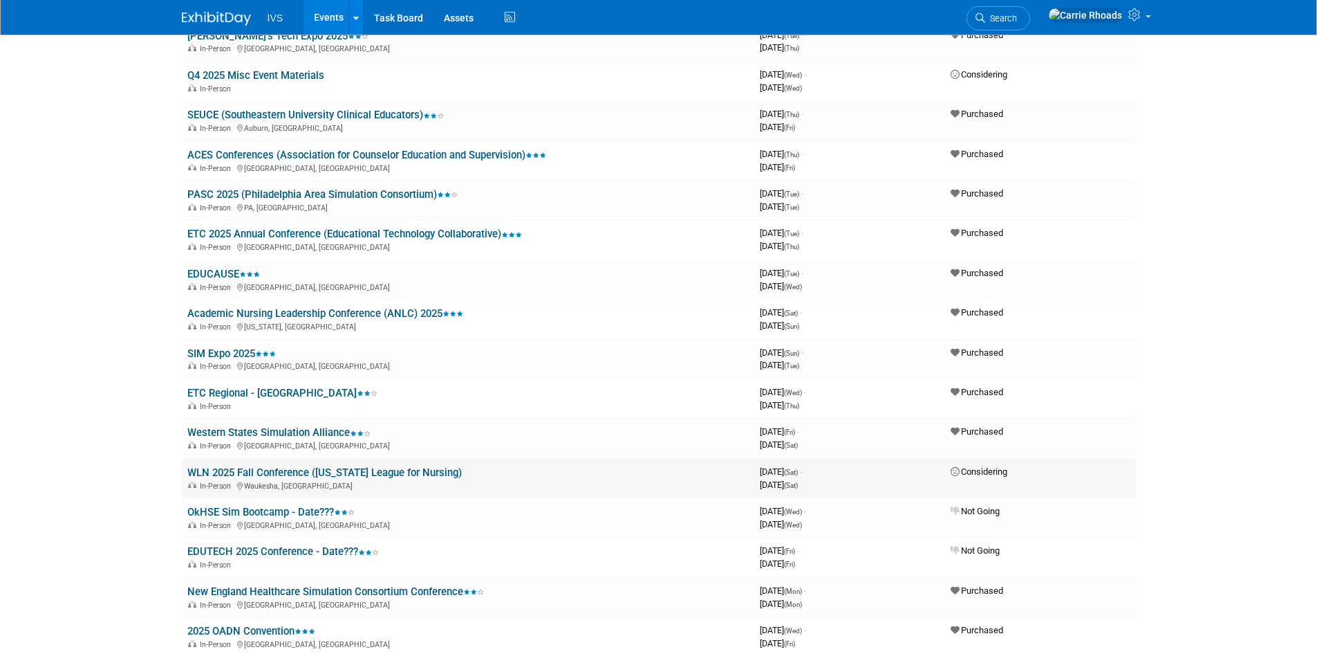
click at [219, 474] on link "WLN 2025 Fall Conference ([US_STATE] League for Nursing)" at bounding box center [324, 472] width 275 height 12
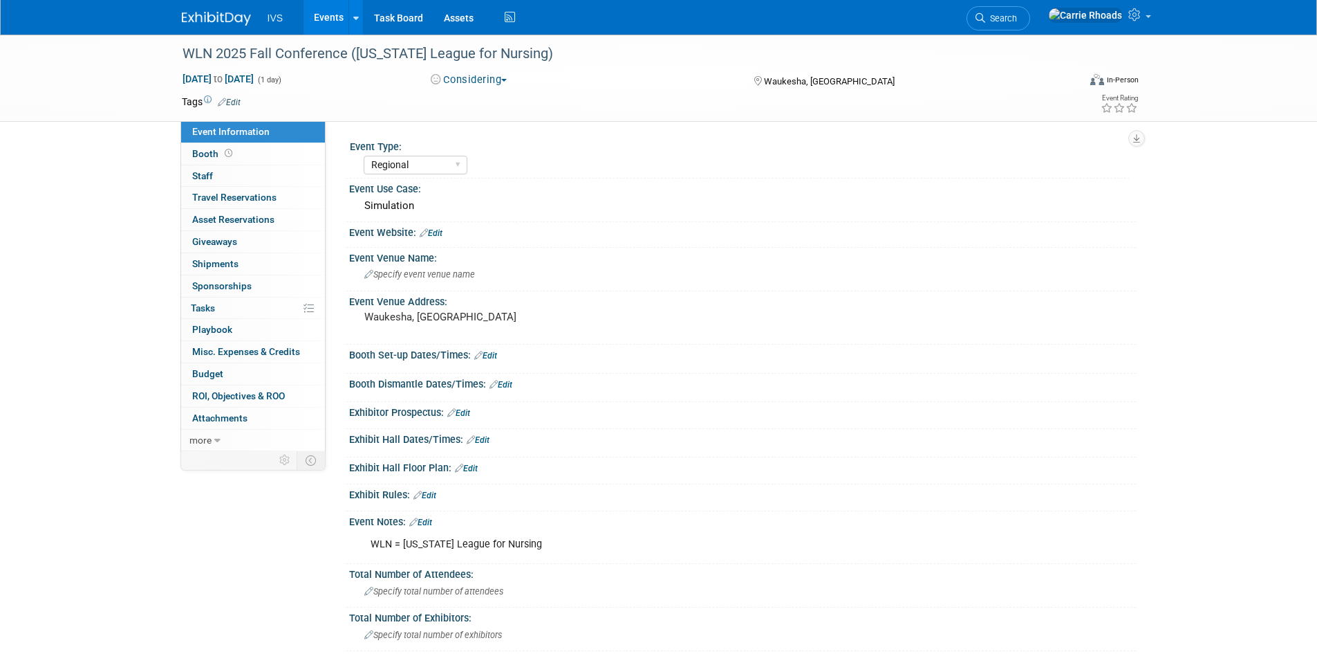
select select "Regional"
click at [430, 271] on span "Specify event venue name" at bounding box center [419, 274] width 111 height 10
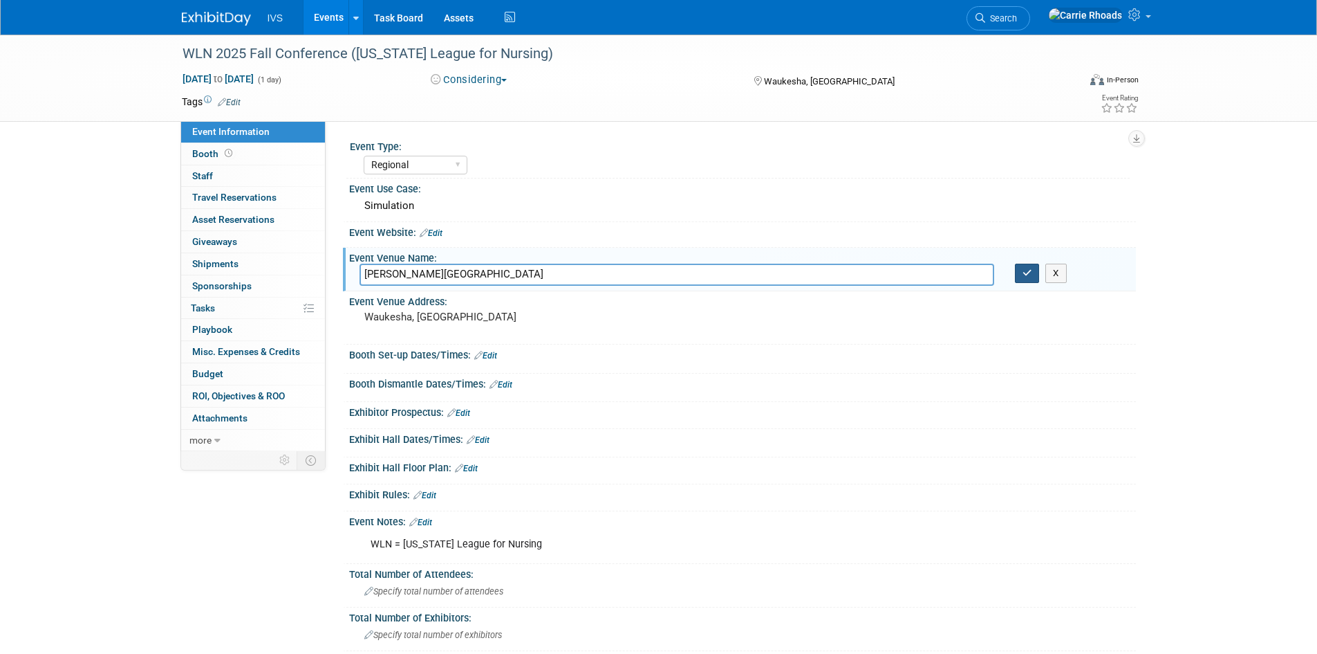
type input "[PERSON_NAME][GEOGRAPHIC_DATA]"
click at [1030, 282] on button "button" at bounding box center [1027, 272] width 25 height 19
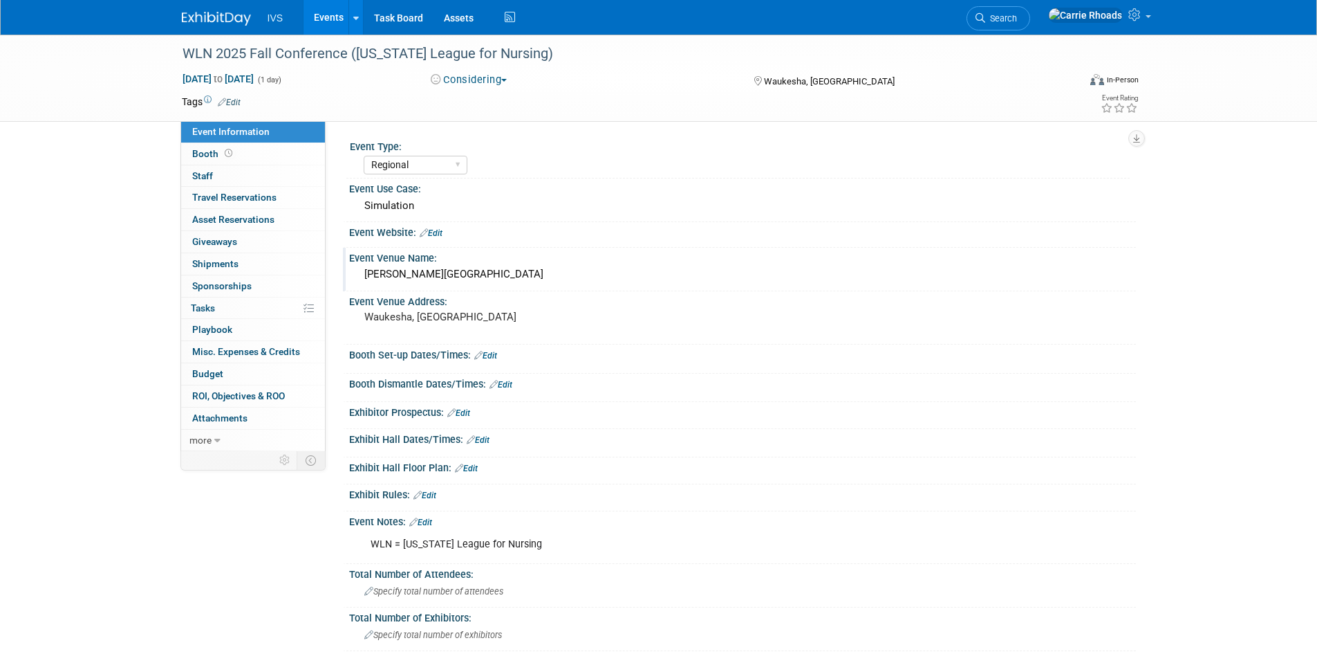
click at [435, 229] on link "Edit" at bounding box center [431, 233] width 23 height 10
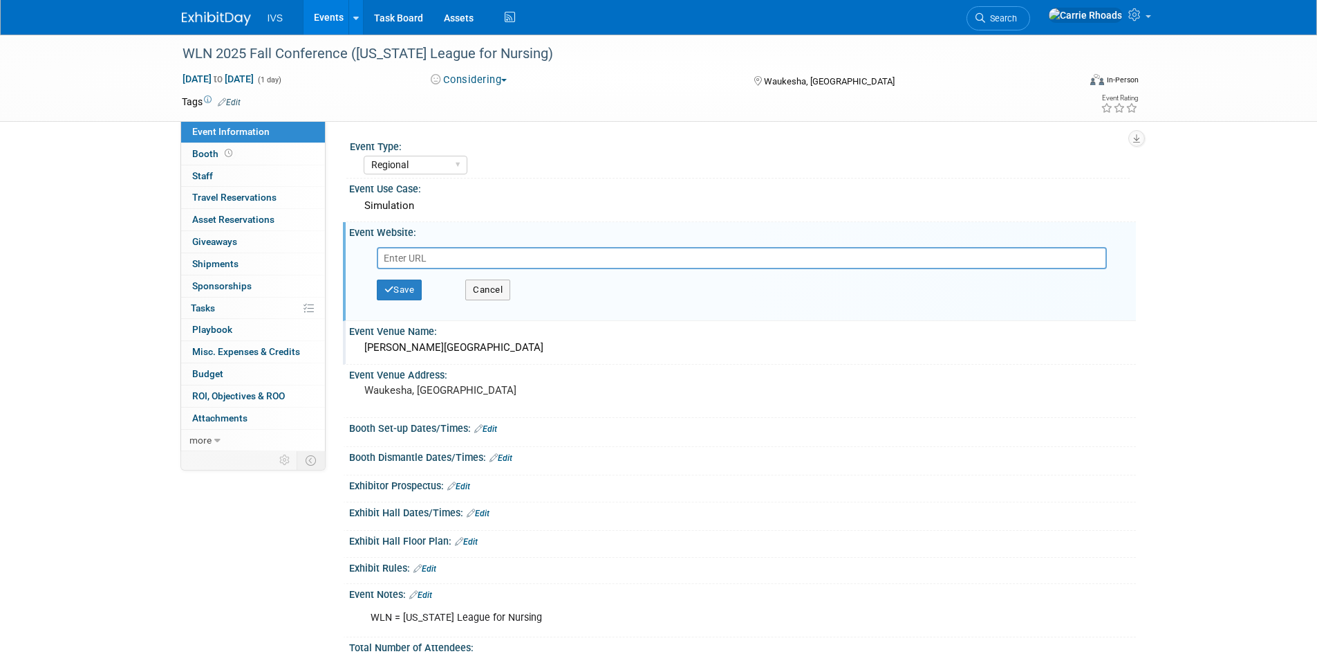
click at [492, 257] on input "text" at bounding box center [742, 258] width 730 height 22
type input "[URL][DOMAIN_NAME]"
click at [394, 287] on button "Save" at bounding box center [400, 289] width 46 height 21
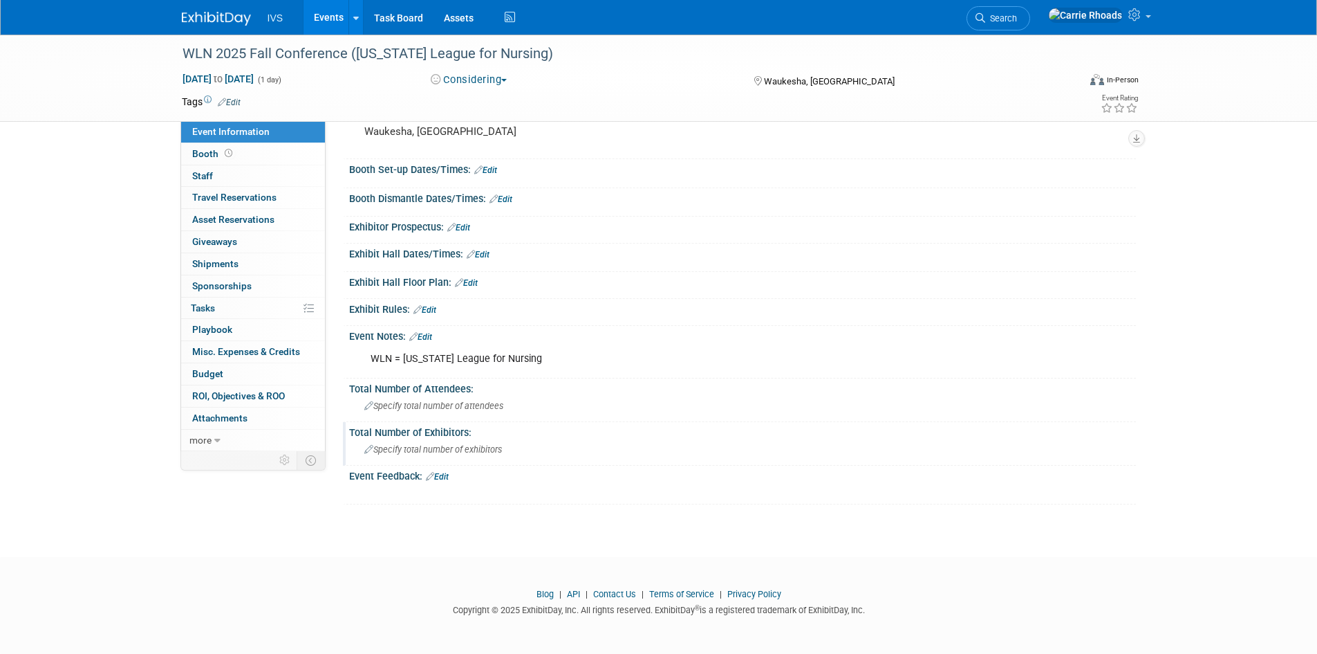
scroll to position [132, 0]
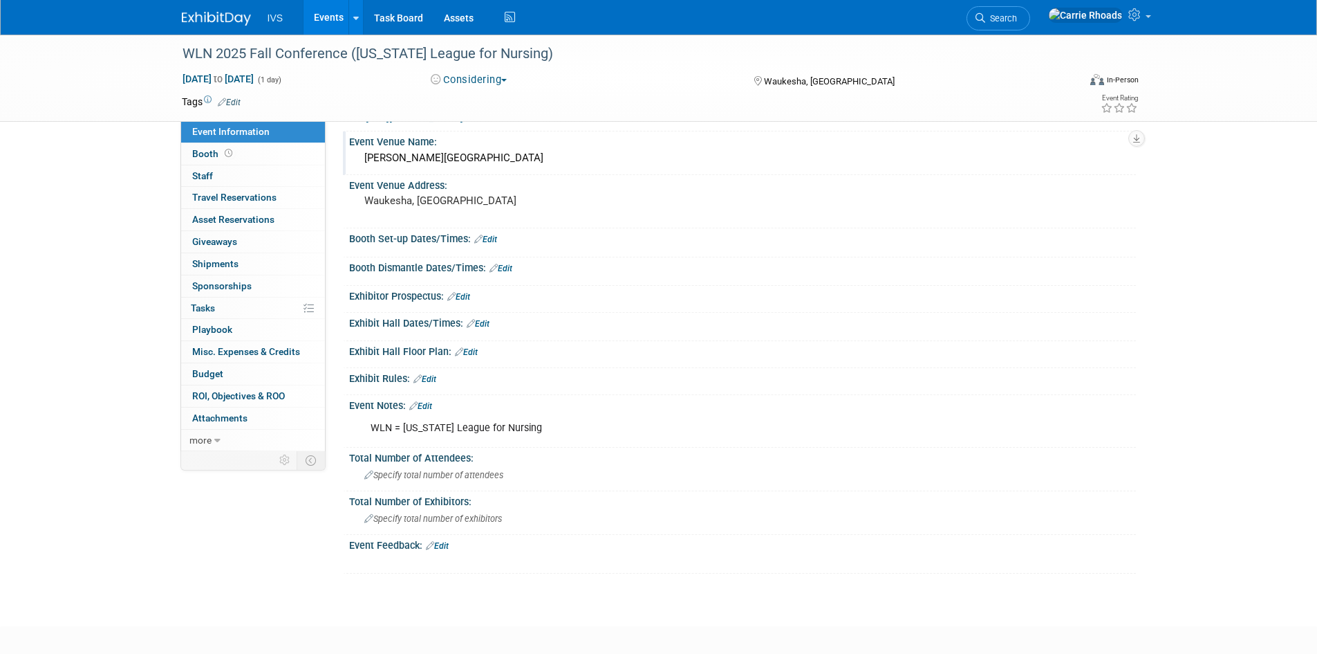
click at [467, 293] on link "Edit" at bounding box center [458, 297] width 23 height 10
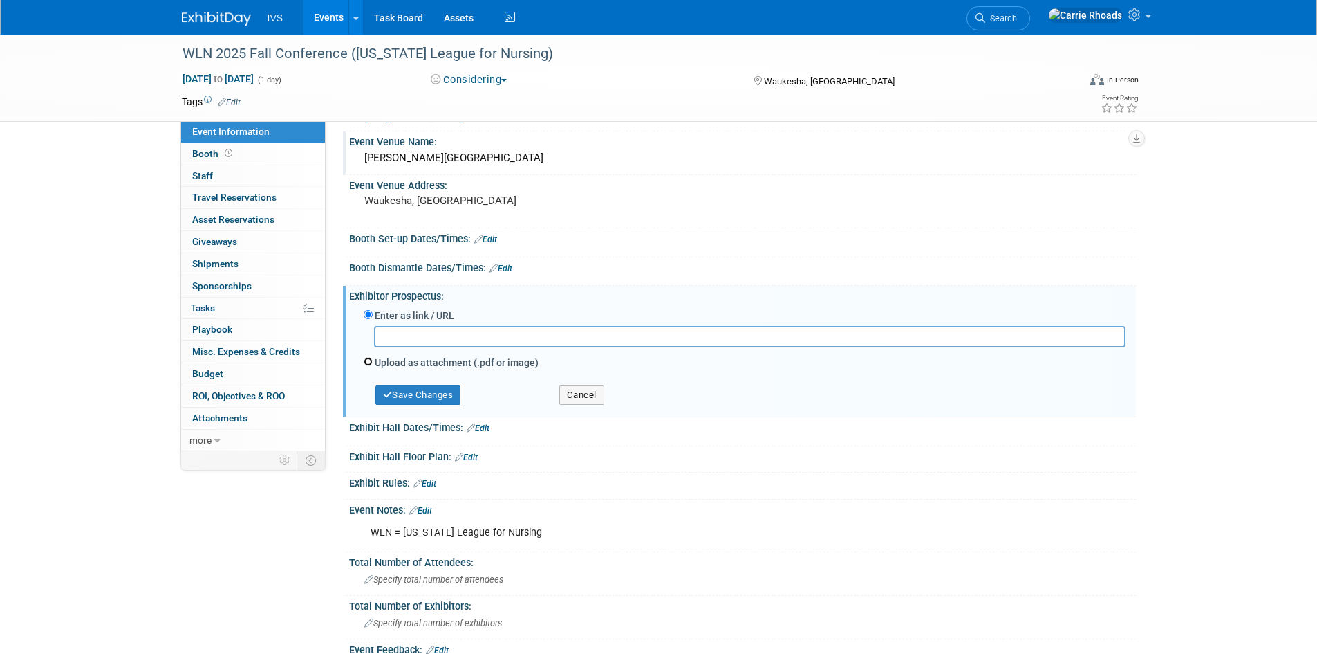
click at [369, 359] on input "Upload as attachment (.pdf or image)" at bounding box center [368, 361] width 9 height 9
radio input "true"
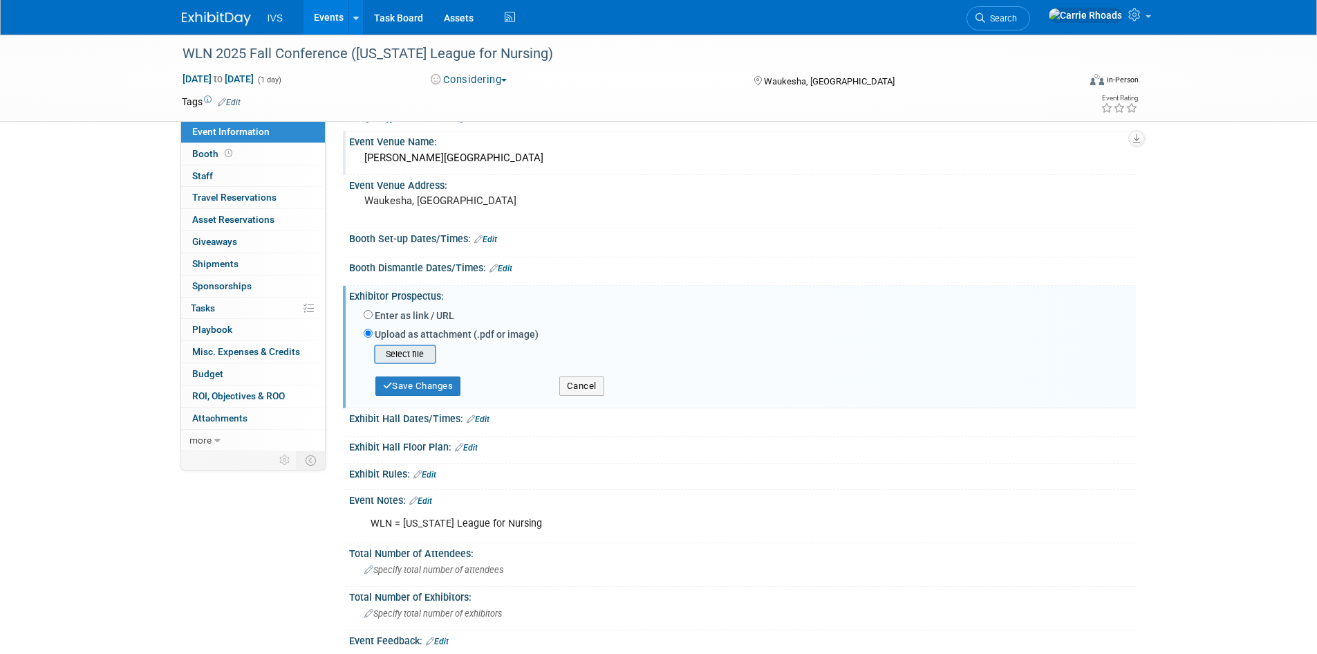
click at [403, 349] on input "file" at bounding box center [352, 354] width 165 height 17
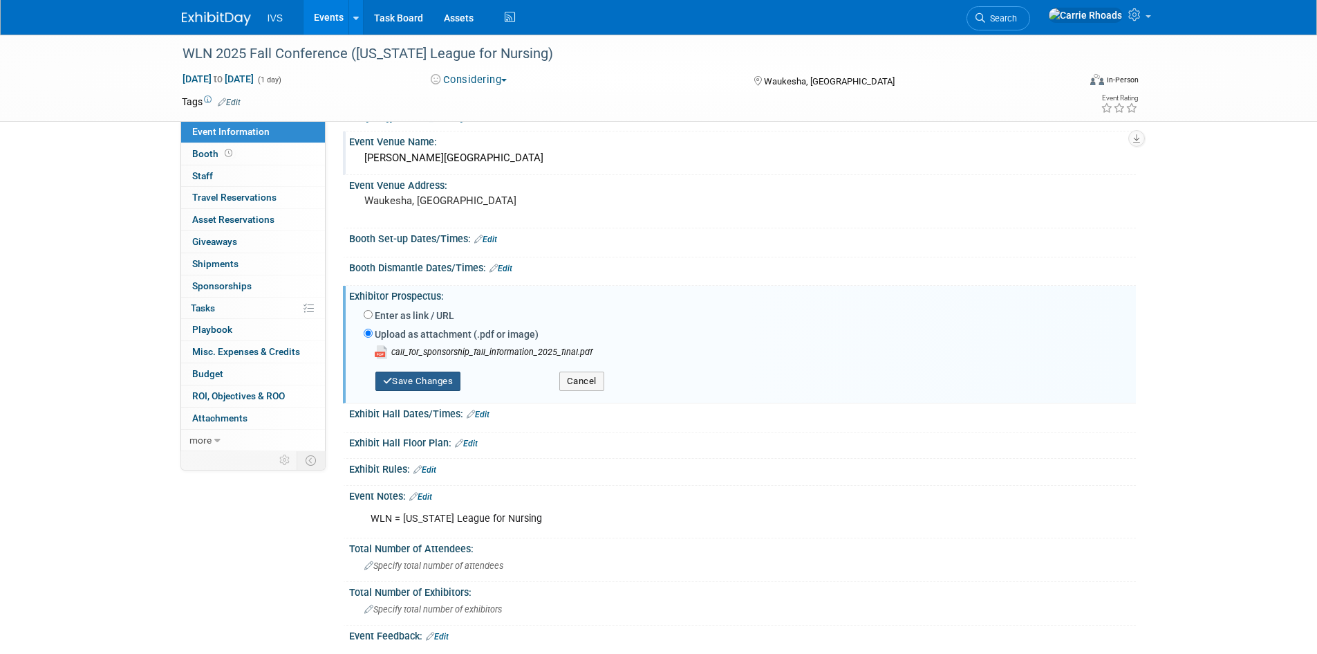
click at [437, 385] on button "Save Changes" at bounding box center [419, 380] width 86 height 19
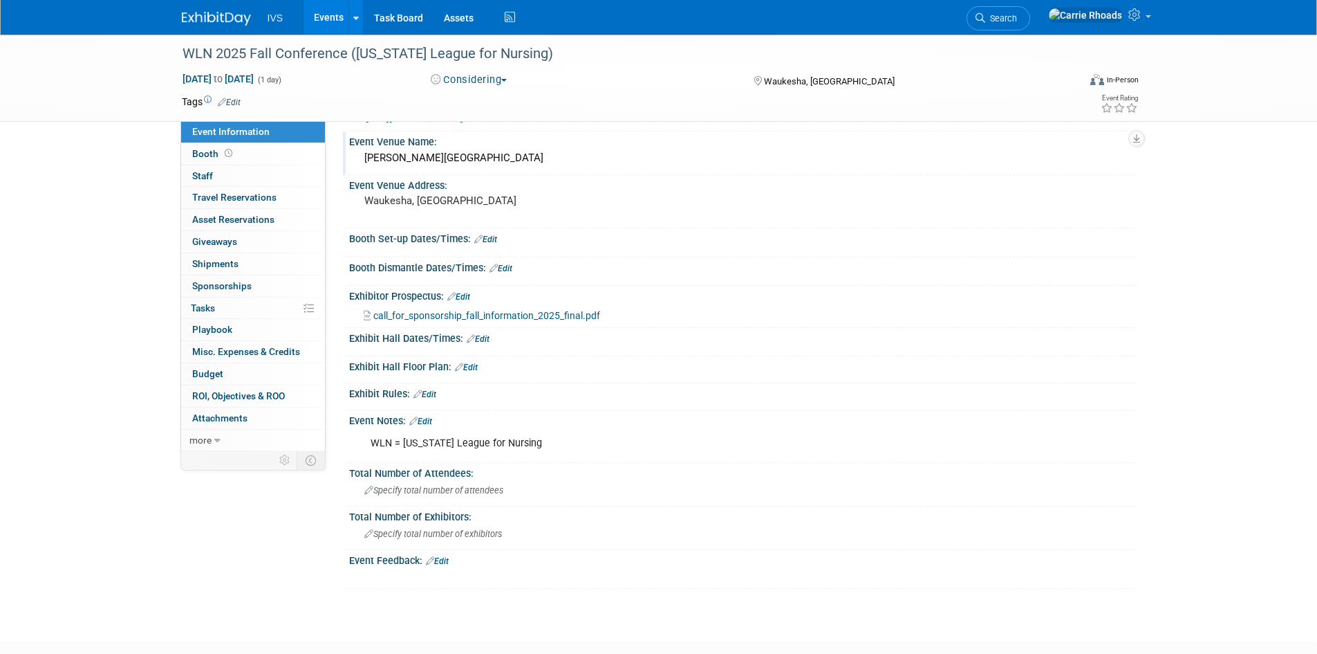
click at [468, 295] on link "Edit" at bounding box center [458, 297] width 23 height 10
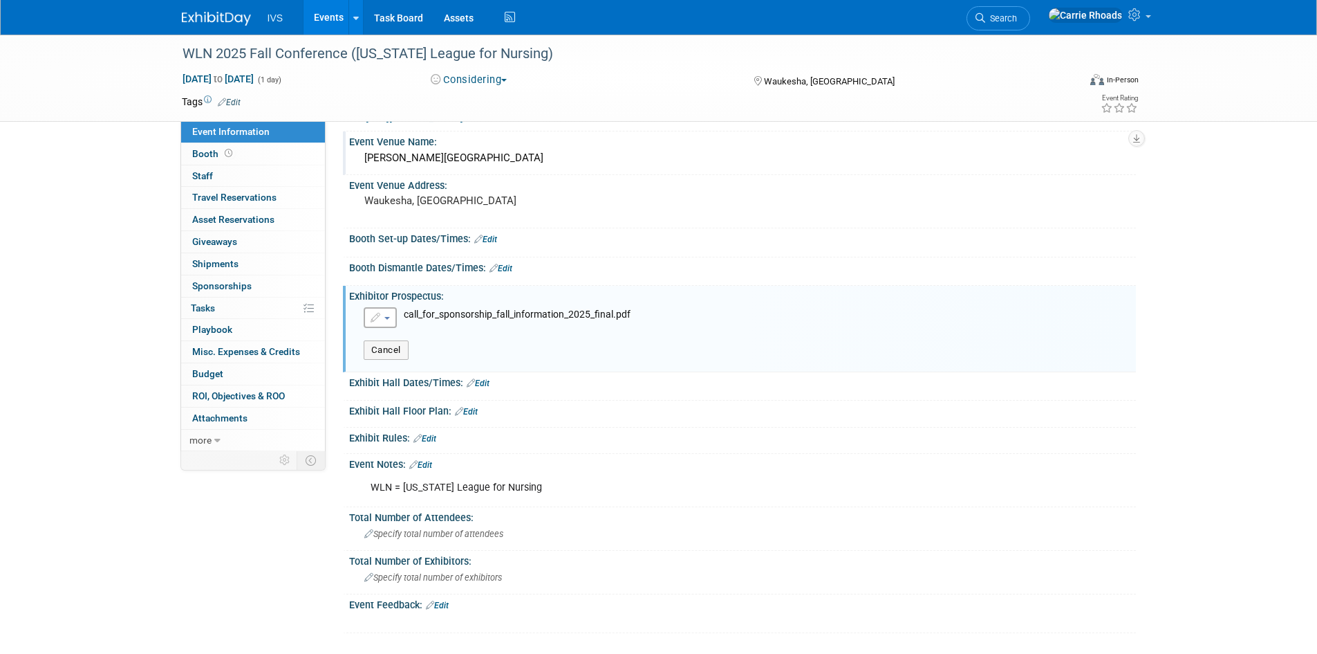
click at [391, 317] on button "button" at bounding box center [380, 317] width 33 height 21
click at [412, 385] on link "Enter as Link/URL instead" at bounding box center [439, 390] width 151 height 19
radio input "true"
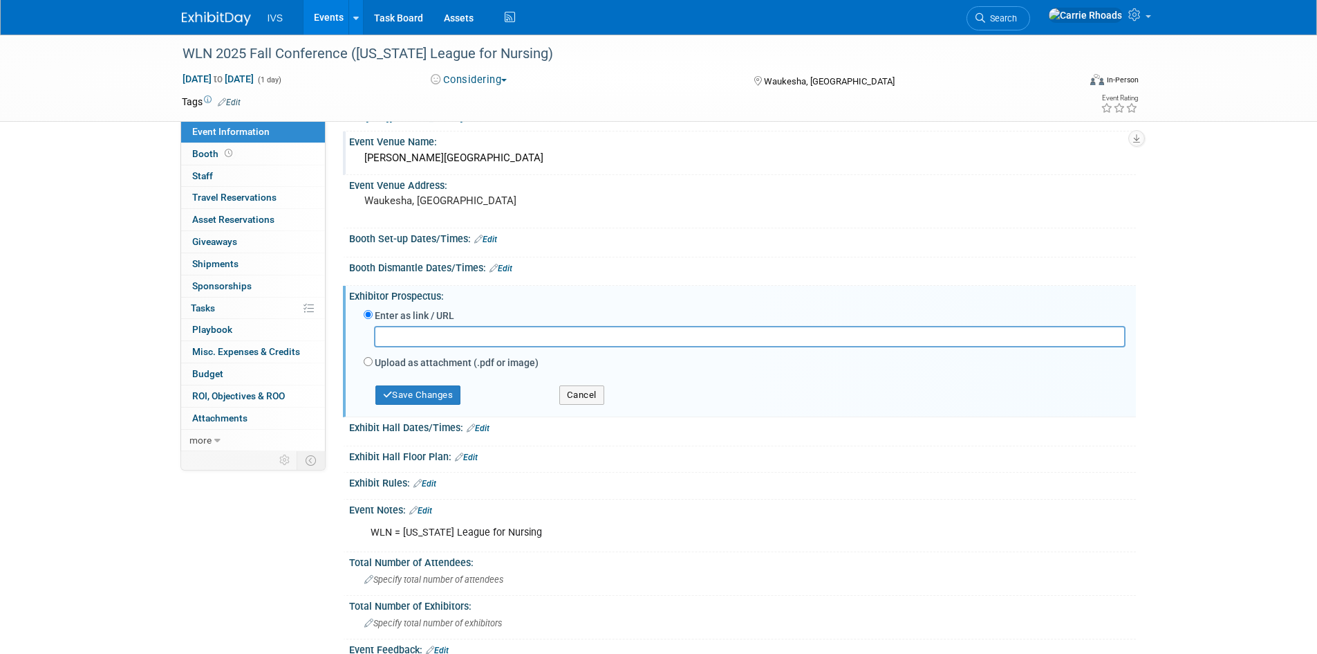
paste input "[URL][DOMAIN_NAME]"
type input "[URL][DOMAIN_NAME]"
click at [436, 395] on button "Save Changes" at bounding box center [419, 394] width 86 height 19
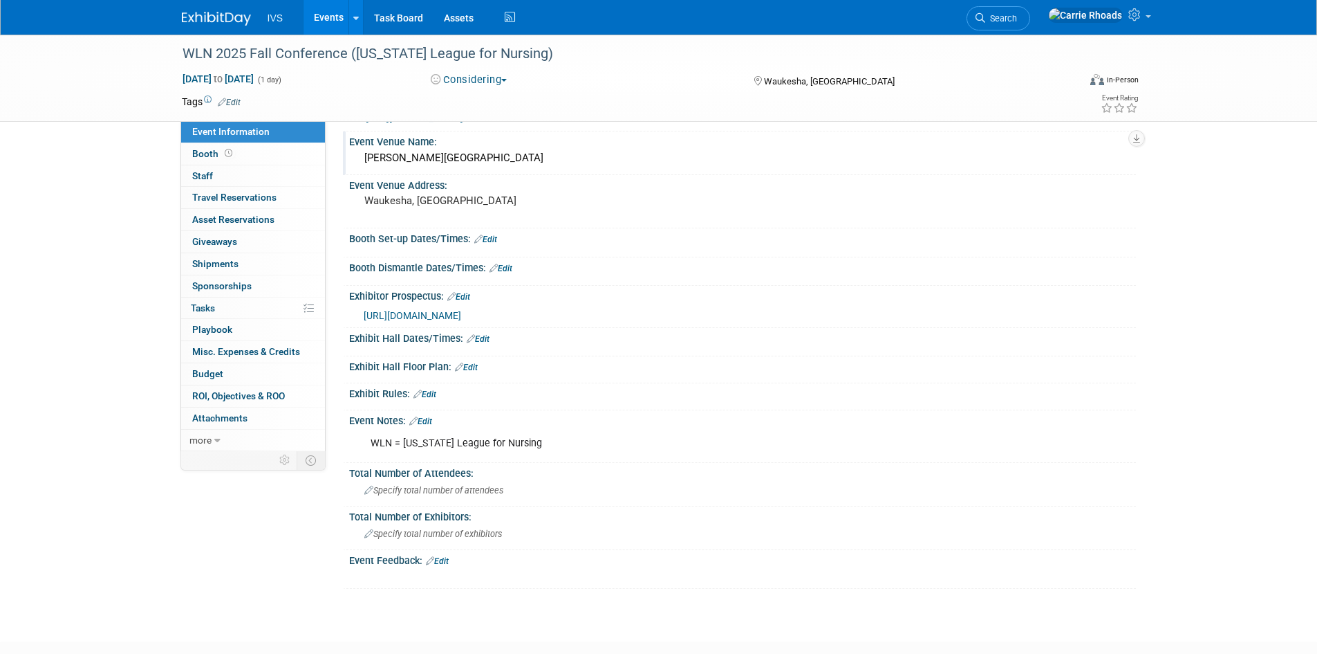
click at [631, 425] on div "Event Notes: Edit" at bounding box center [742, 419] width 787 height 18
click at [228, 421] on span "Attachments 0" at bounding box center [219, 417] width 55 height 11
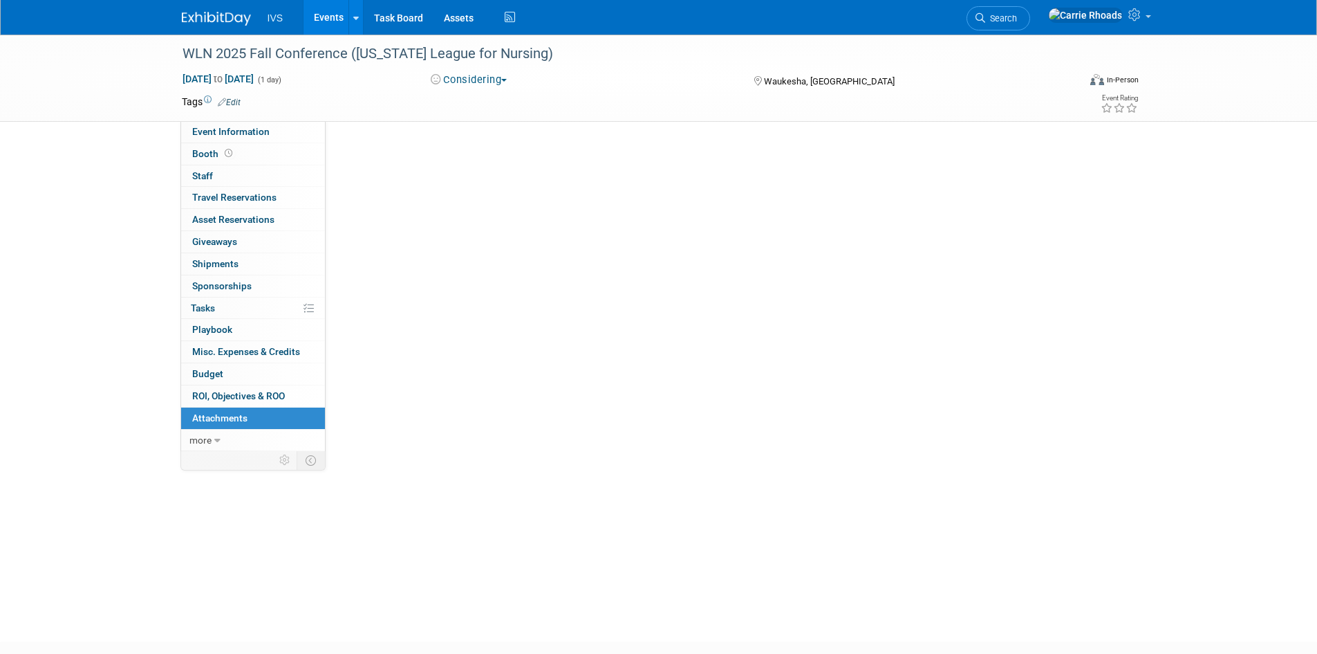
scroll to position [0, 0]
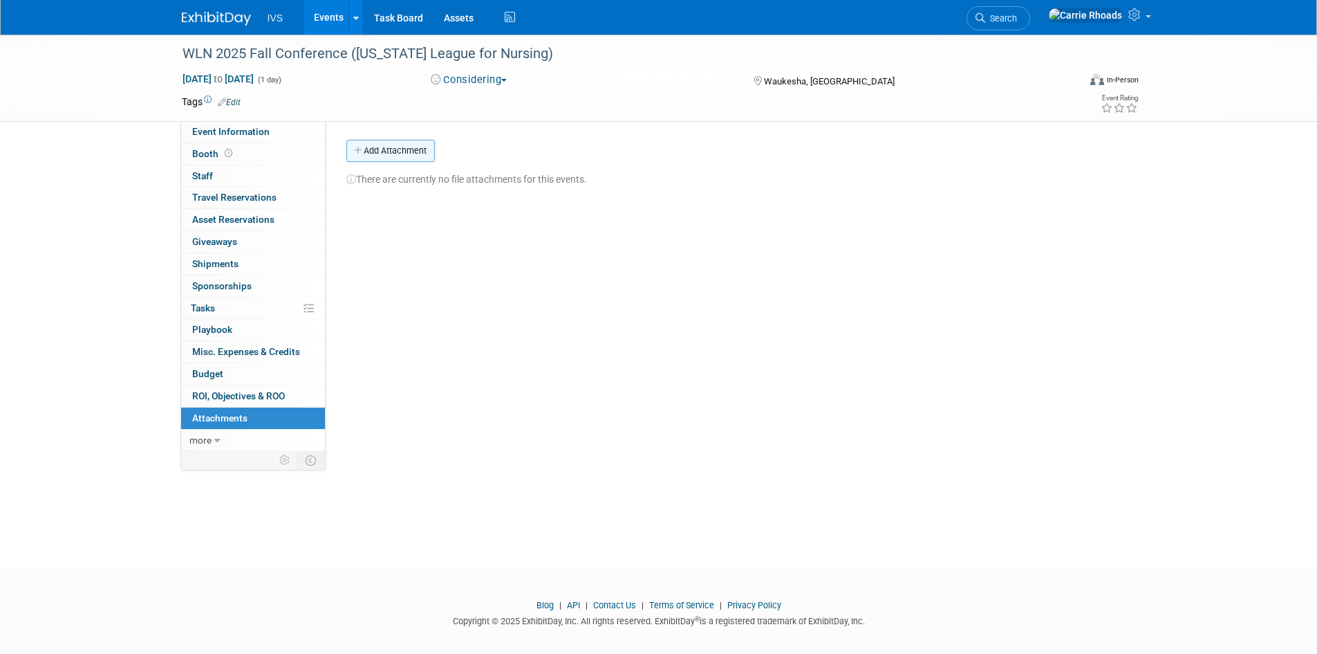
click at [380, 143] on button "Add Attachment" at bounding box center [390, 151] width 89 height 22
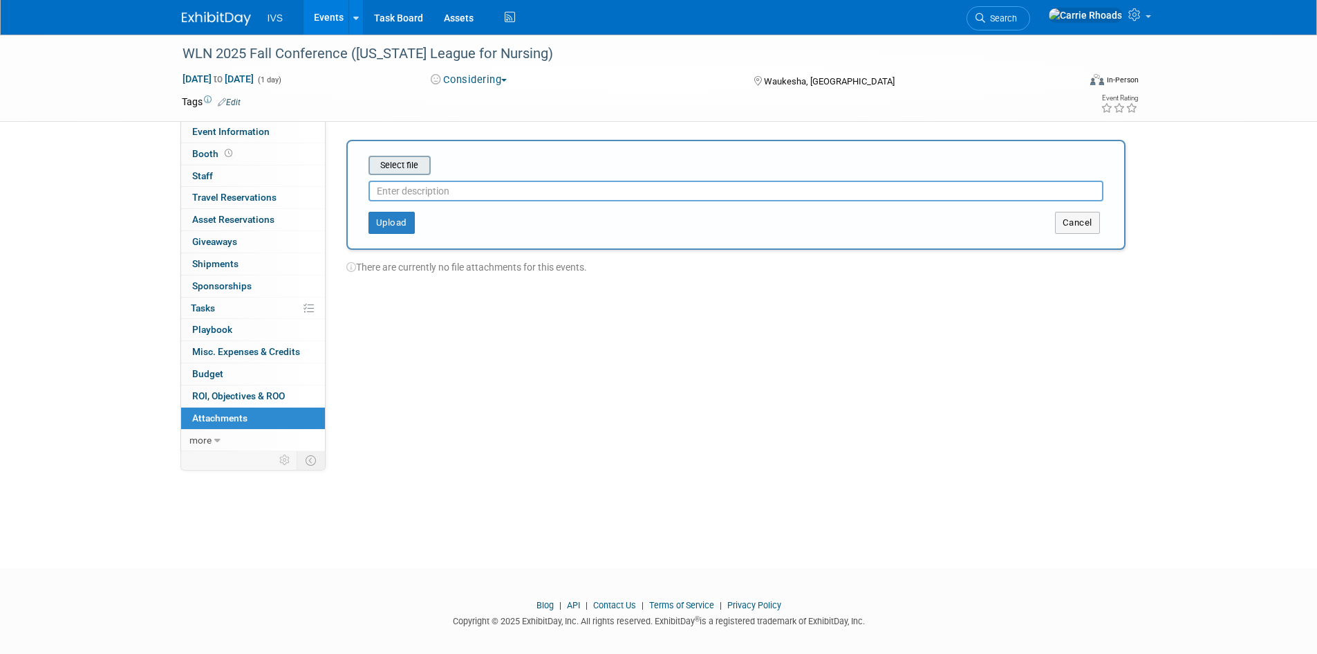
click at [396, 165] on input "file" at bounding box center [347, 165] width 165 height 17
type input "P"
type input "E"
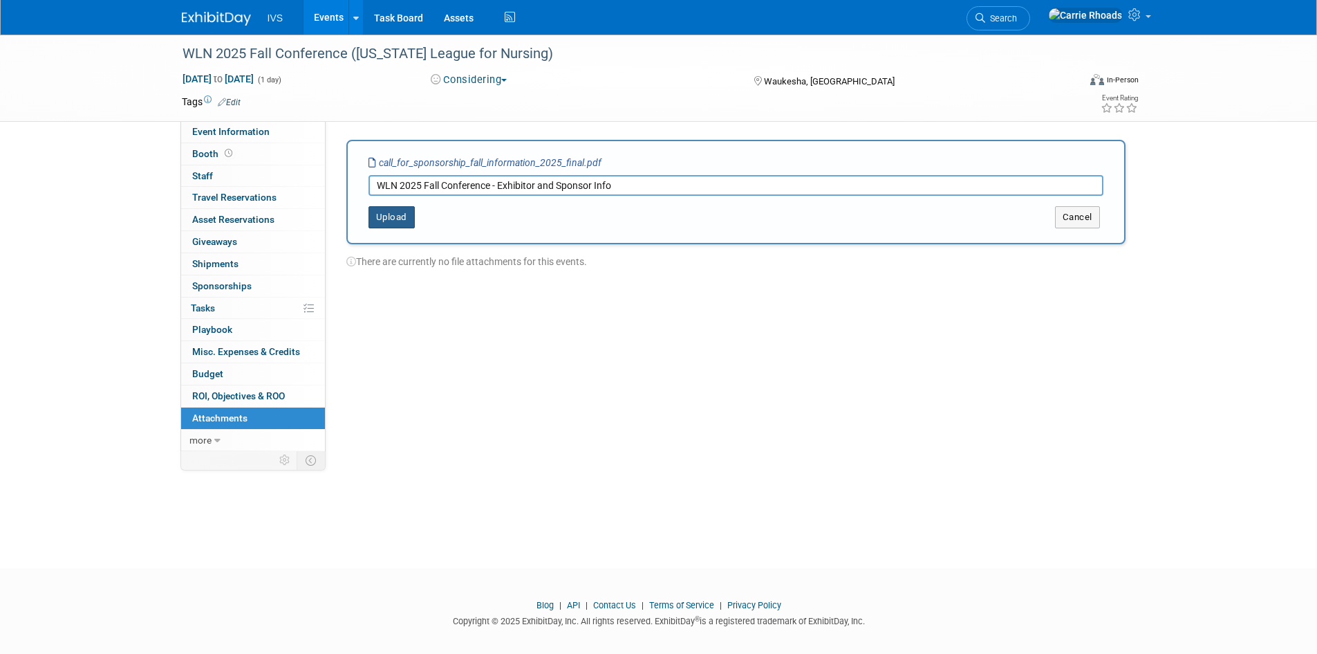
type input "WLN 2025 Fall Conference - Exhibitor and Sponsor Info"
click at [392, 218] on button "Upload" at bounding box center [392, 217] width 46 height 22
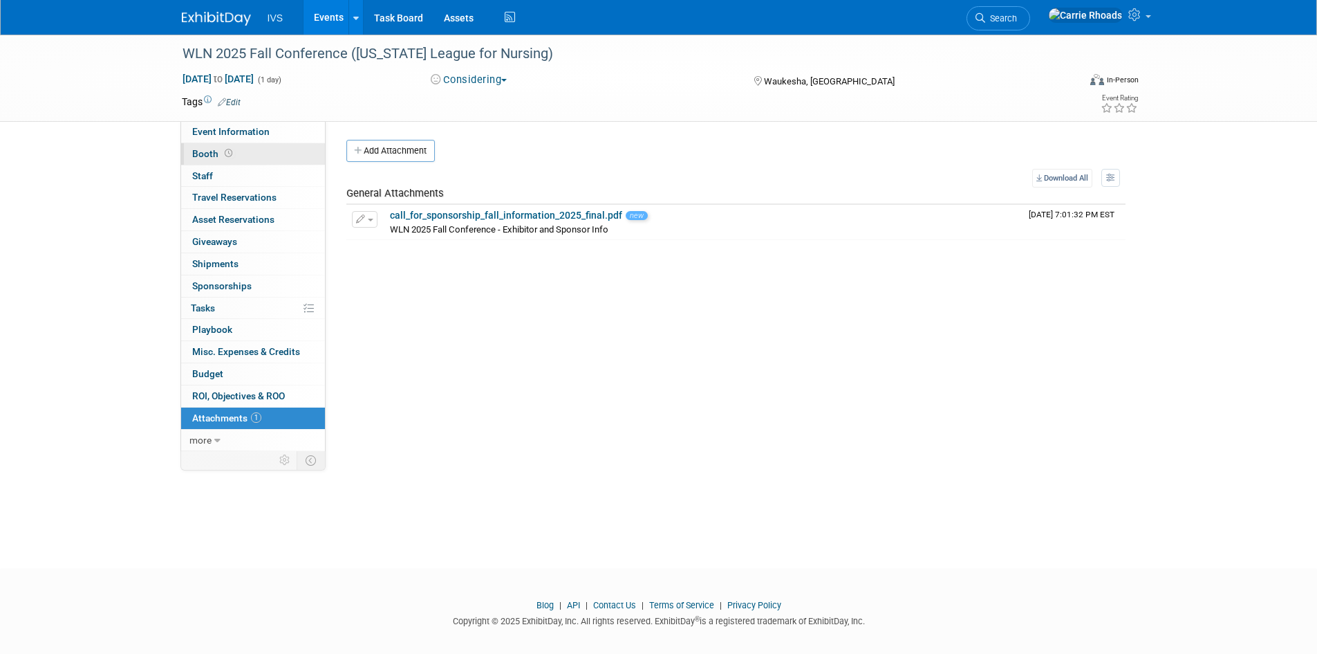
click at [207, 149] on span "Booth" at bounding box center [213, 153] width 43 height 11
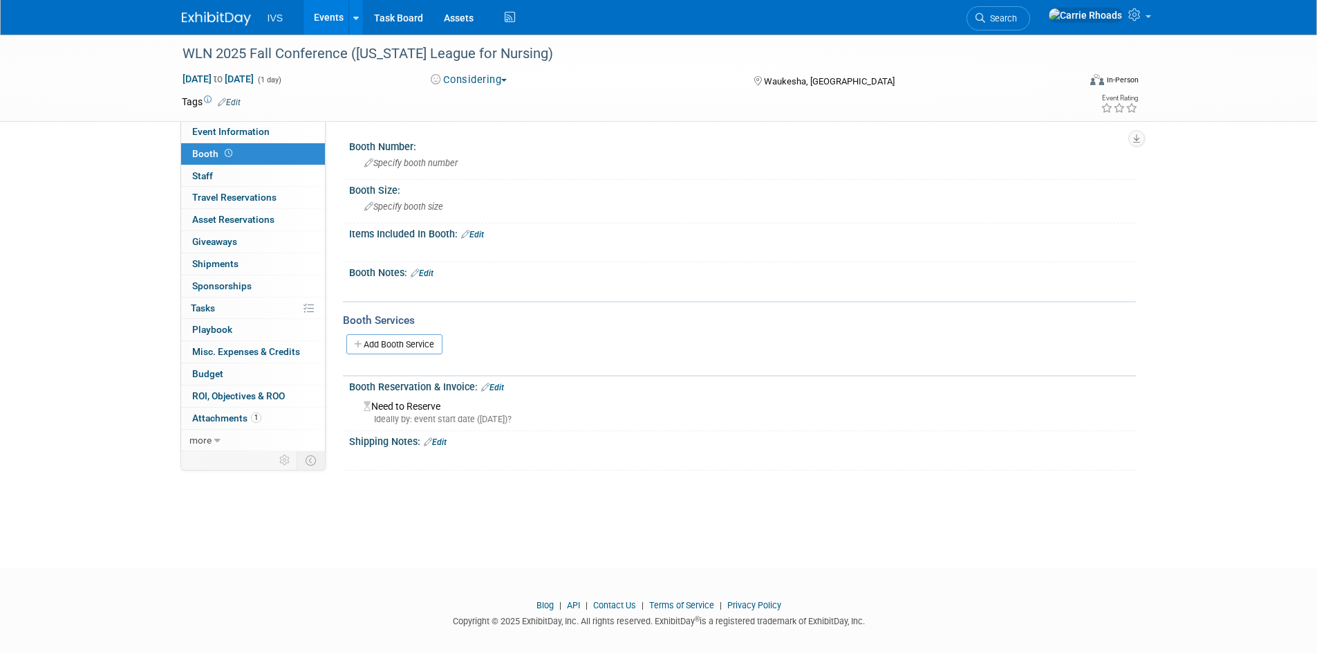
click at [476, 235] on link "Edit" at bounding box center [472, 235] width 23 height 10
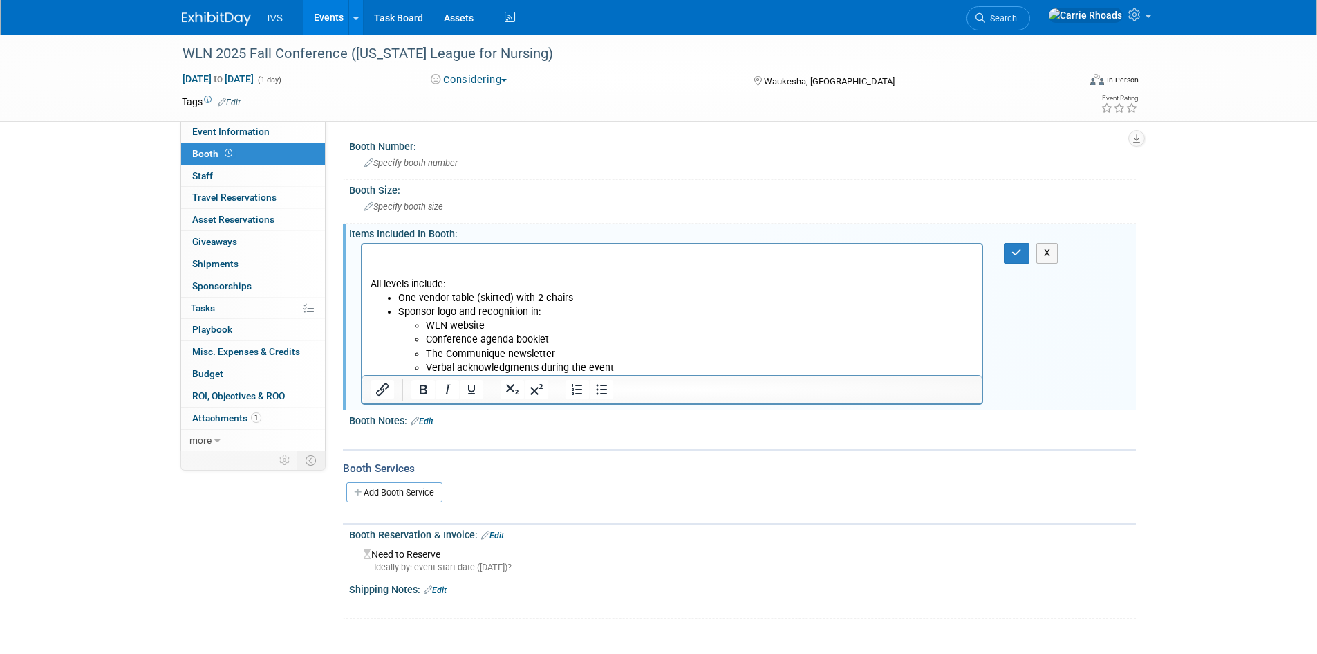
click at [465, 248] on html "All levels include: One vendor table (skirted) with 2 chairs Sponsor logo and r…" at bounding box center [672, 309] width 620 height 131
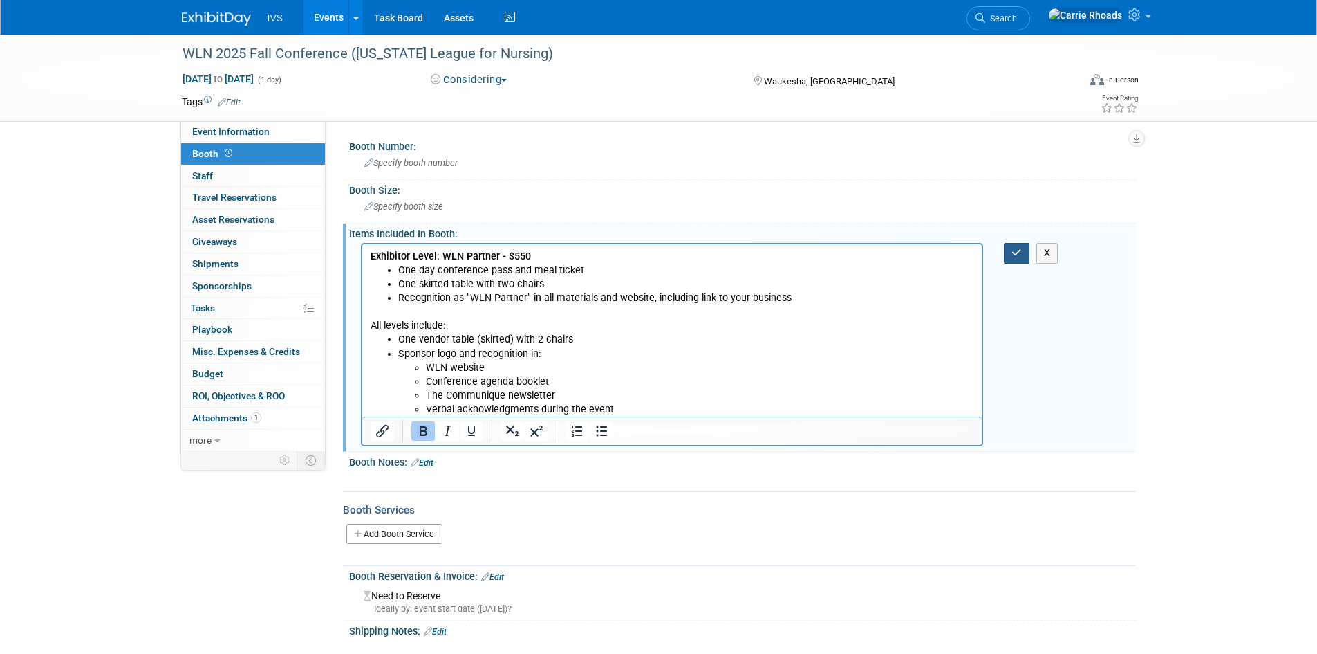
click at [1019, 257] on icon "button" at bounding box center [1017, 253] width 10 height 10
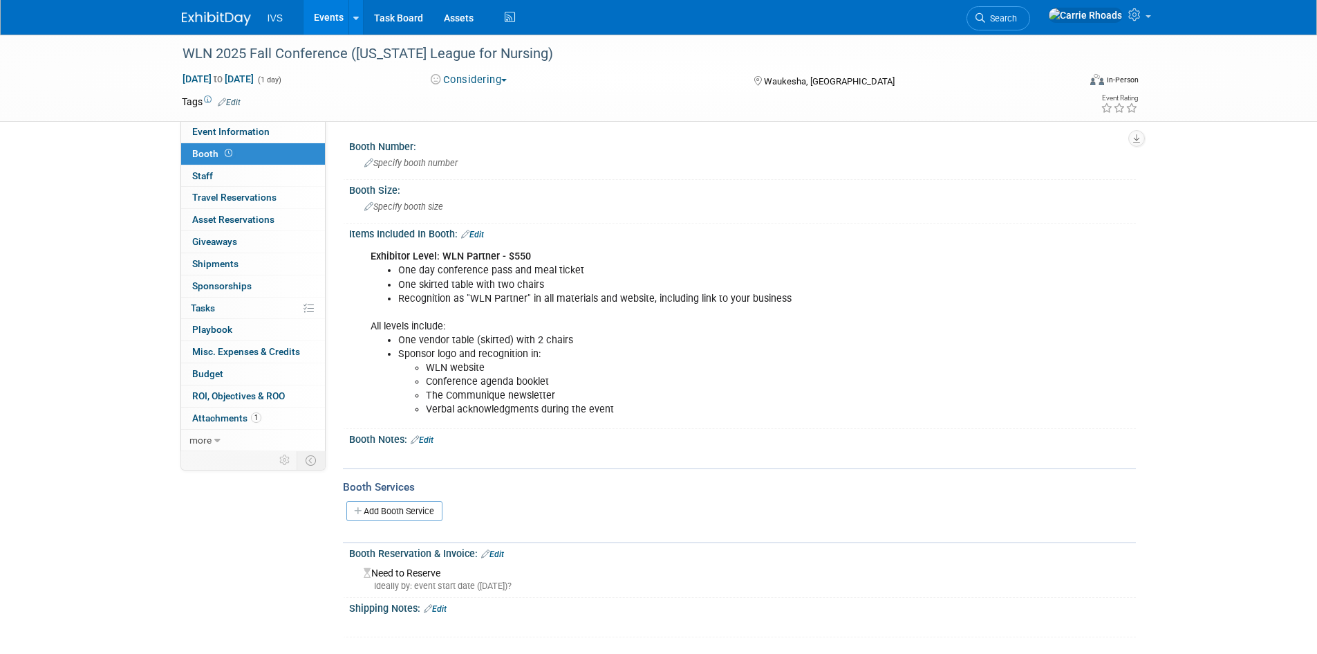
click at [522, 257] on b "Exhibitor Level: WLN Partner - $550" at bounding box center [451, 256] width 160 height 12
click at [481, 237] on link "Edit" at bounding box center [472, 235] width 23 height 10
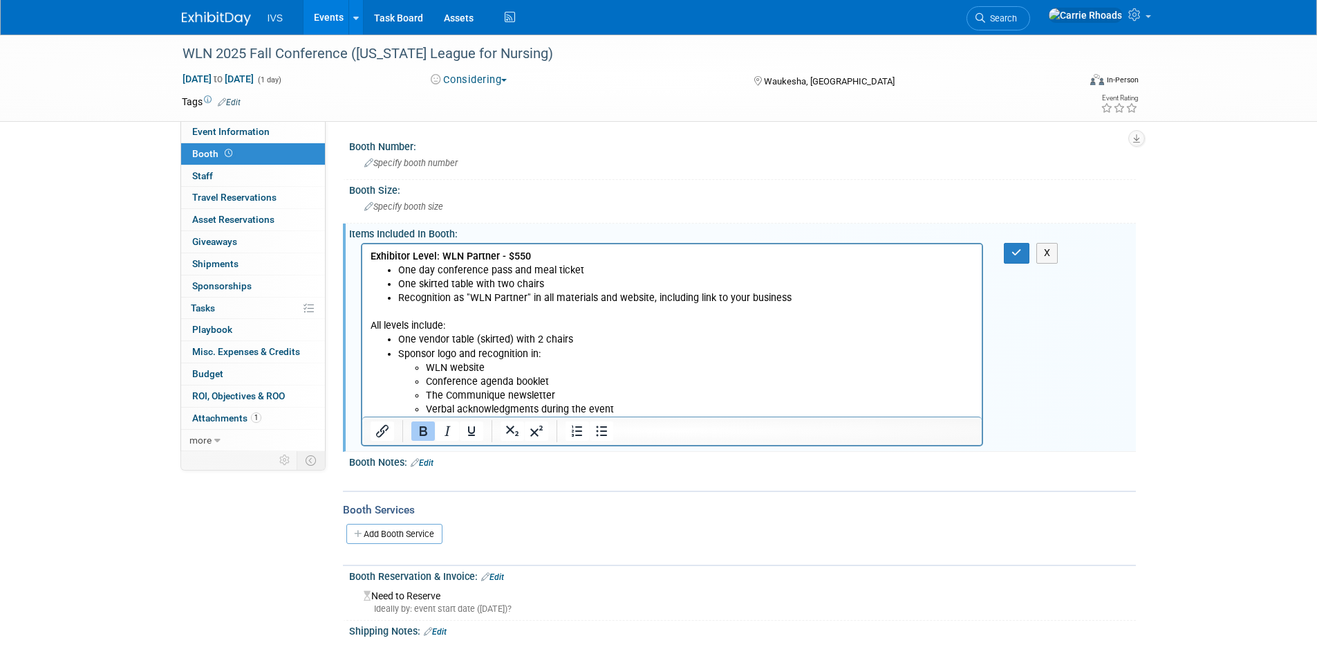
drag, startPoint x: 522, startPoint y: 253, endPoint x: 1100, endPoint y: 479, distance: 619.9
click at [522, 253] on b "Exhibitor Level: WLN Partner - $550" at bounding box center [450, 256] width 160 height 12
click at [1009, 254] on button "button" at bounding box center [1017, 253] width 26 height 20
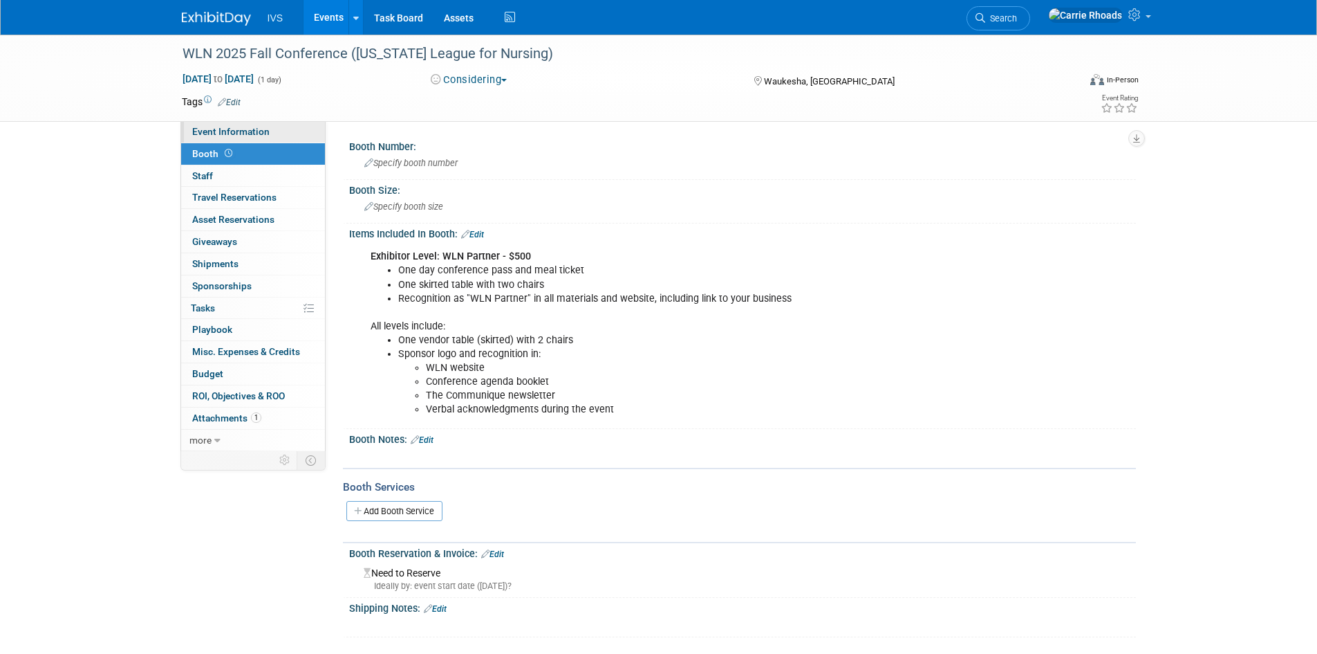
click at [222, 130] on span "Event Information" at bounding box center [230, 131] width 77 height 11
select select "Regional"
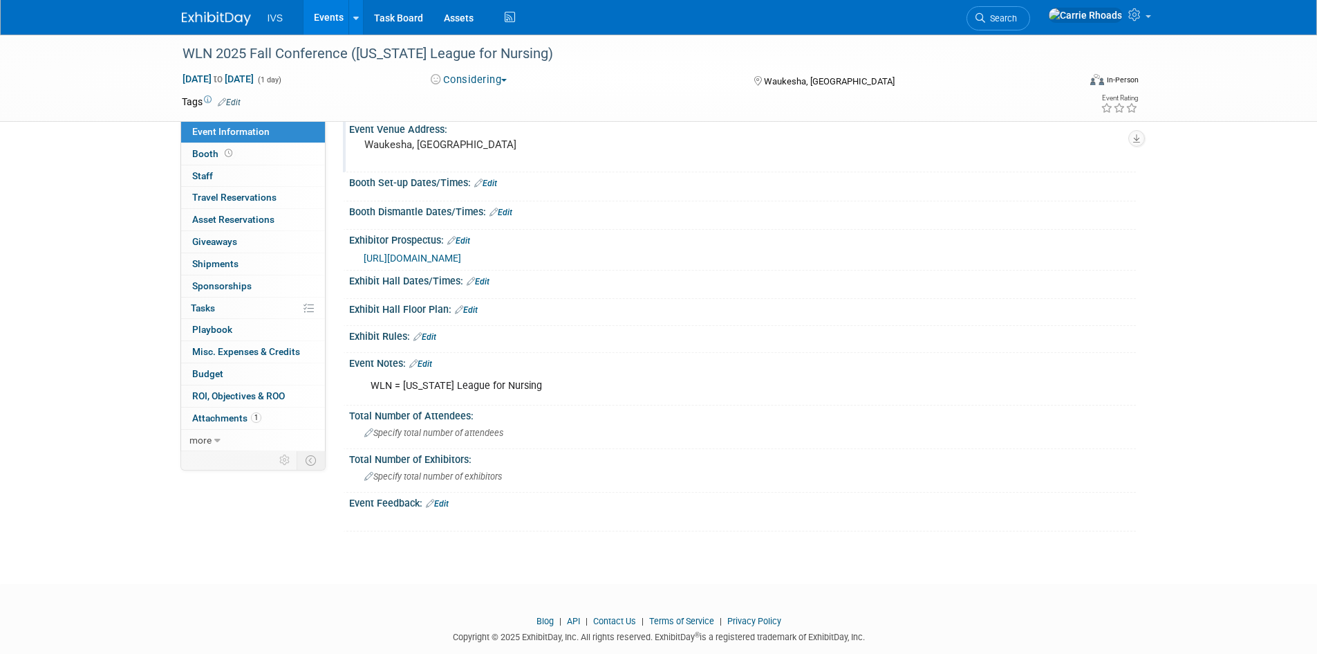
scroll to position [207, 0]
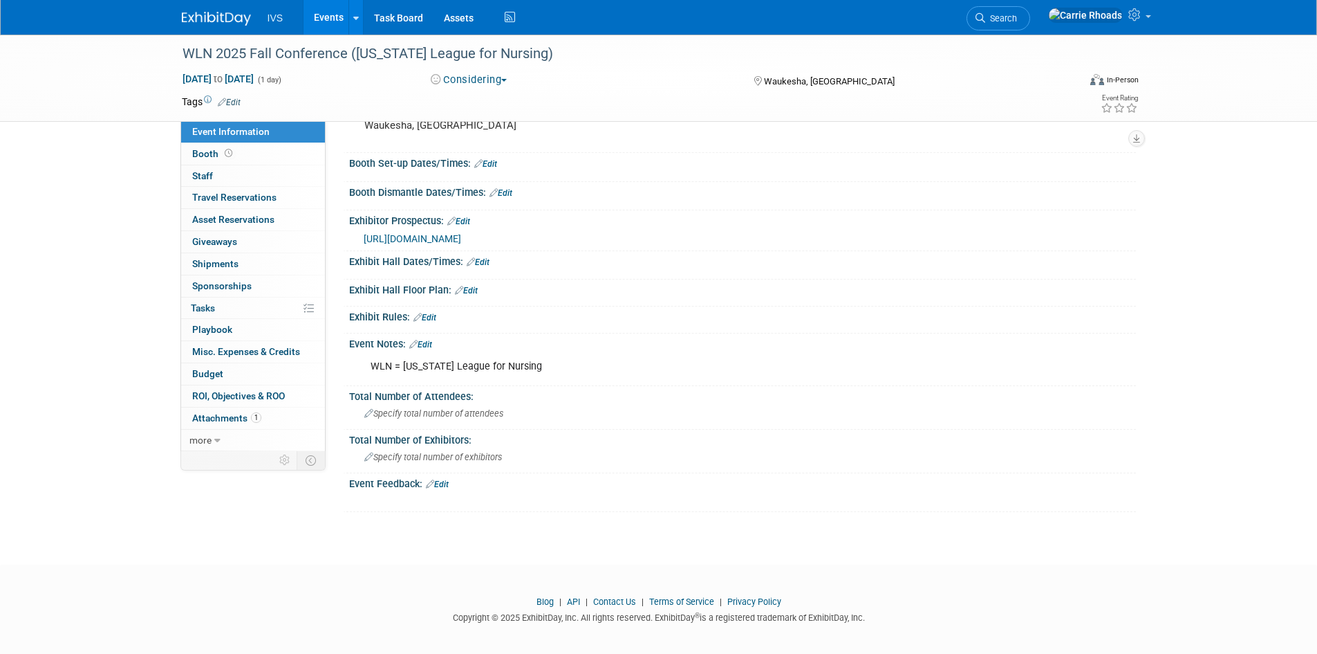
click at [427, 345] on link "Edit" at bounding box center [420, 345] width 23 height 10
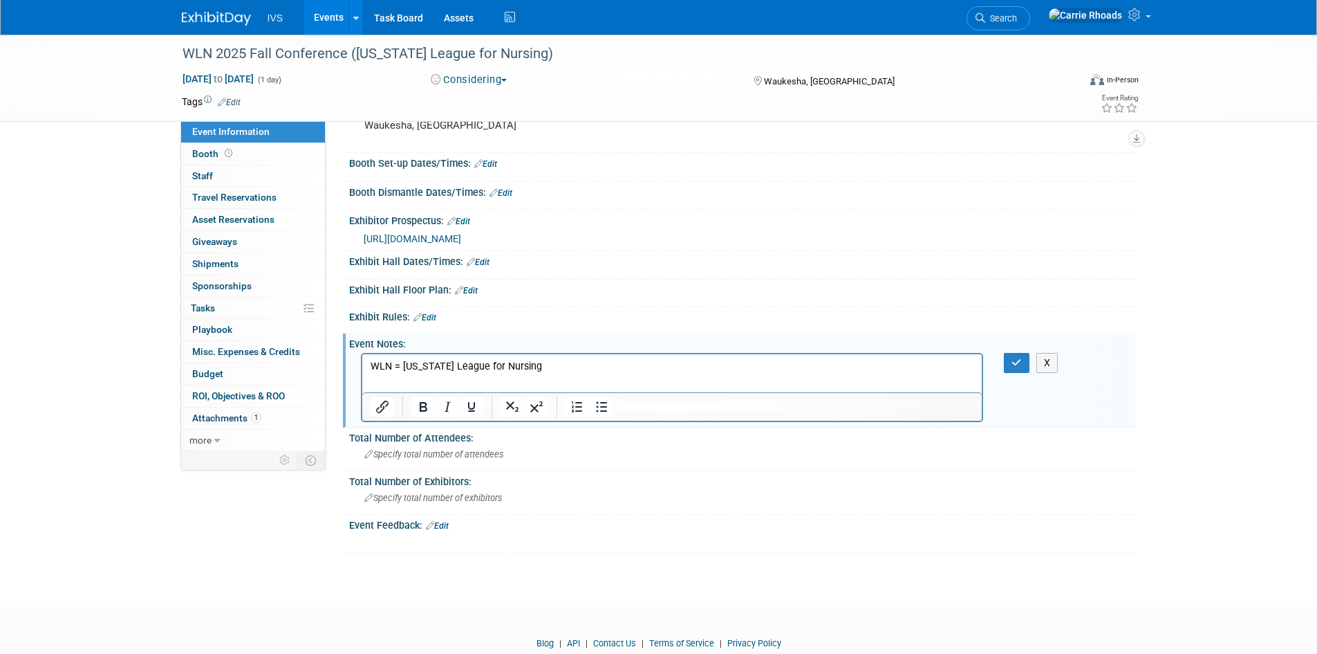
scroll to position [0, 0]
click at [605, 366] on p "WLN = [US_STATE] League for Nursing" at bounding box center [672, 366] width 604 height 14
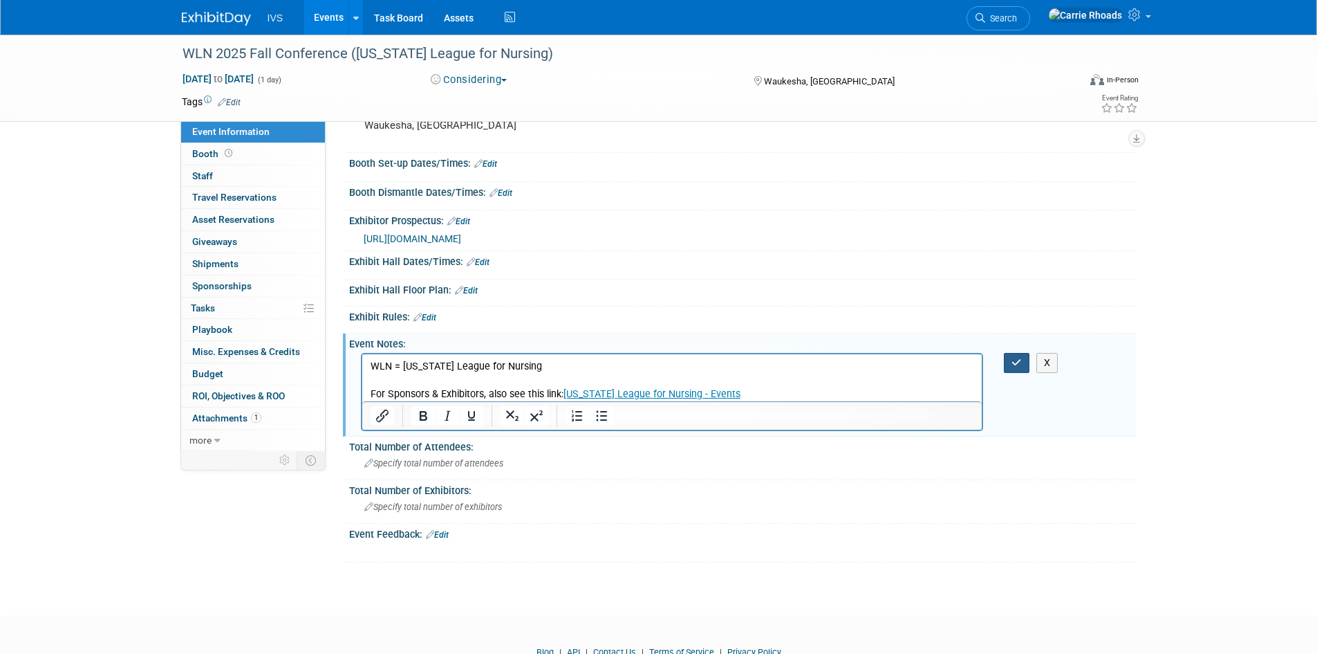
click at [1017, 365] on icon "button" at bounding box center [1017, 363] width 10 height 10
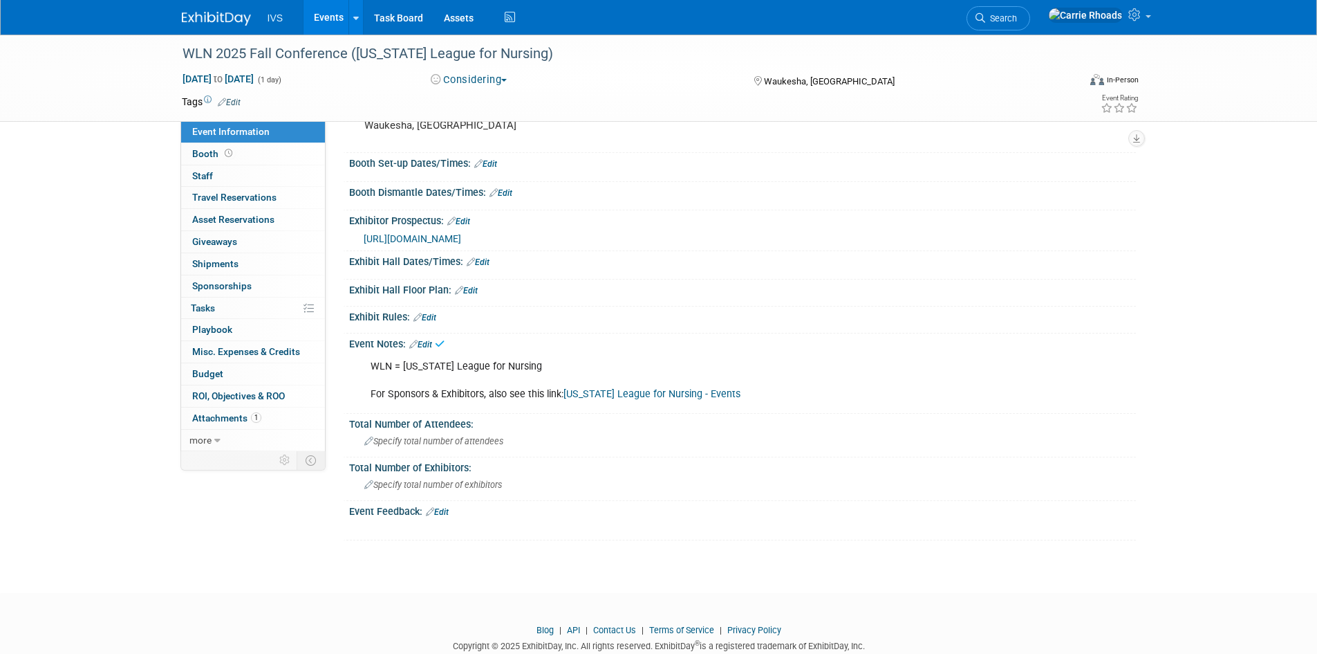
click at [639, 396] on link "[US_STATE] League for Nursing - Events" at bounding box center [652, 394] width 177 height 12
